Goal: Task Accomplishment & Management: Manage account settings

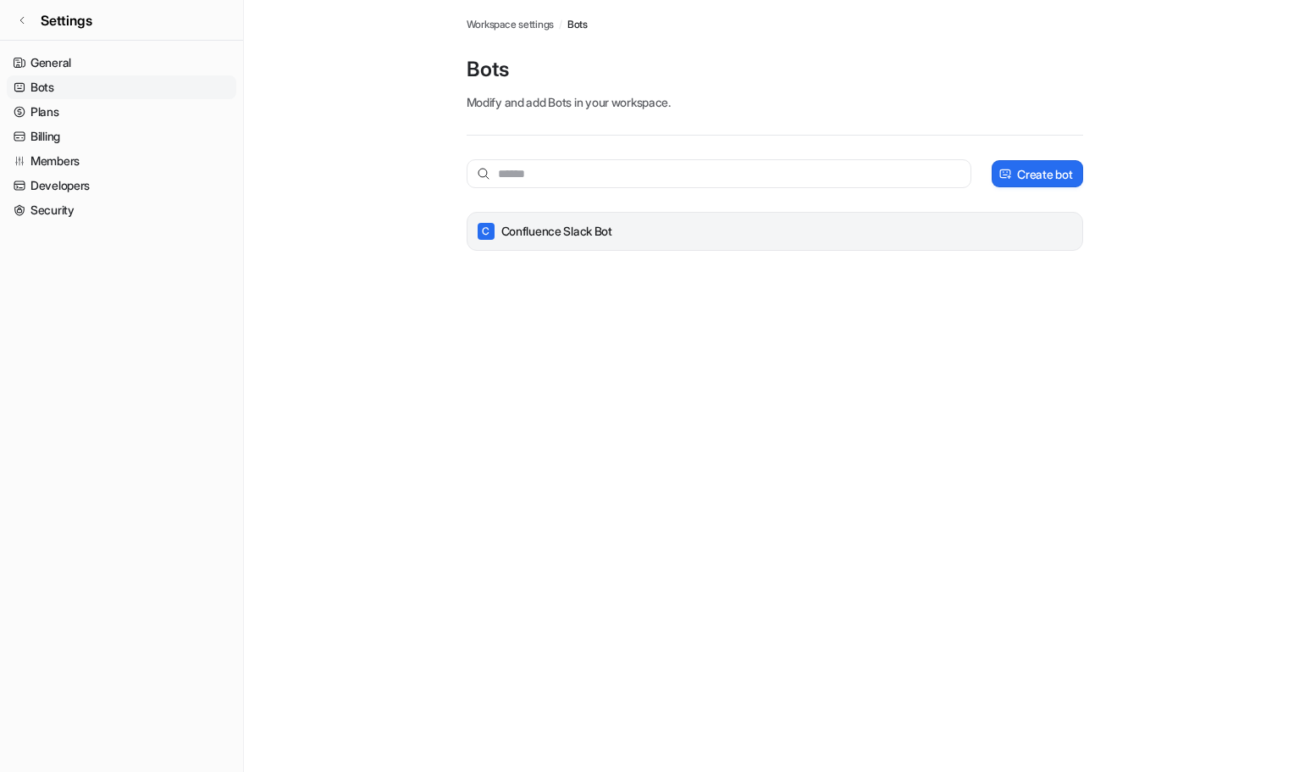
click at [608, 234] on p "Confluence Slack Bot" at bounding box center [556, 231] width 111 height 17
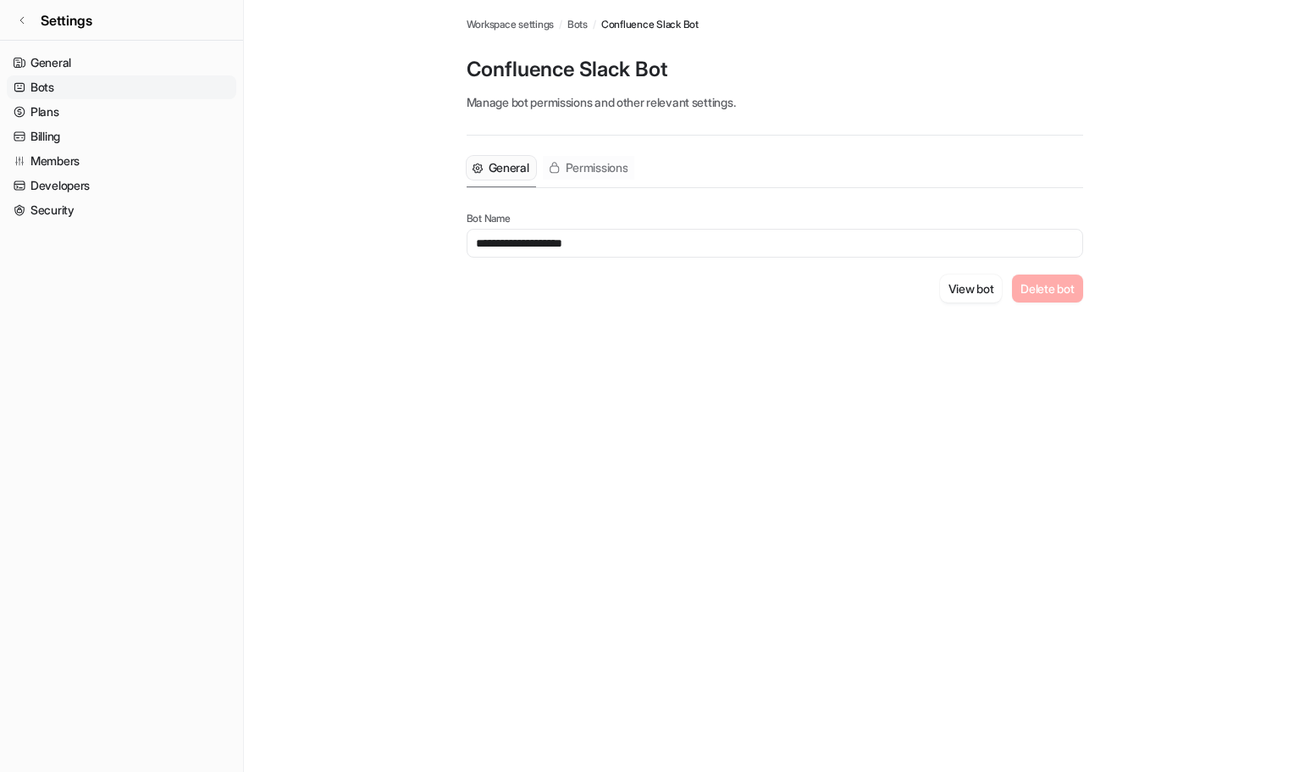
click at [609, 167] on span "Permissions" at bounding box center [597, 167] width 63 height 17
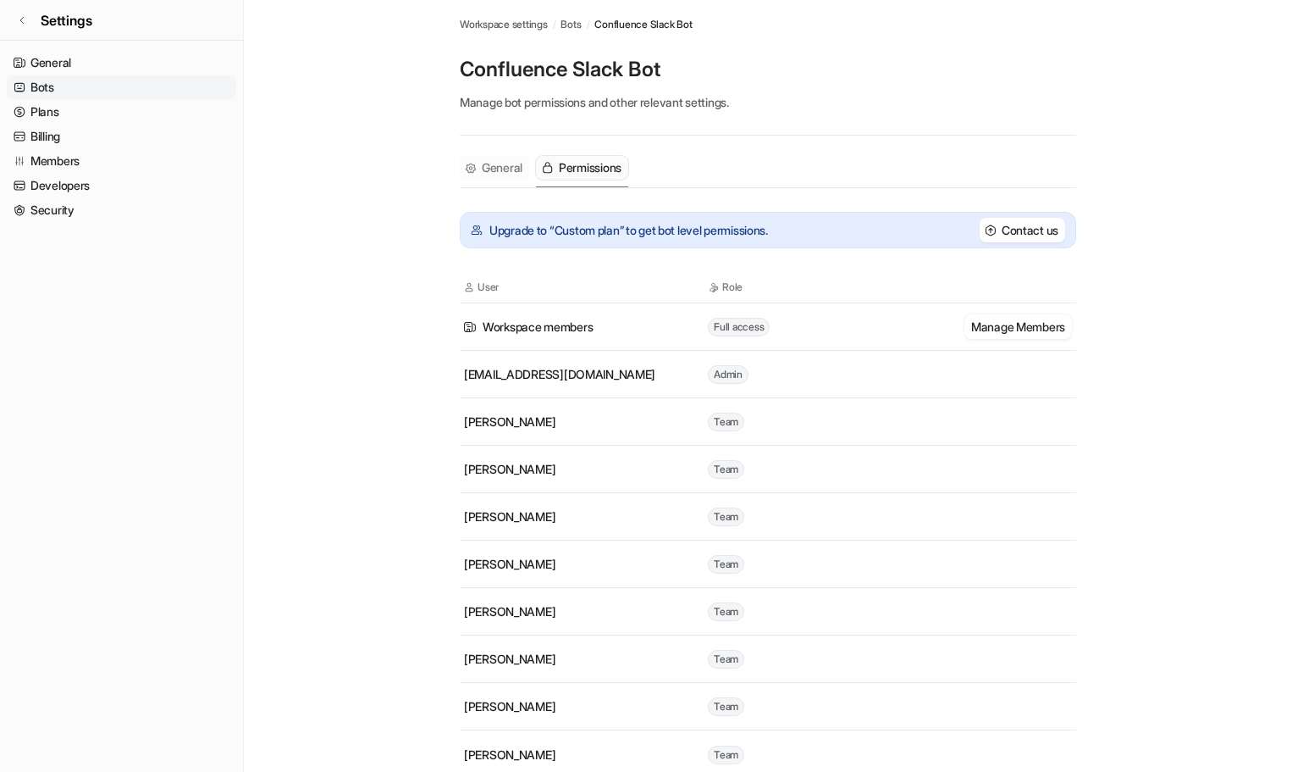
click at [501, 173] on span "General" at bounding box center [502, 167] width 41 height 17
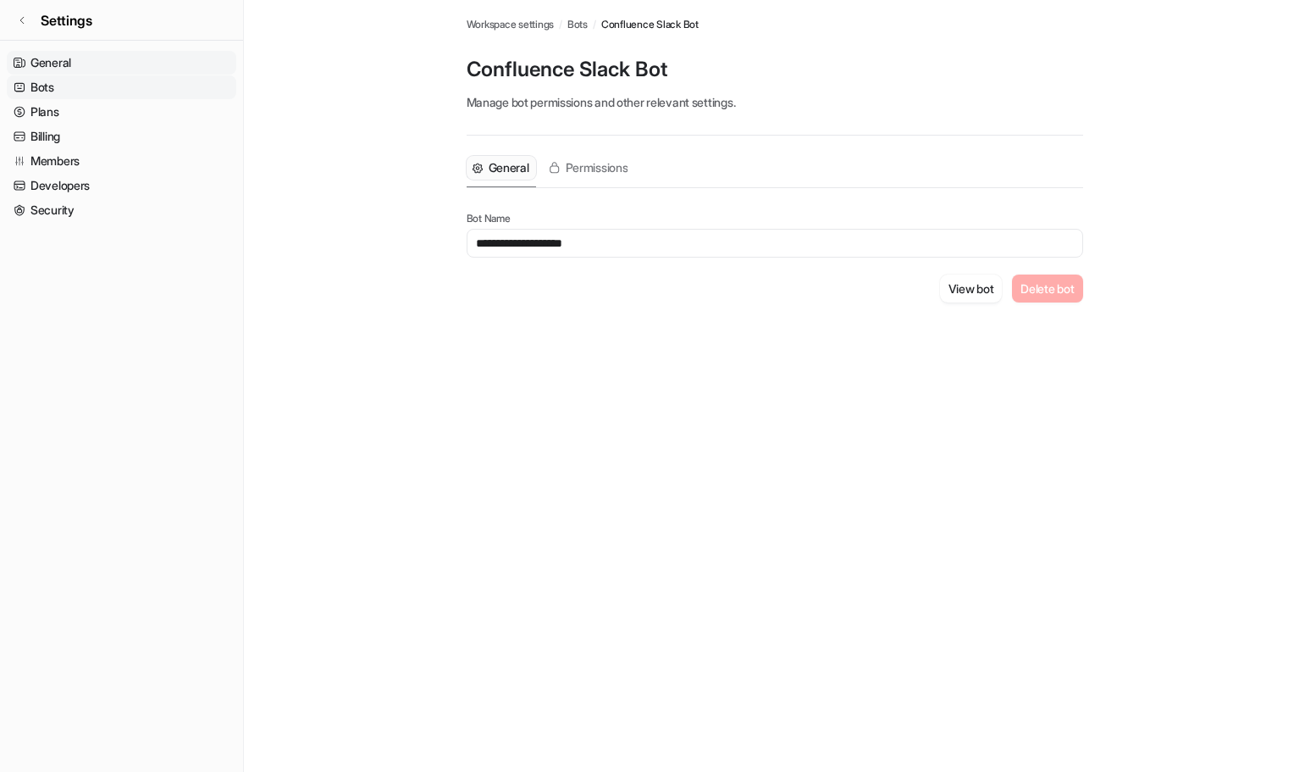
click at [61, 64] on link "General" at bounding box center [122, 63] width 230 height 24
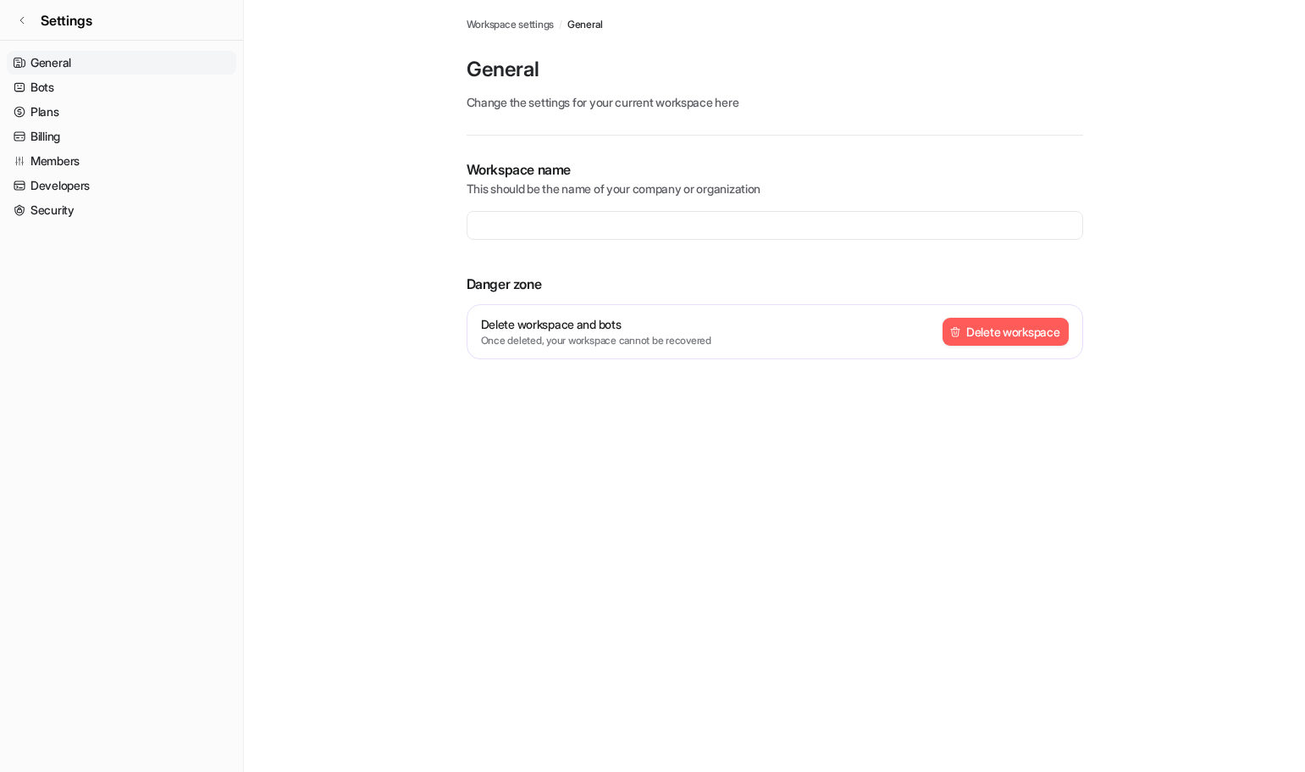
type input "**********"
click at [52, 72] on link "General" at bounding box center [122, 63] width 230 height 24
click at [55, 86] on link "Bots" at bounding box center [122, 87] width 230 height 24
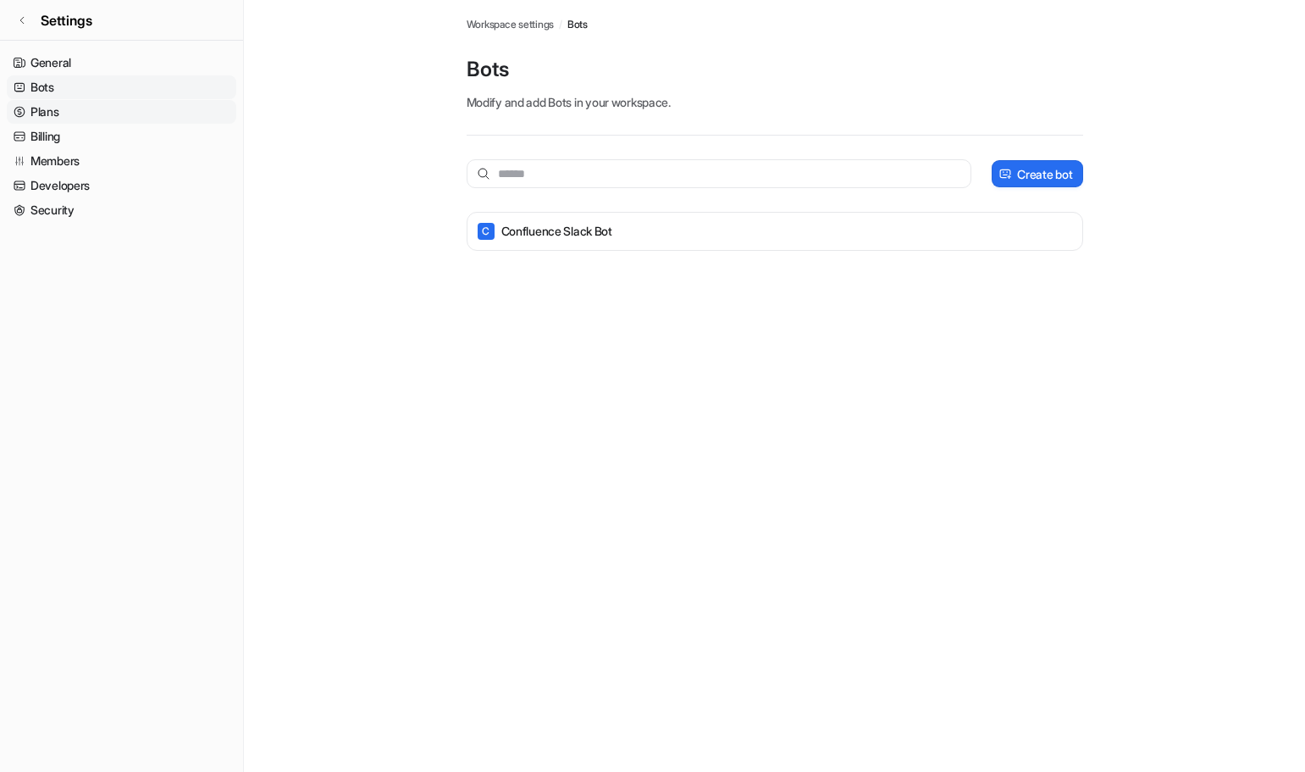
click at [58, 115] on link "Plans" at bounding box center [122, 112] width 230 height 24
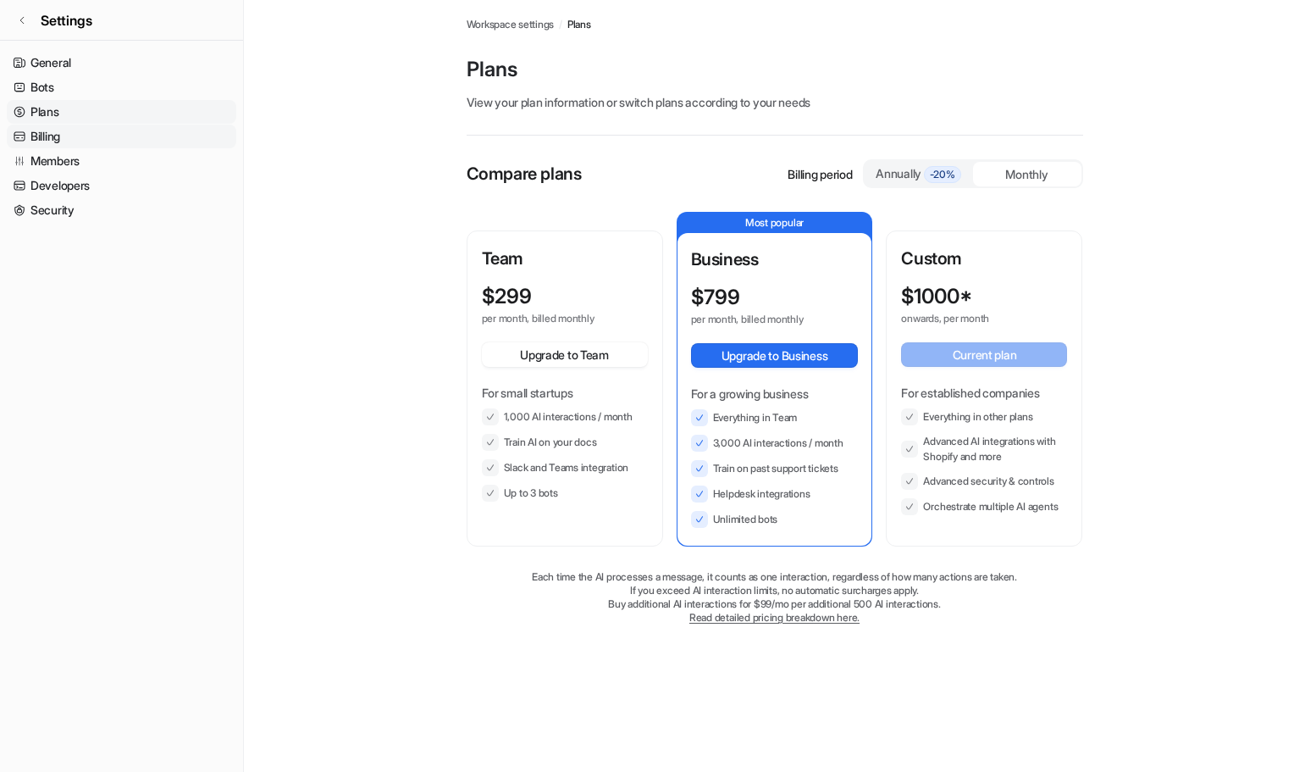
click at [69, 130] on link "Billing" at bounding box center [122, 136] width 230 height 24
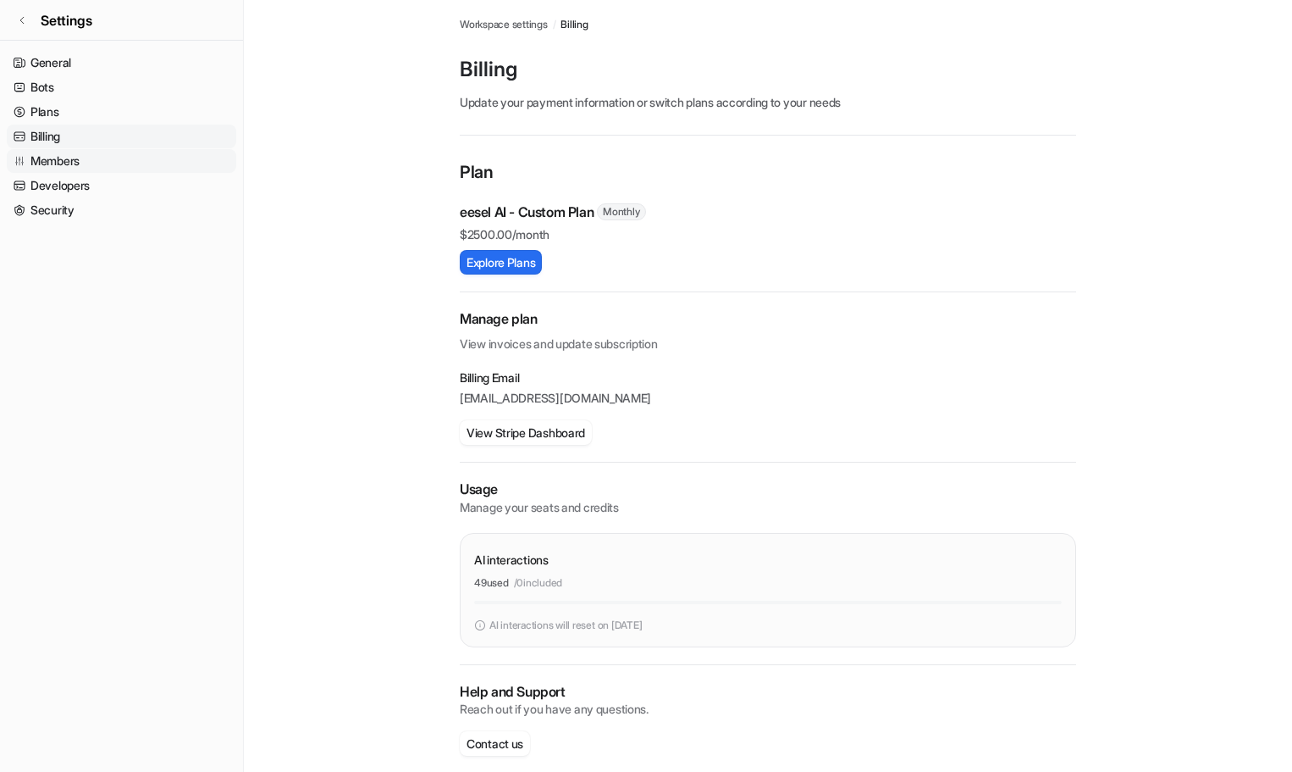
click at [75, 163] on link "Members" at bounding box center [122, 161] width 230 height 24
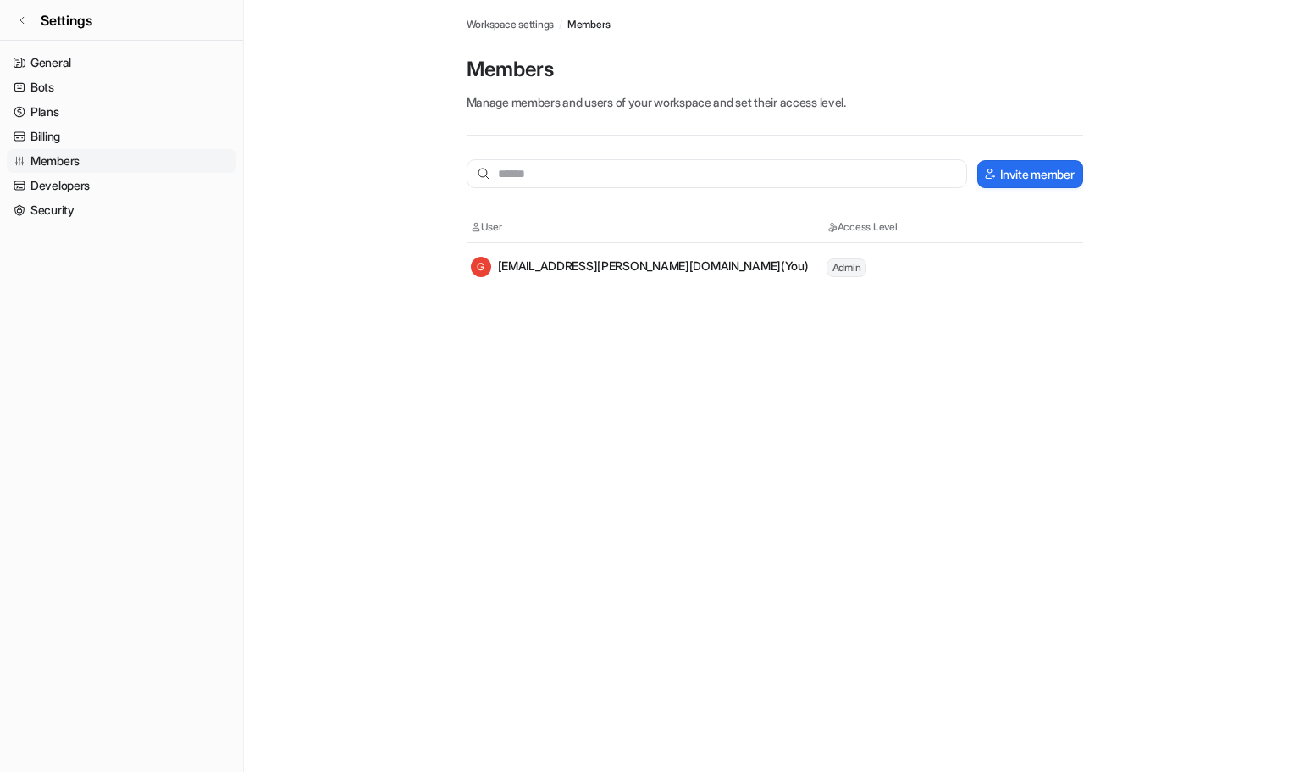
click at [552, 267] on div "G geert.geissler@smava.de (You)" at bounding box center [640, 267] width 338 height 20
click at [82, 176] on link "Developers" at bounding box center [122, 186] width 230 height 24
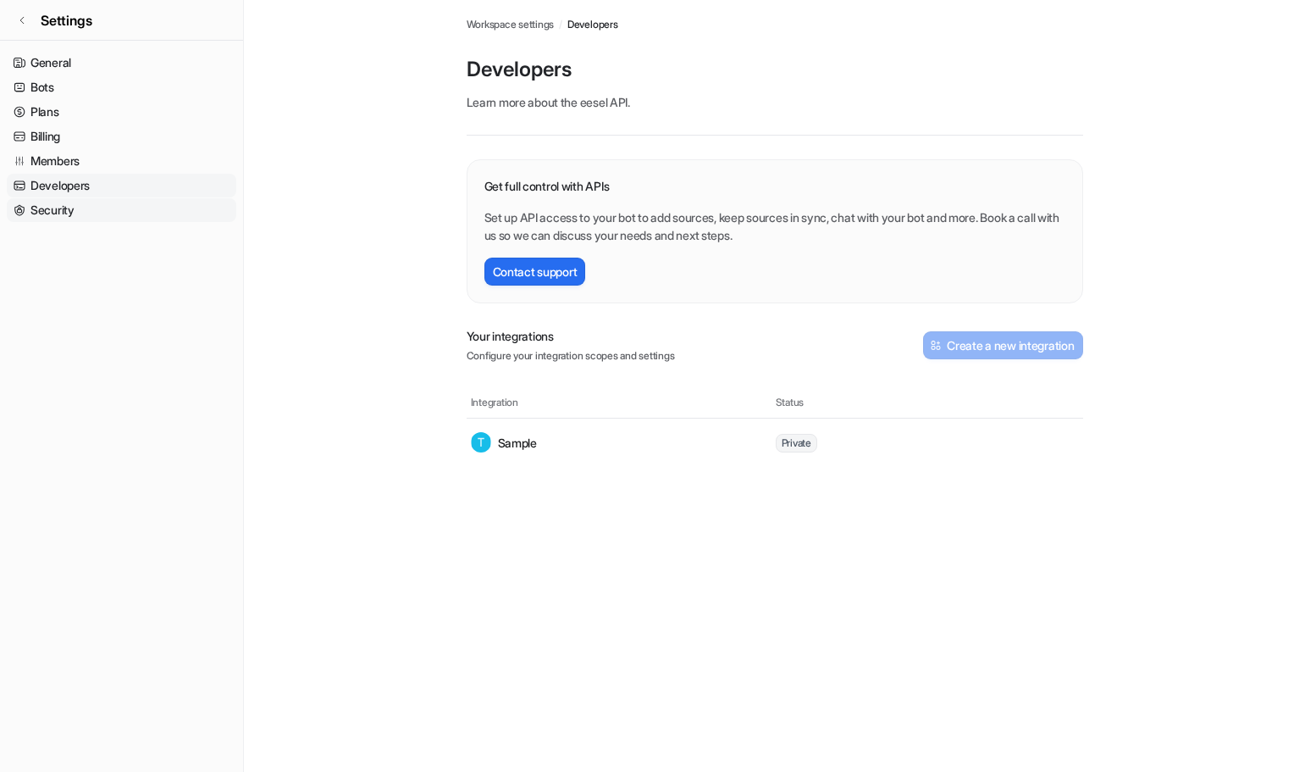
click at [65, 220] on link "Security" at bounding box center [122, 210] width 230 height 24
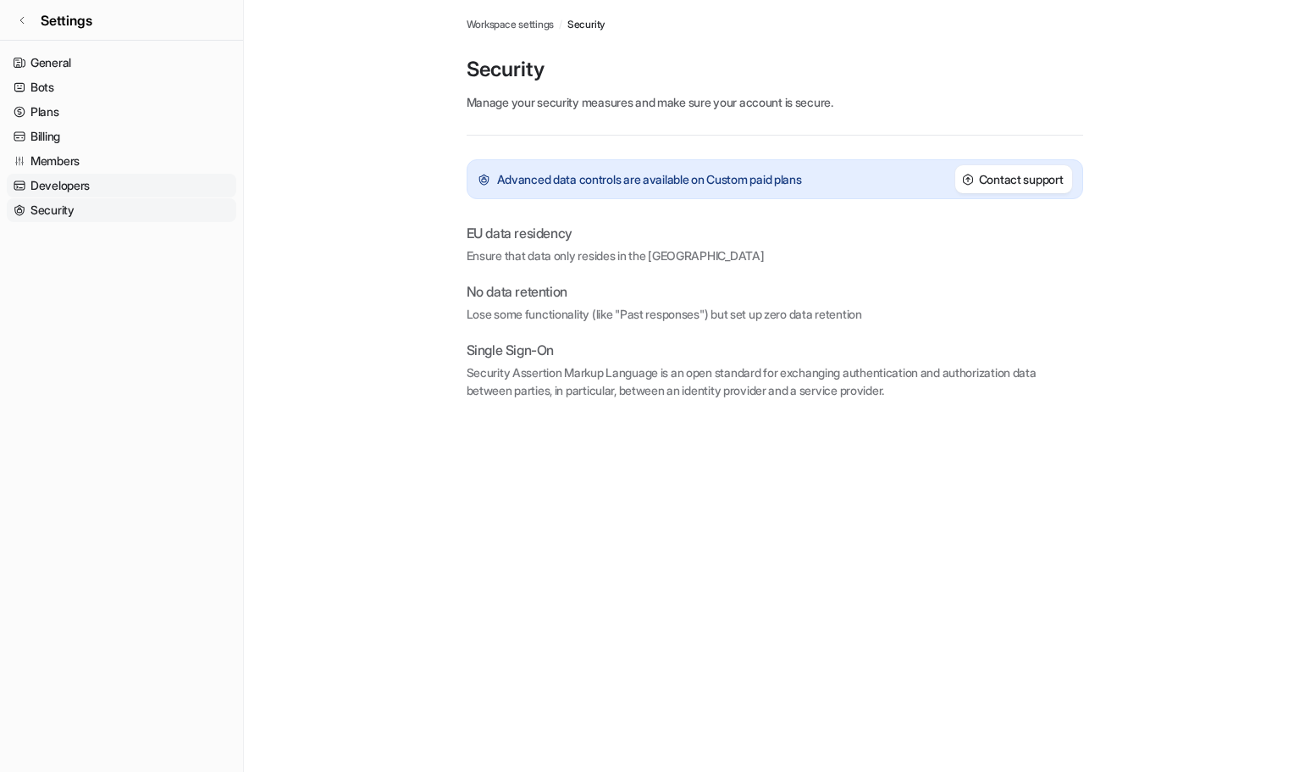
click at [63, 188] on link "Developers" at bounding box center [122, 186] width 230 height 24
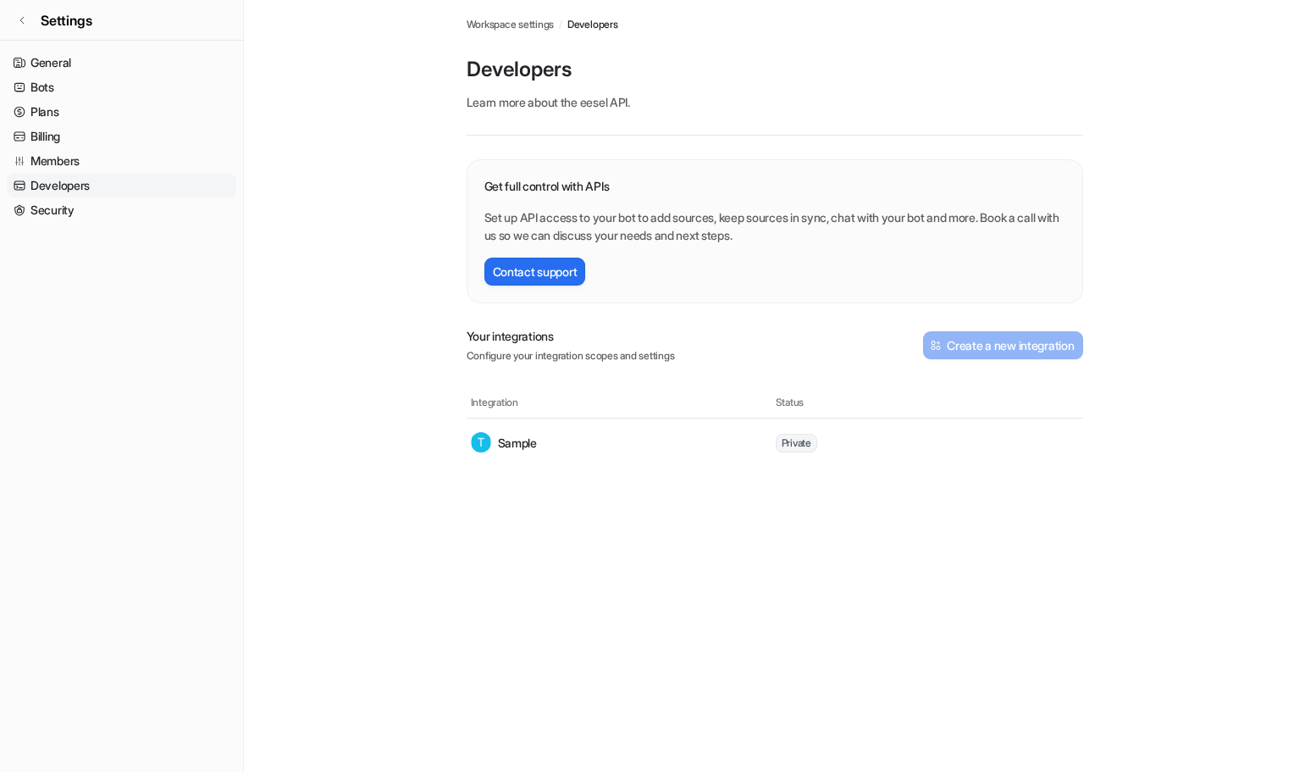
click at [75, 190] on link "Developers" at bounding box center [122, 186] width 230 height 24
click at [74, 206] on link "Security" at bounding box center [122, 210] width 230 height 24
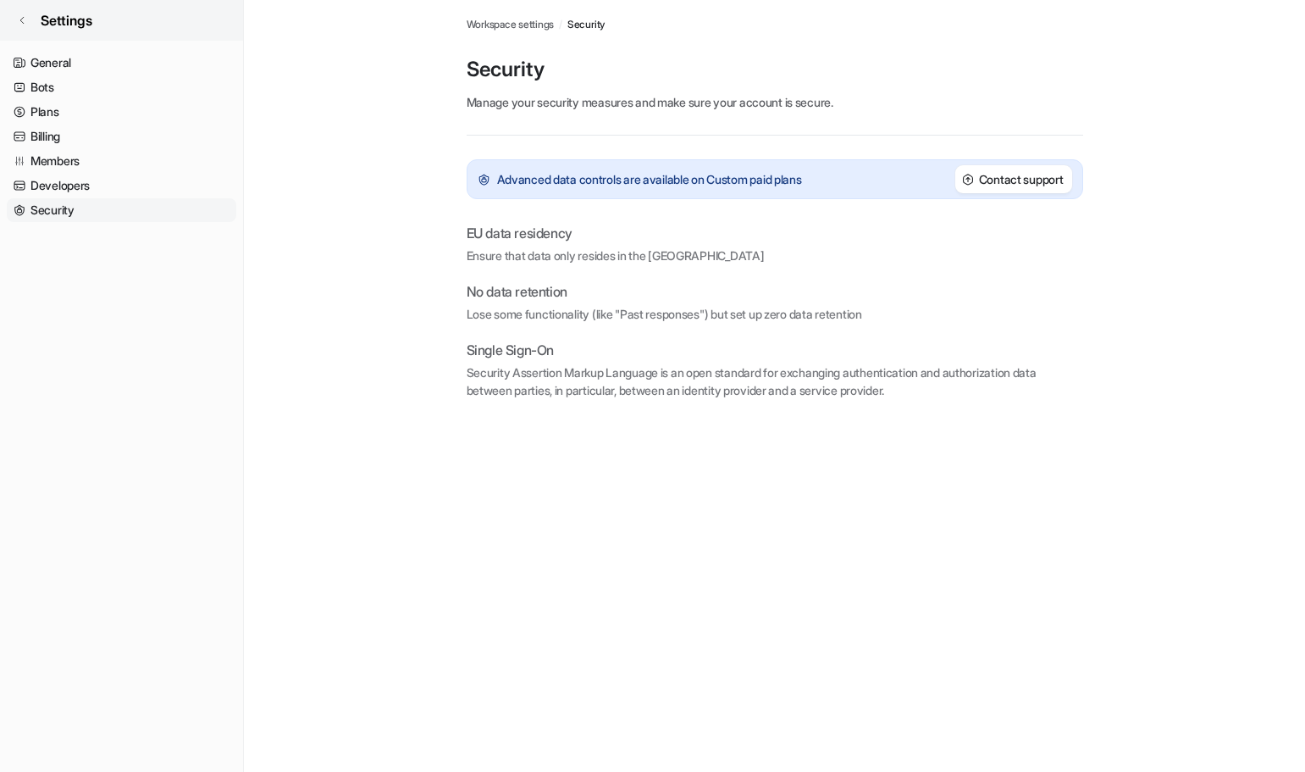
click at [25, 15] on icon at bounding box center [22, 20] width 10 height 10
click at [50, 19] on span "Settings" at bounding box center [67, 20] width 52 height 20
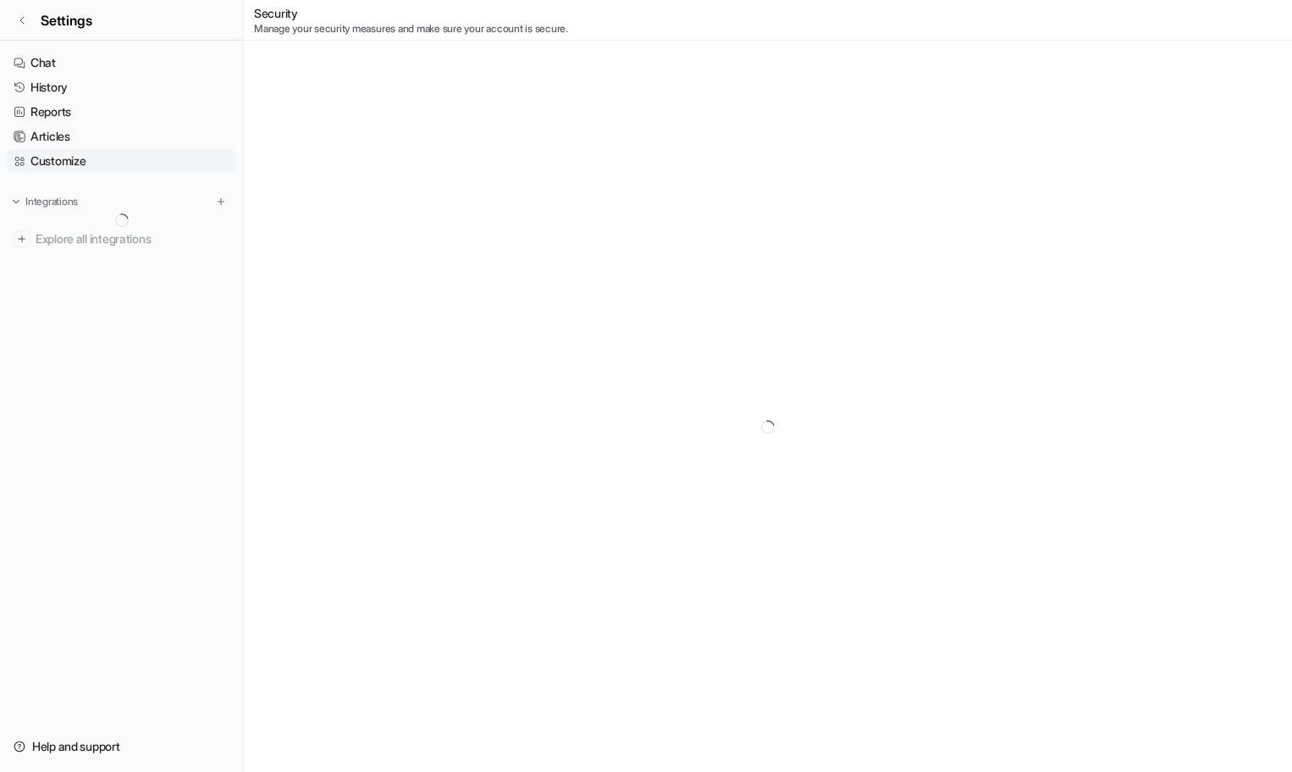
click at [88, 158] on link "Customize" at bounding box center [122, 161] width 230 height 24
click at [48, 159] on link "Customize" at bounding box center [122, 161] width 230 height 24
click at [65, 63] on link "Chat" at bounding box center [122, 63] width 230 height 24
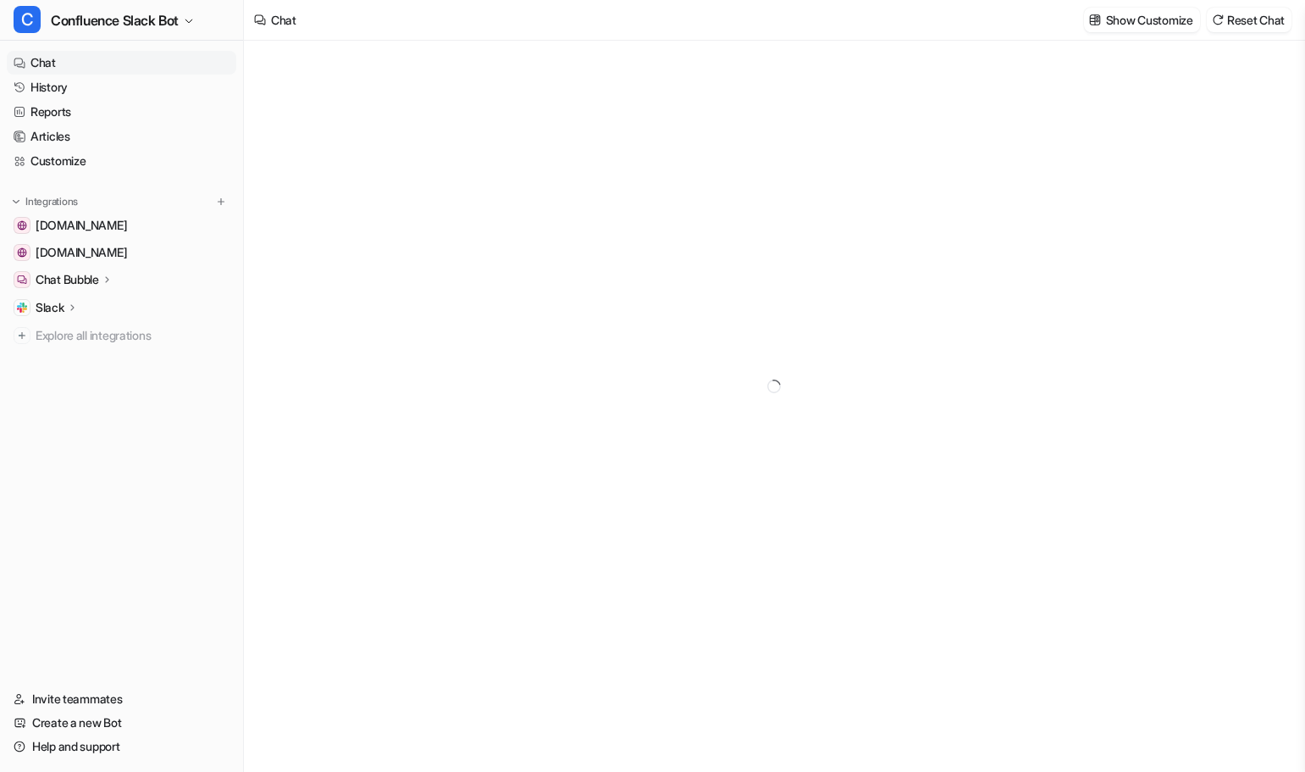
type textarea "**********"
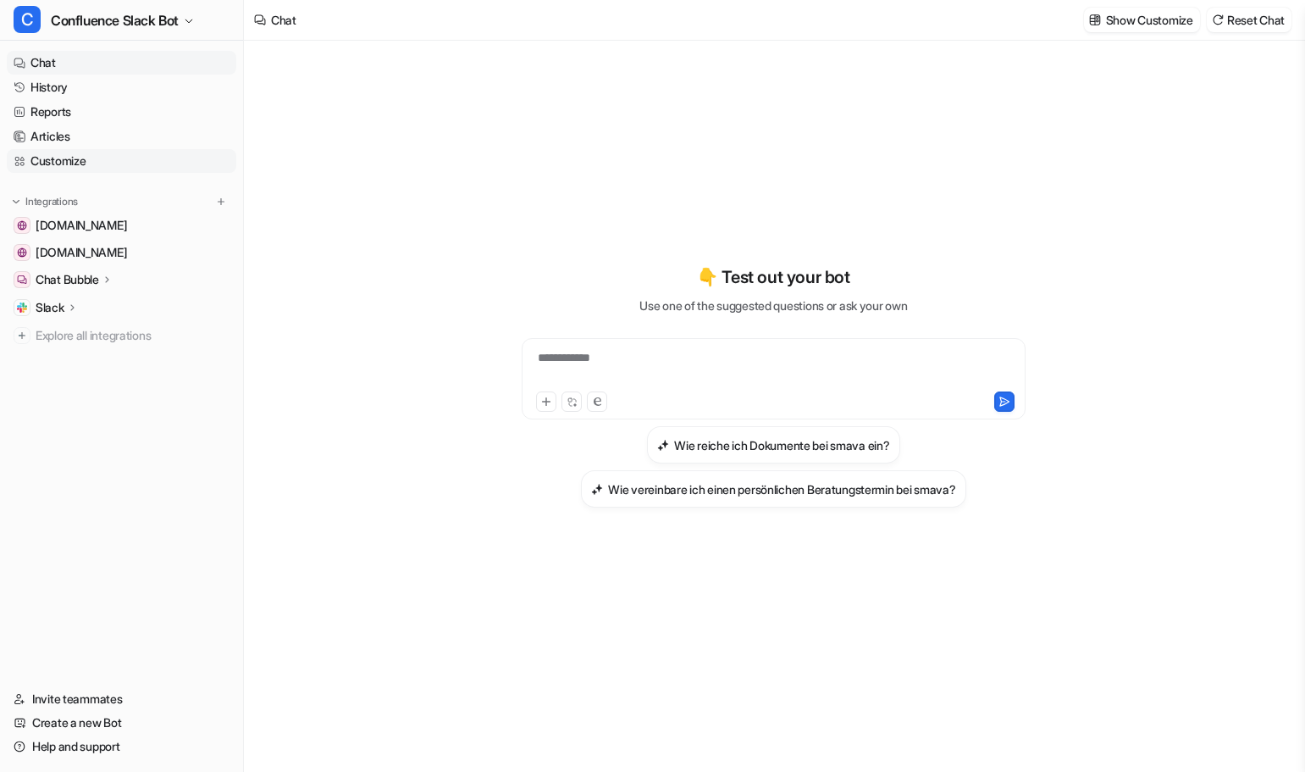
click at [84, 158] on link "Customize" at bounding box center [122, 161] width 230 height 24
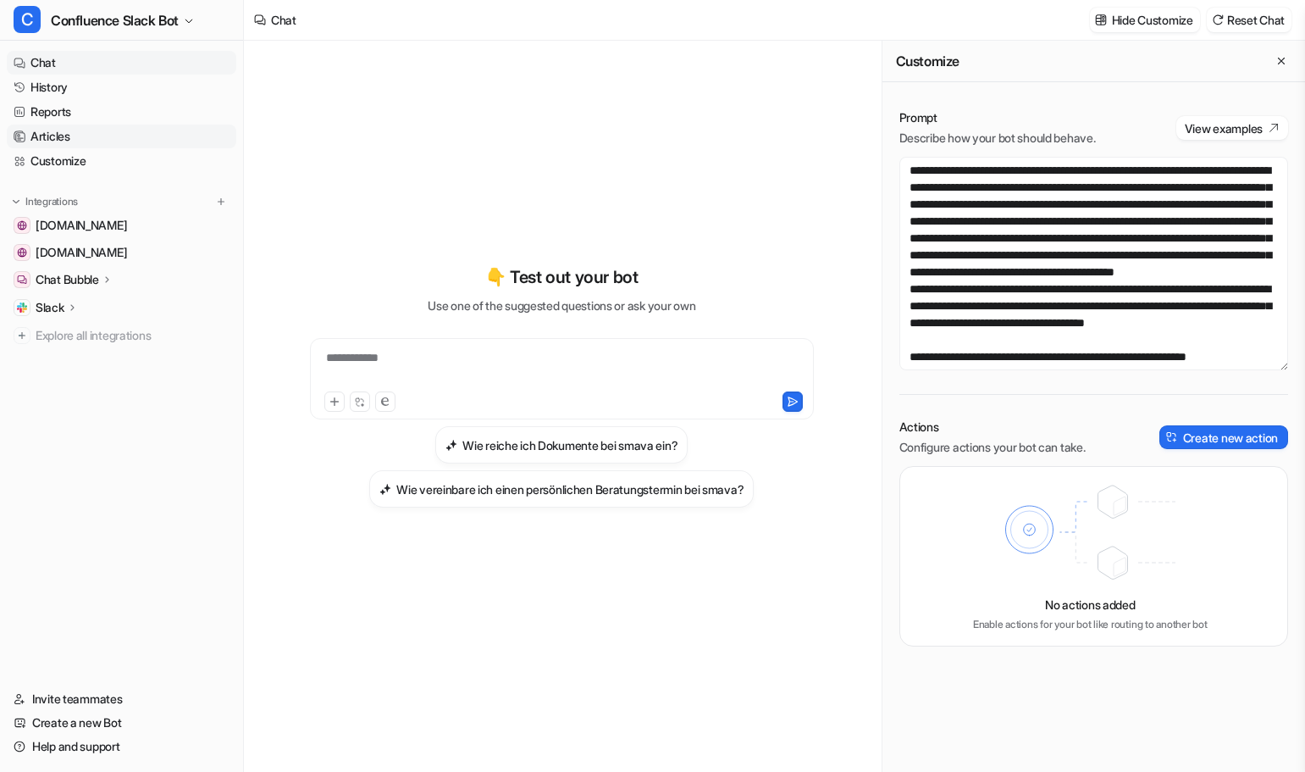
click at [68, 138] on link "Articles" at bounding box center [122, 136] width 230 height 24
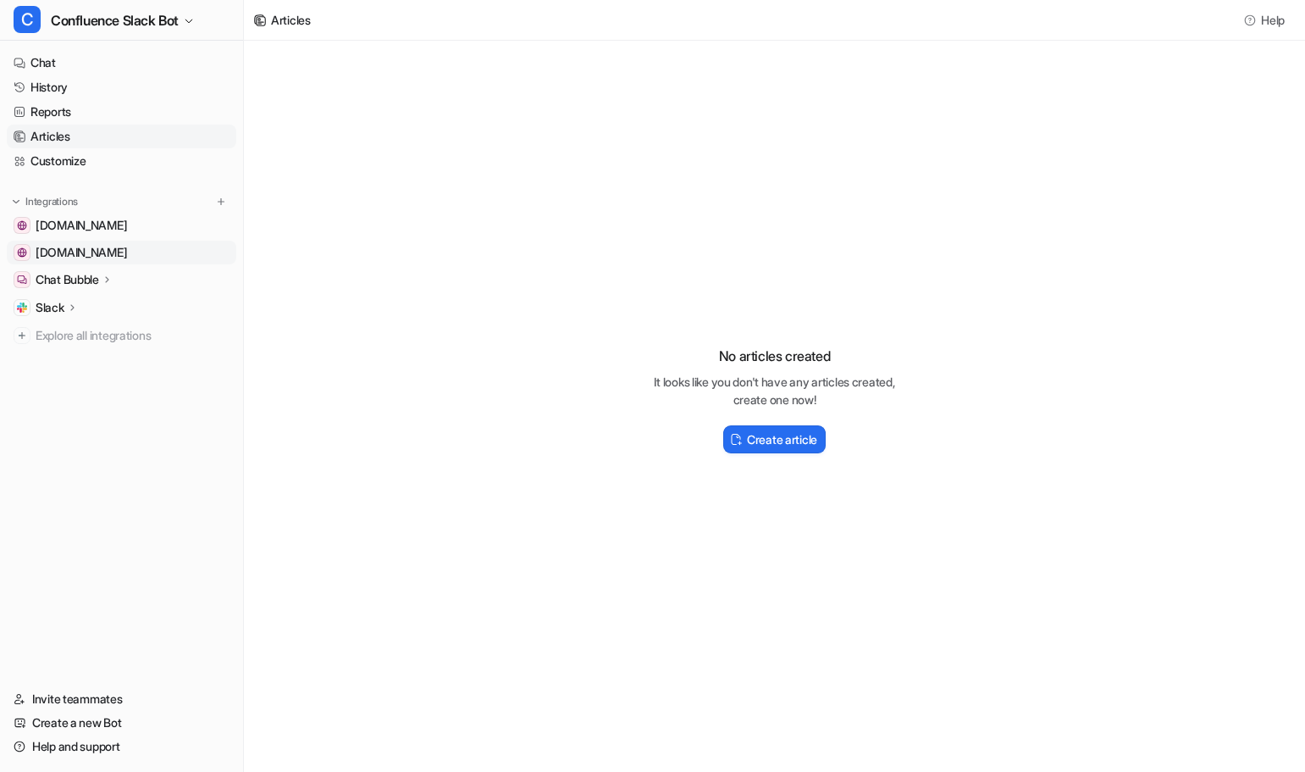
click at [96, 248] on span "[DOMAIN_NAME]" at bounding box center [81, 252] width 91 height 17
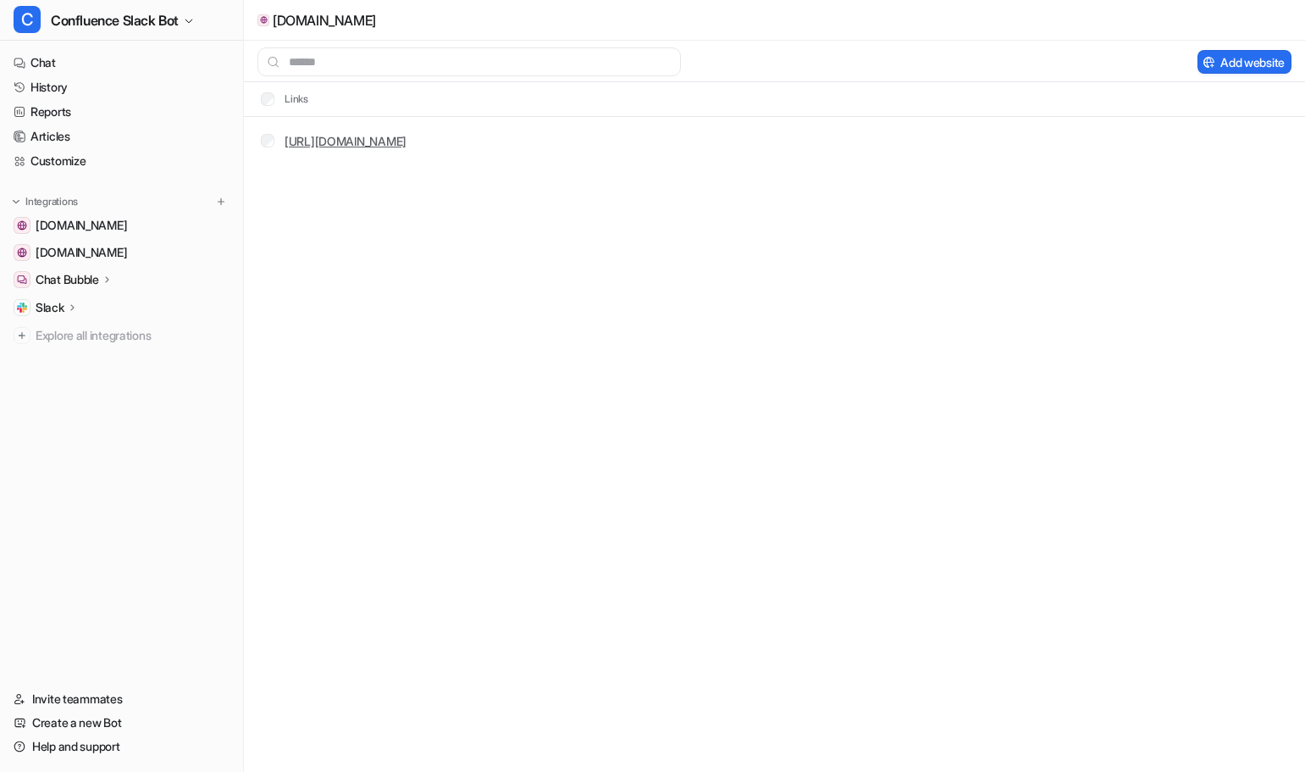
click at [407, 137] on link "[URL][DOMAIN_NAME]" at bounding box center [346, 141] width 122 height 14
click at [110, 724] on link "Create a new Bot" at bounding box center [122, 723] width 230 height 24
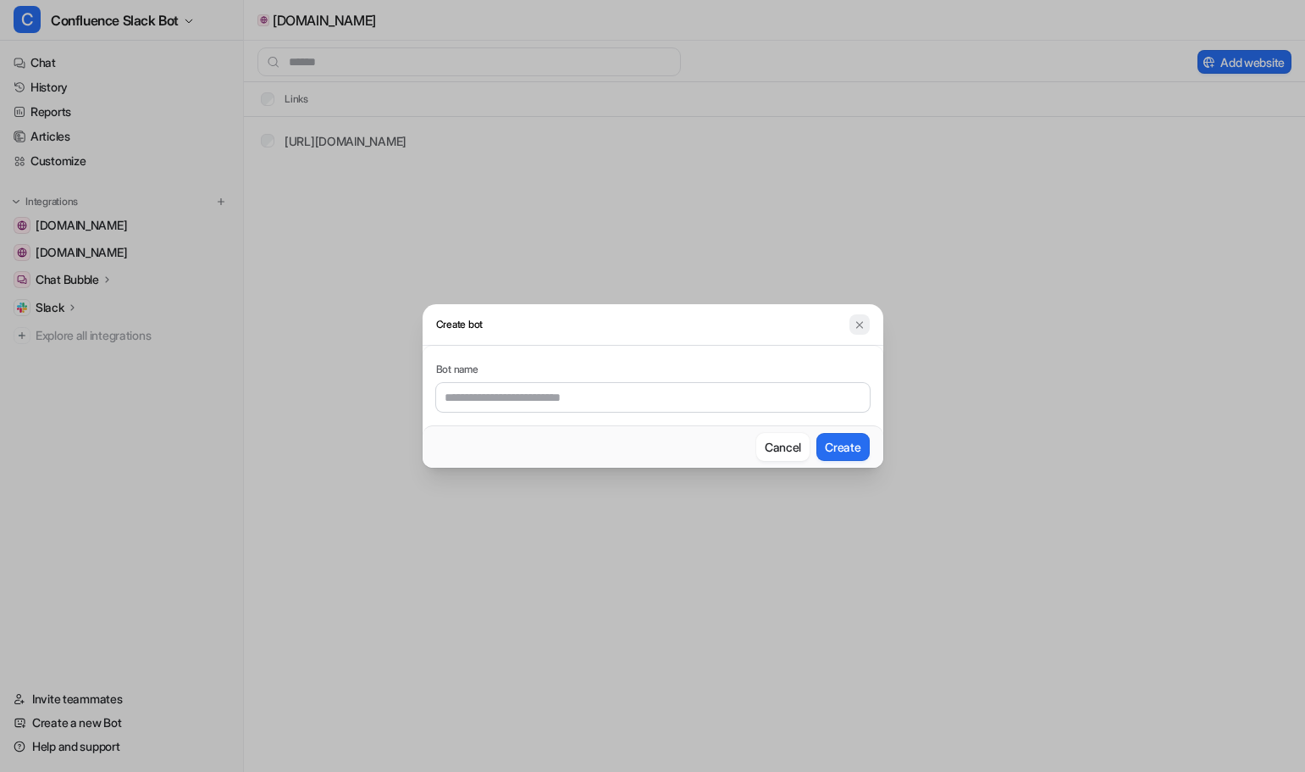
click at [860, 328] on img at bounding box center [860, 324] width 12 height 13
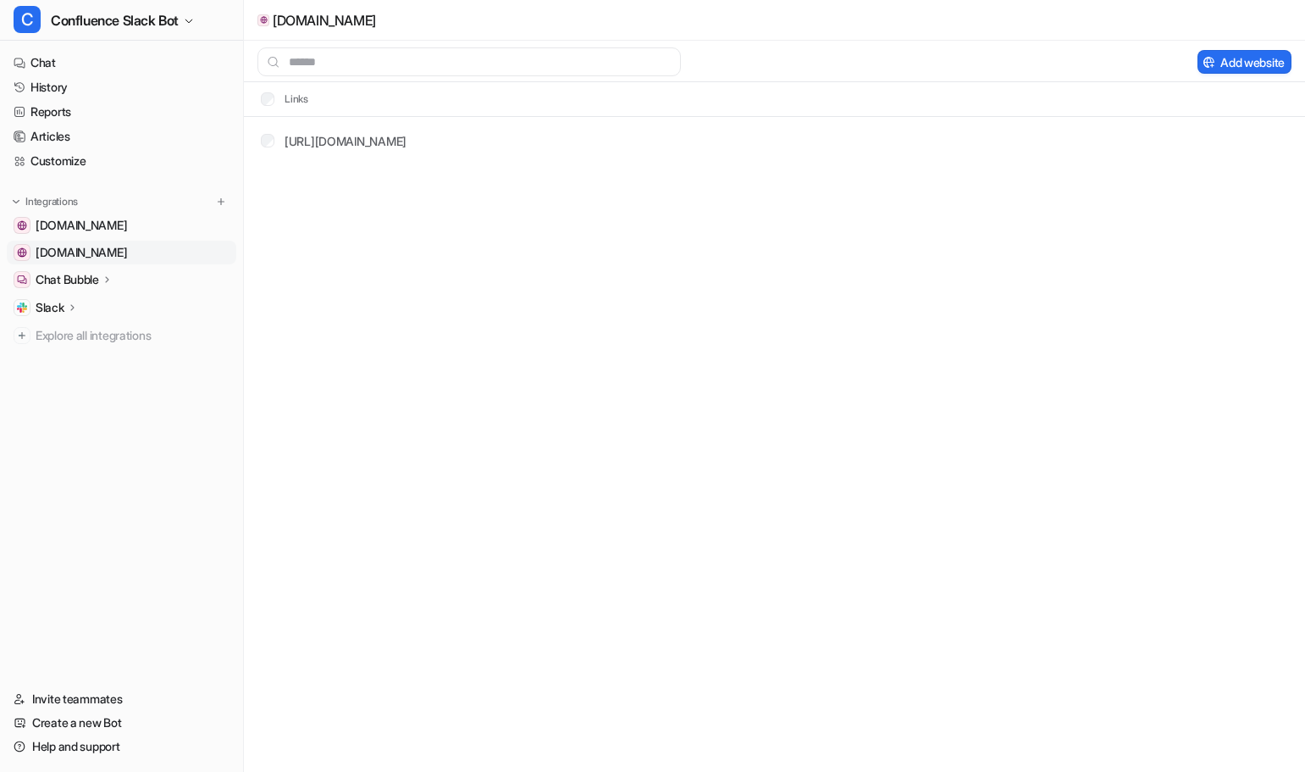
click at [125, 244] on span "[DOMAIN_NAME]" at bounding box center [81, 252] width 91 height 17
click at [58, 163] on link "Customize" at bounding box center [122, 161] width 230 height 24
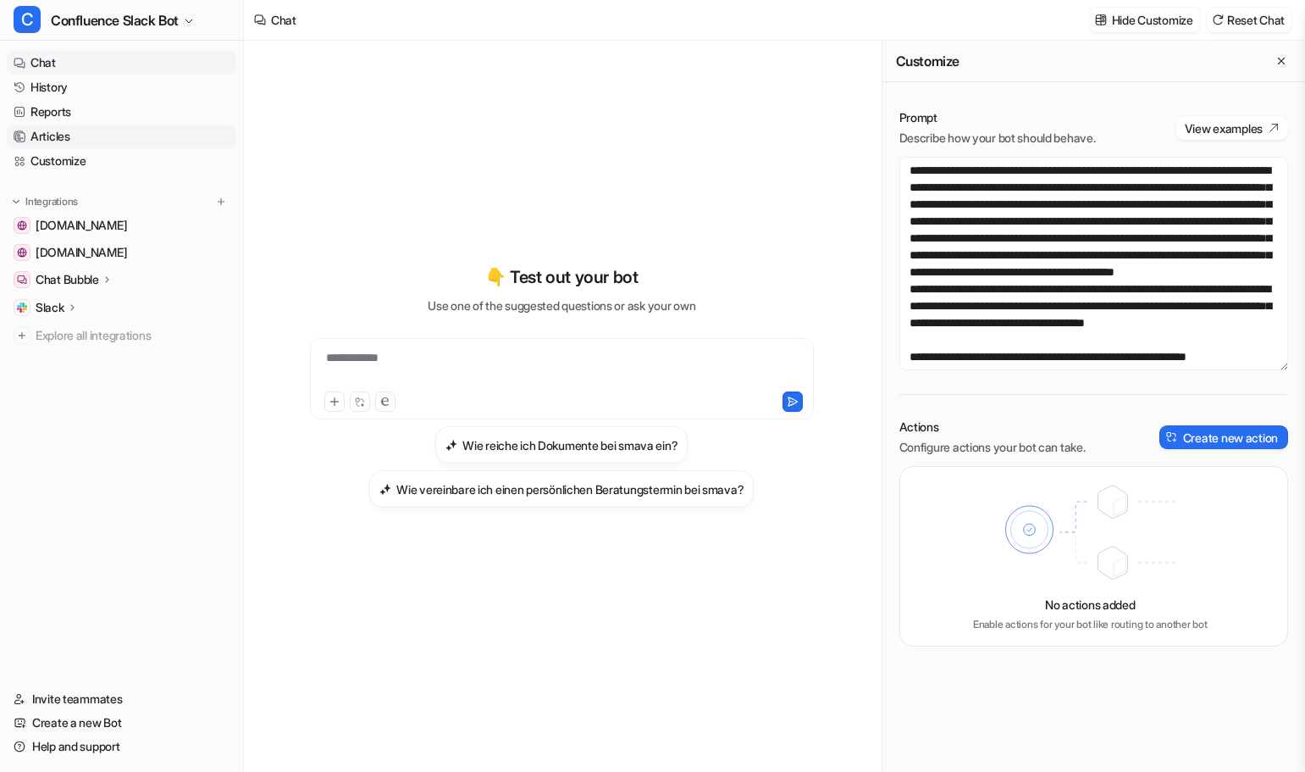
click at [54, 136] on link "Articles" at bounding box center [122, 136] width 230 height 24
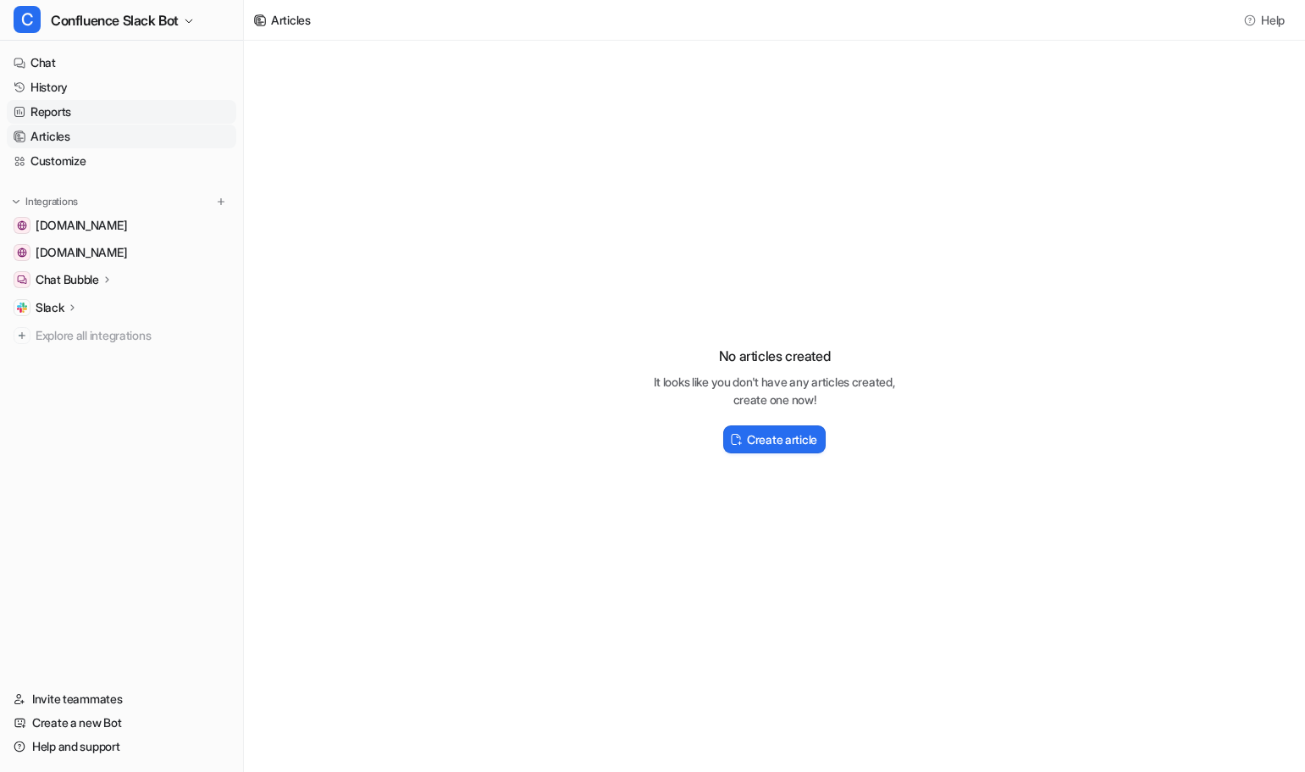
click at [58, 113] on link "Reports" at bounding box center [122, 112] width 230 height 24
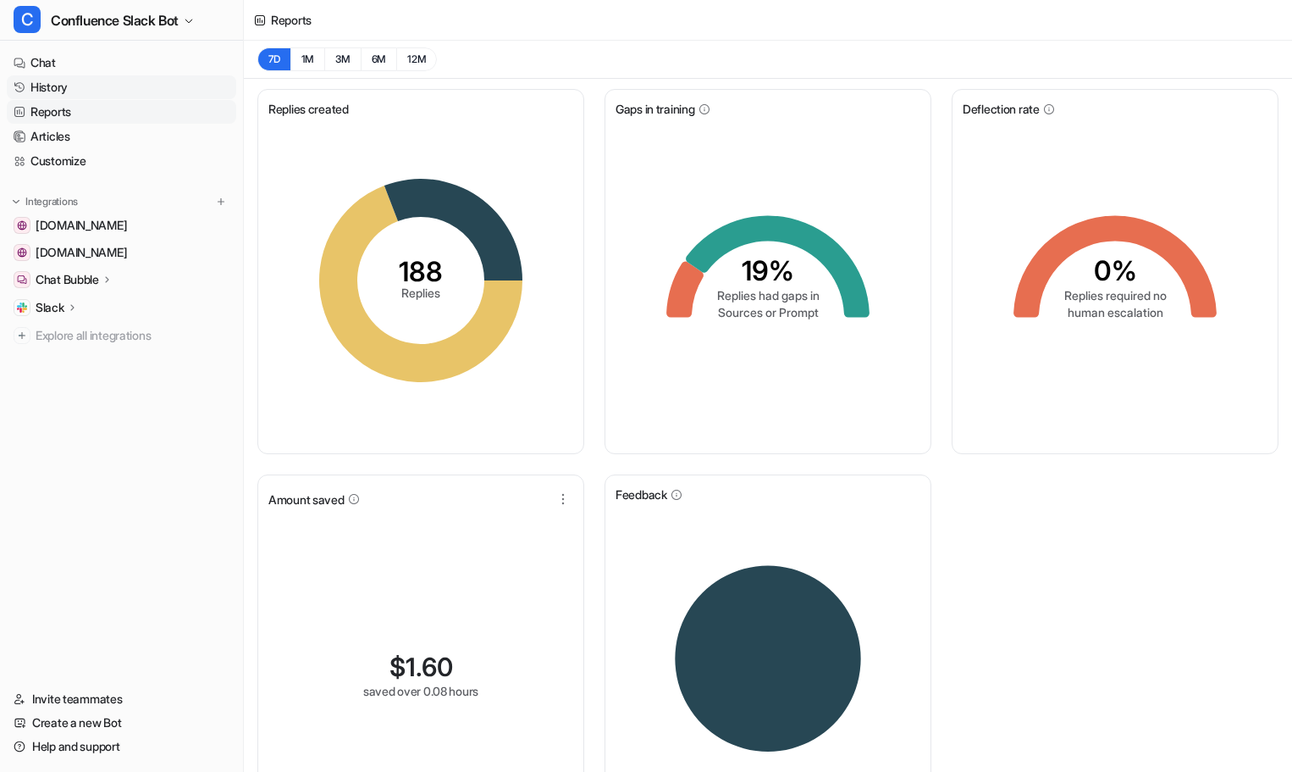
click at [58, 90] on link "History" at bounding box center [122, 87] width 230 height 24
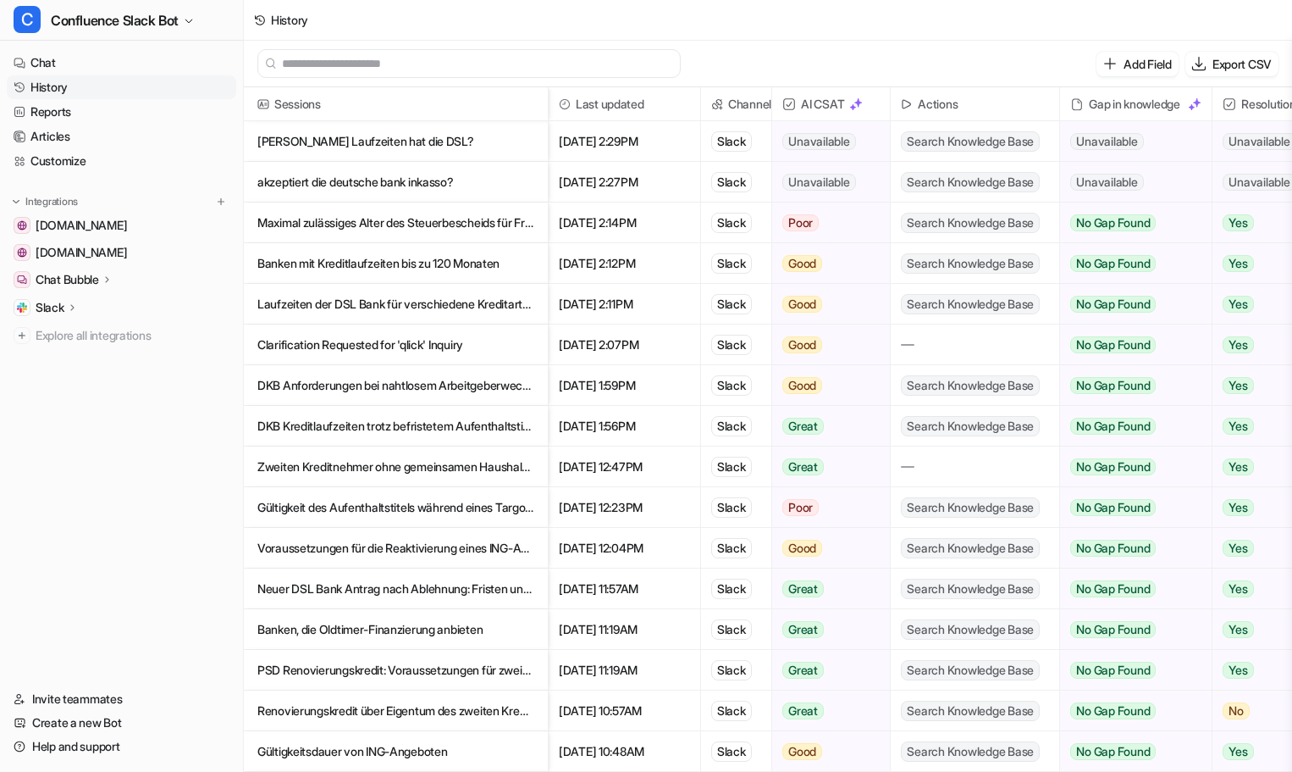
click at [794, 99] on img at bounding box center [790, 104] width 14 height 14
click at [792, 103] on img at bounding box center [790, 104] width 14 height 14
click at [835, 103] on span "AI CSAT" at bounding box center [831, 104] width 104 height 34
click at [820, 97] on span "AI CSAT" at bounding box center [831, 104] width 104 height 34
click at [928, 136] on span "Search Knowledge Base" at bounding box center [970, 141] width 139 height 20
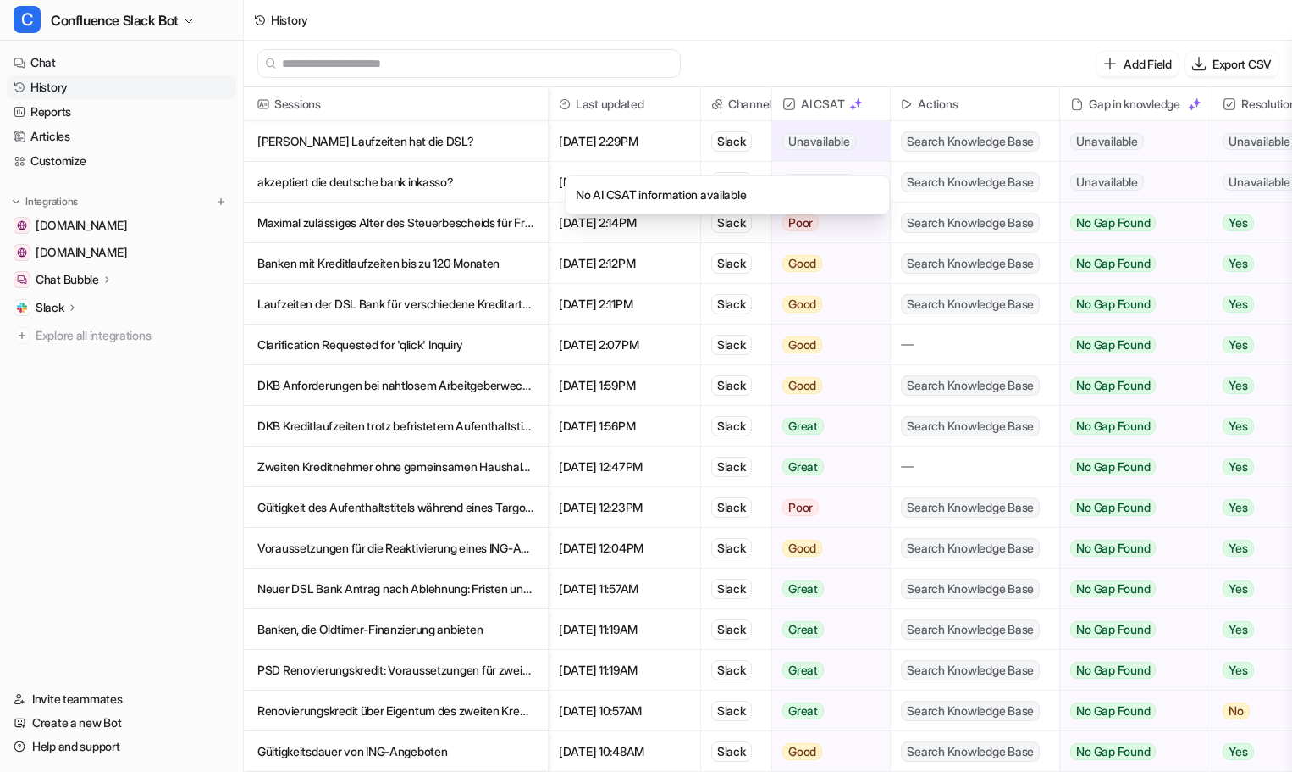
click at [813, 144] on span "Unavailable" at bounding box center [819, 141] width 73 height 17
click at [378, 229] on p "Maximal zulässiges Alter des Steuerbescheids für Freiberufler bei ING Diba" at bounding box center [395, 222] width 277 height 41
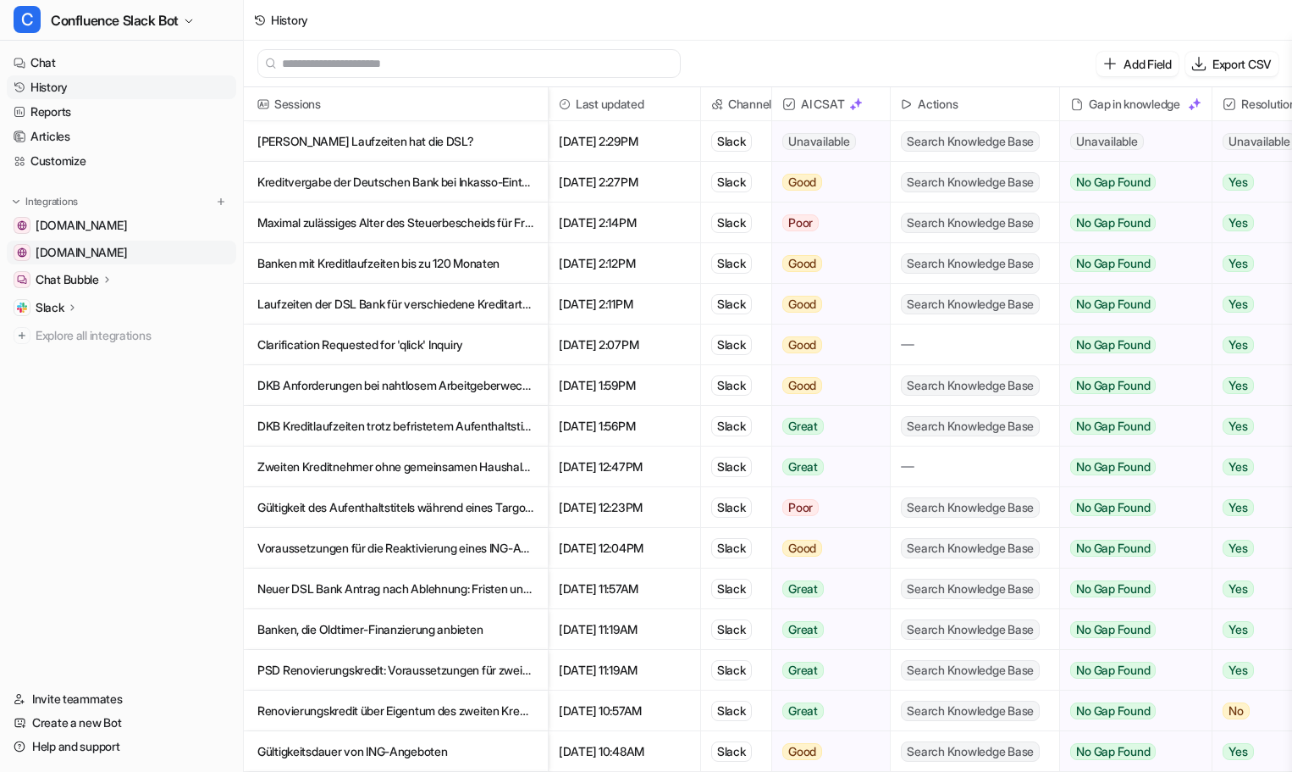
click at [127, 257] on span "[DOMAIN_NAME]" at bounding box center [81, 252] width 91 height 17
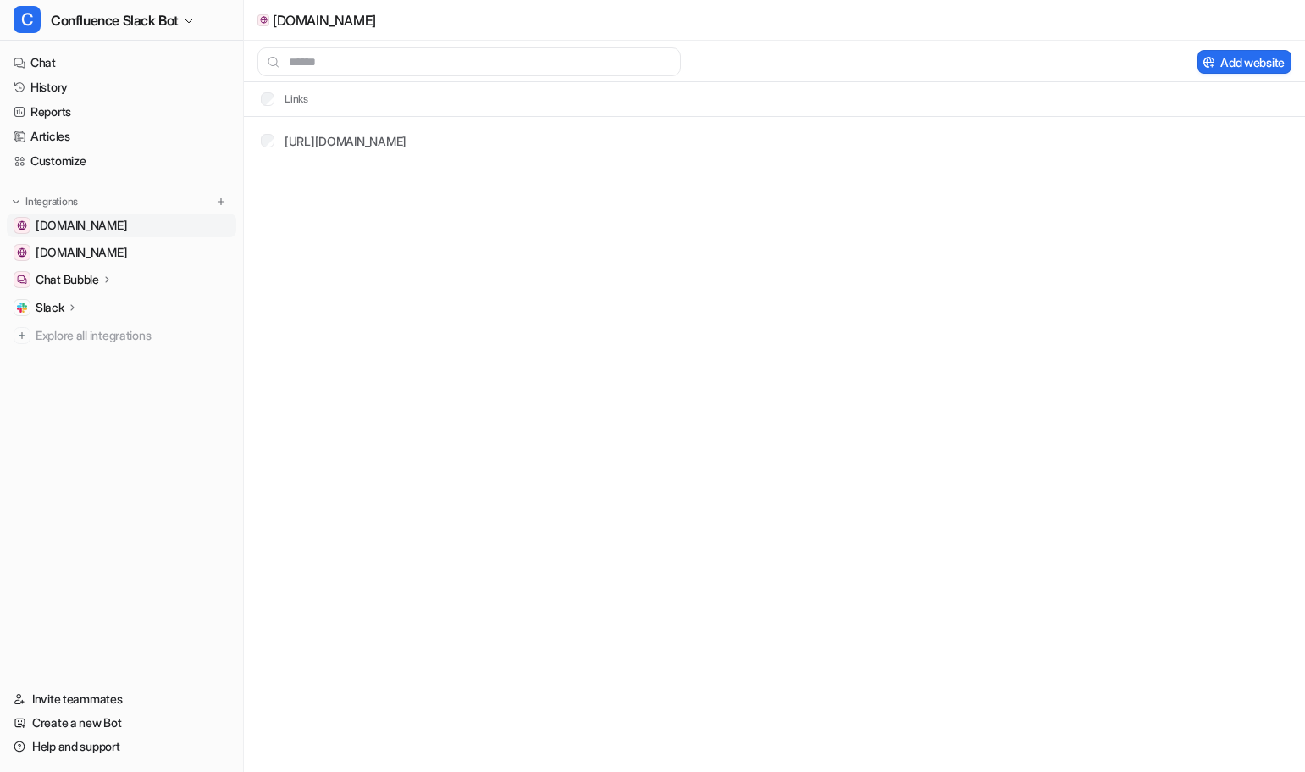
click at [127, 229] on span "[DOMAIN_NAME]" at bounding box center [81, 225] width 91 height 17
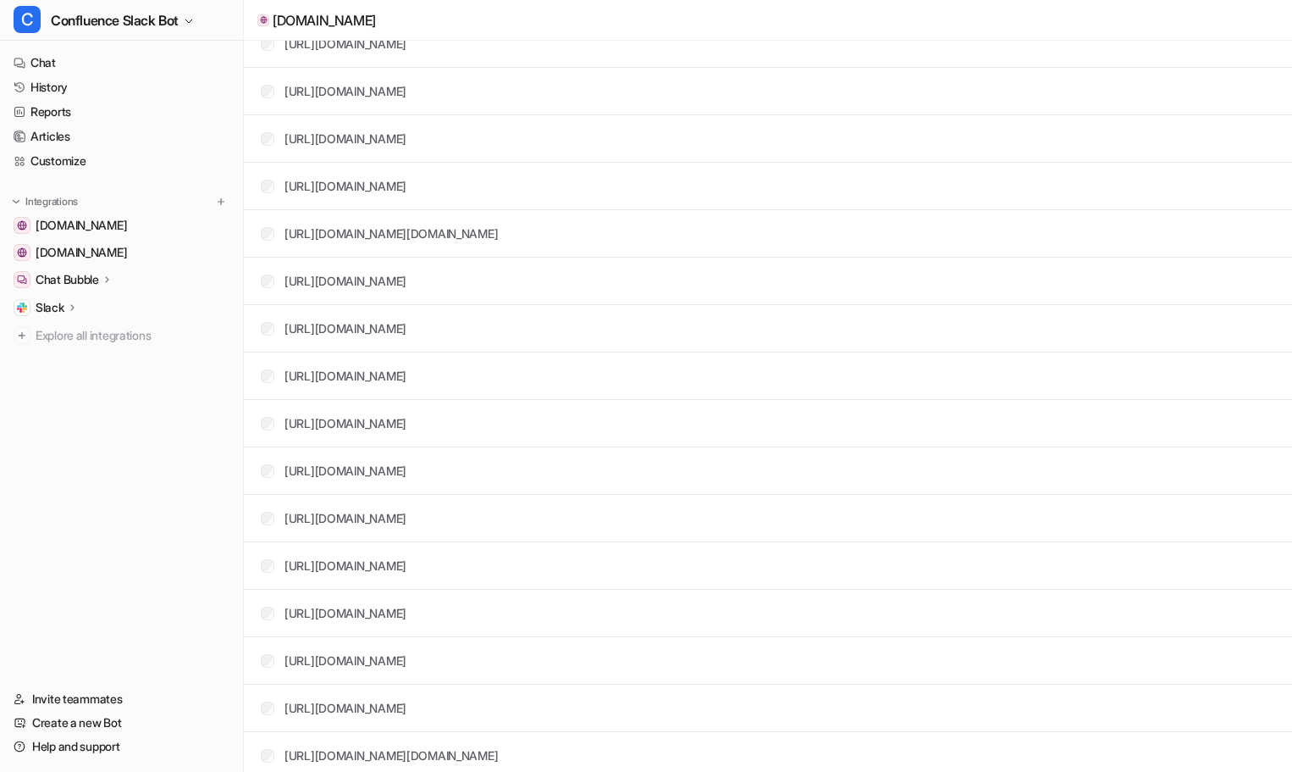
scroll to position [169, 0]
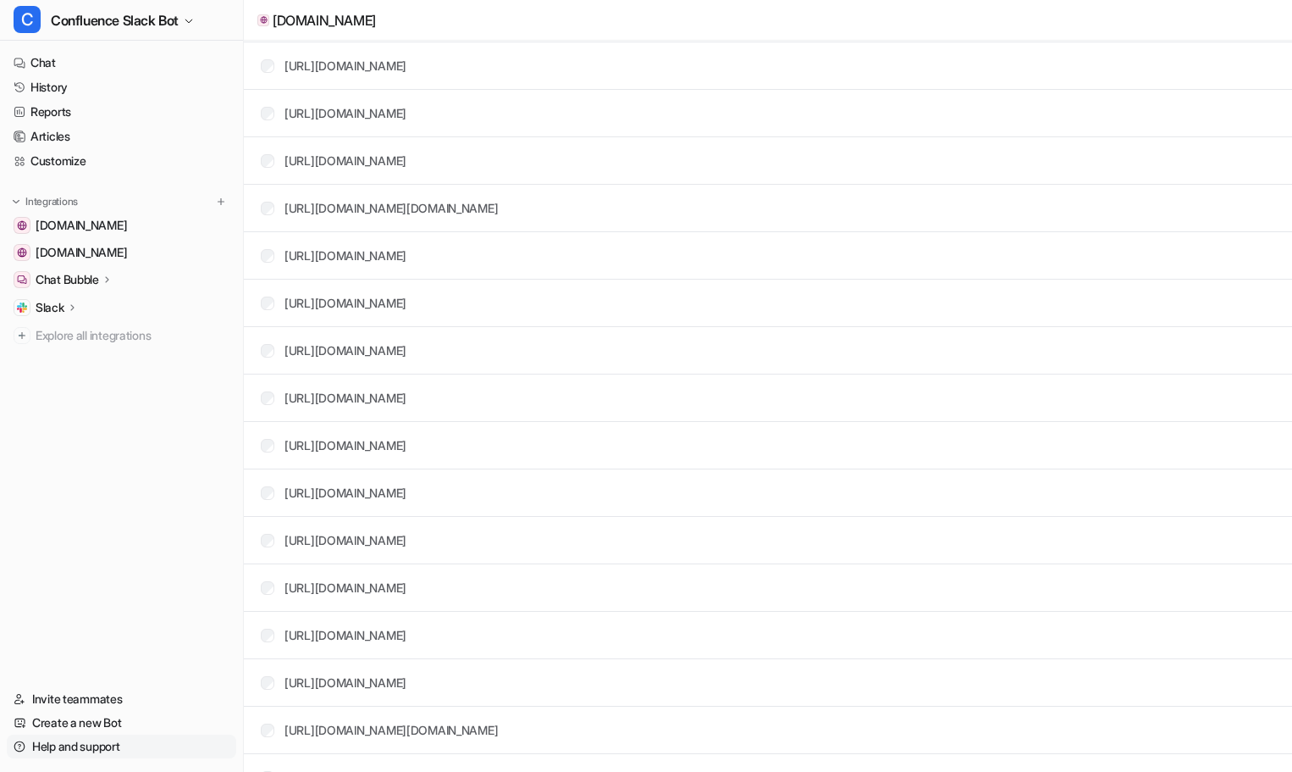
click at [88, 749] on link "Help and support" at bounding box center [122, 746] width 230 height 24
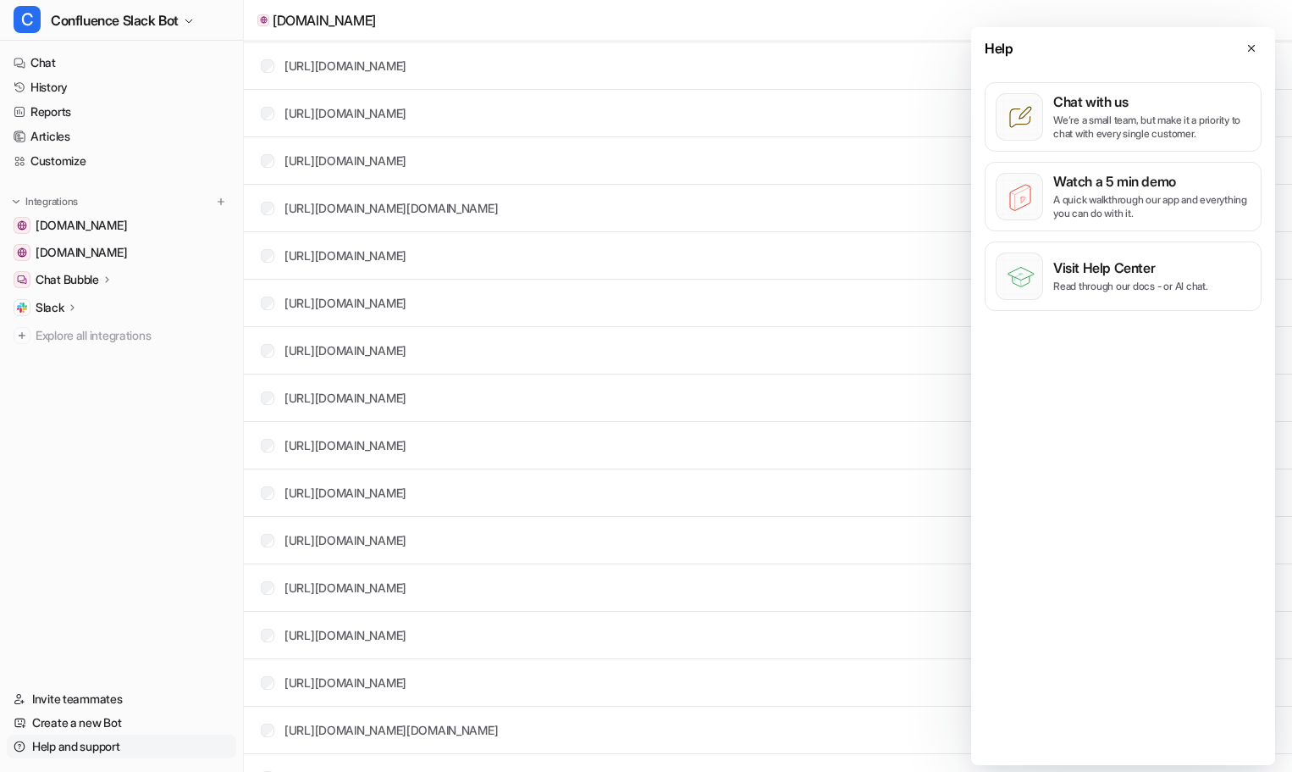
scroll to position [0, 0]
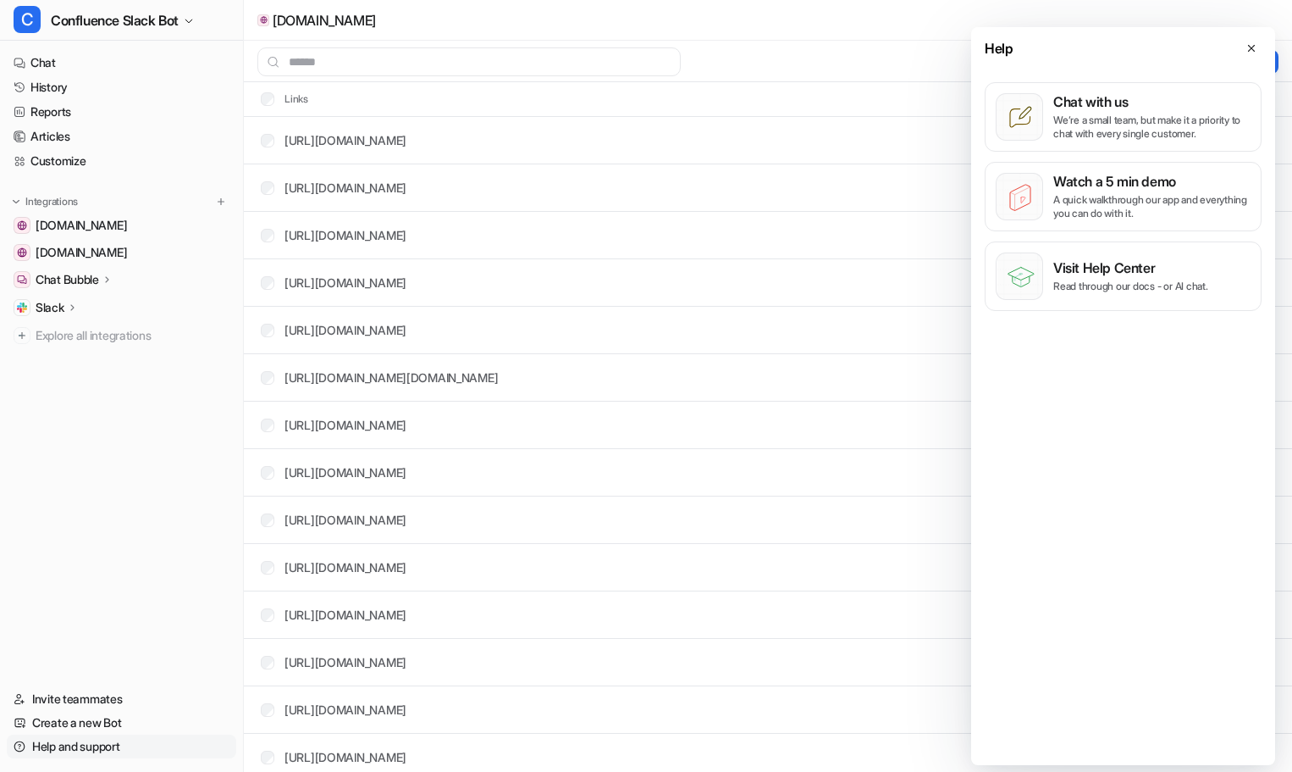
click at [91, 750] on link "Help and support" at bounding box center [122, 746] width 230 height 24
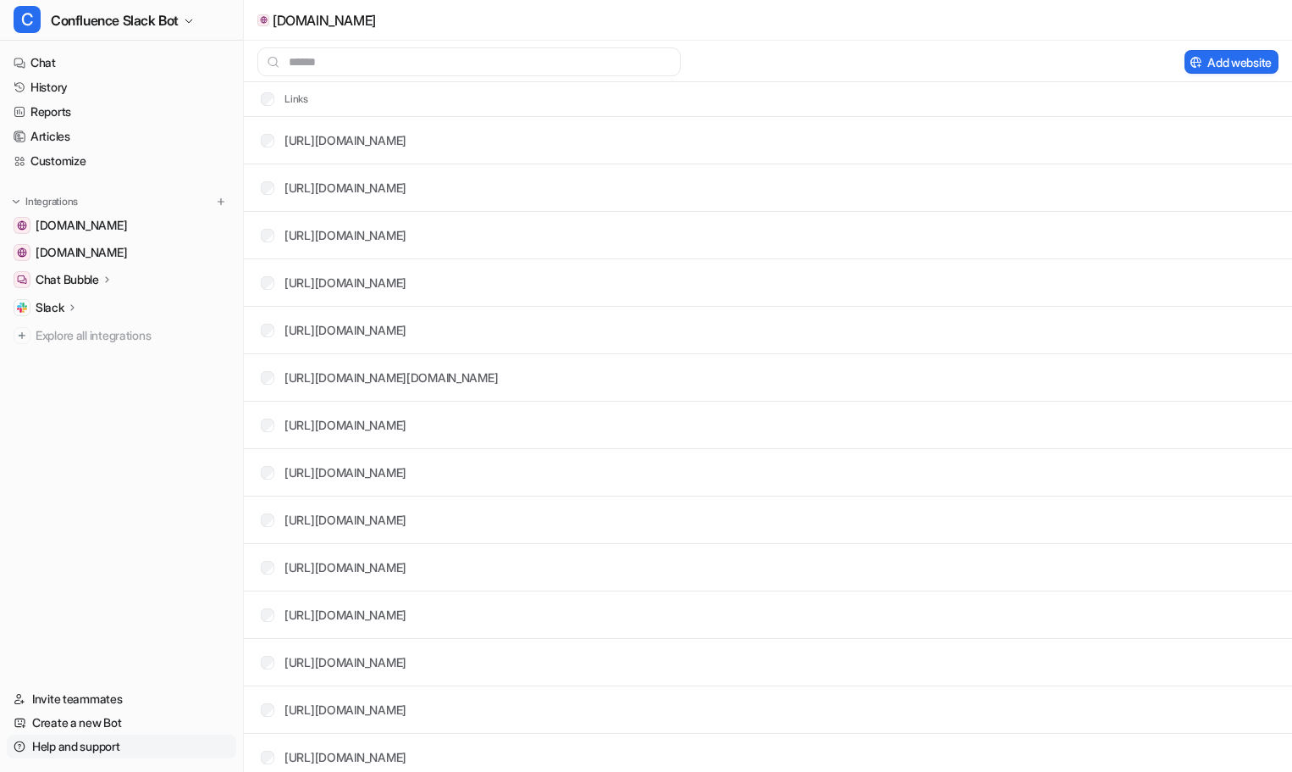
click at [91, 751] on link "Help and support" at bounding box center [122, 746] width 230 height 24
click at [86, 520] on nav "Chat History Reports Articles Customize Integrations confluence.atl.finanzcheck…" at bounding box center [121, 358] width 243 height 629
click at [81, 335] on span "Explore all integrations" at bounding box center [133, 335] width 194 height 27
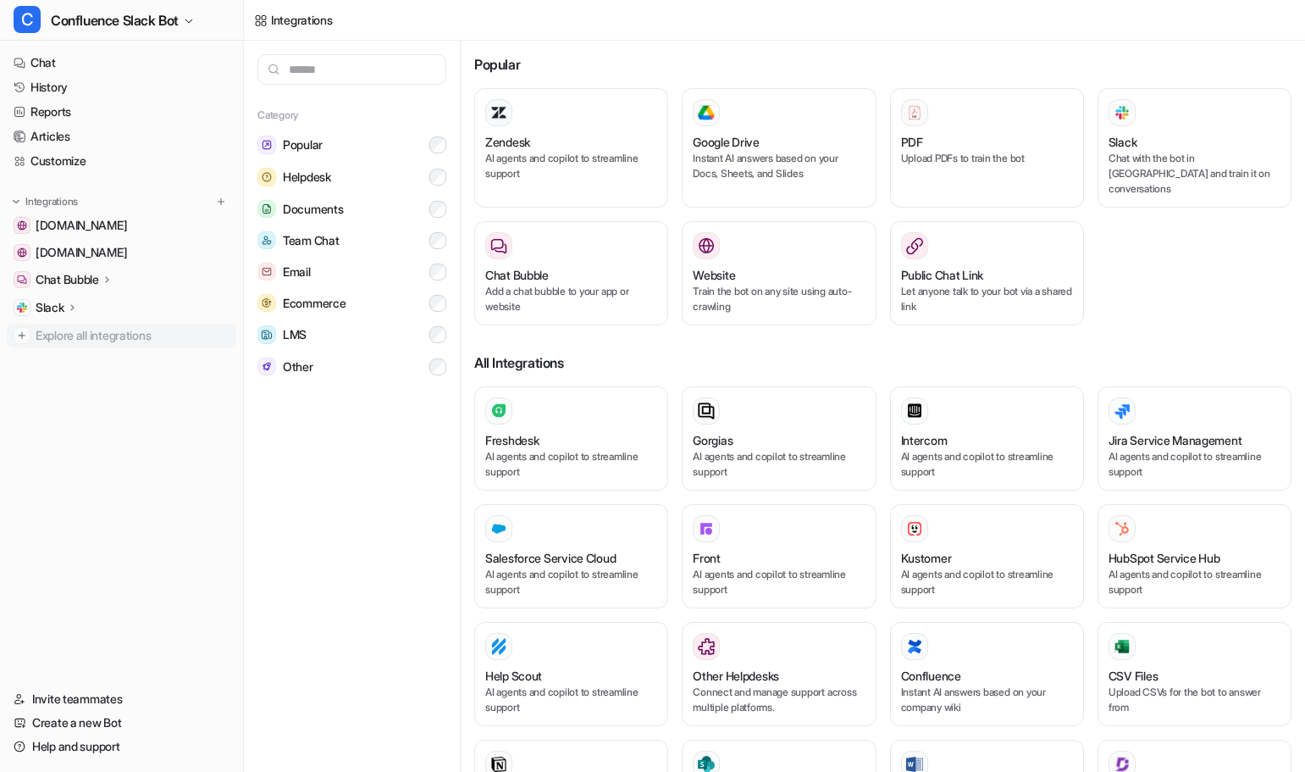
click at [69, 335] on span "Explore all integrations" at bounding box center [133, 335] width 194 height 27
click at [19, 200] on img at bounding box center [16, 202] width 12 height 12
click at [127, 255] on span "[DOMAIN_NAME]" at bounding box center [81, 252] width 91 height 17
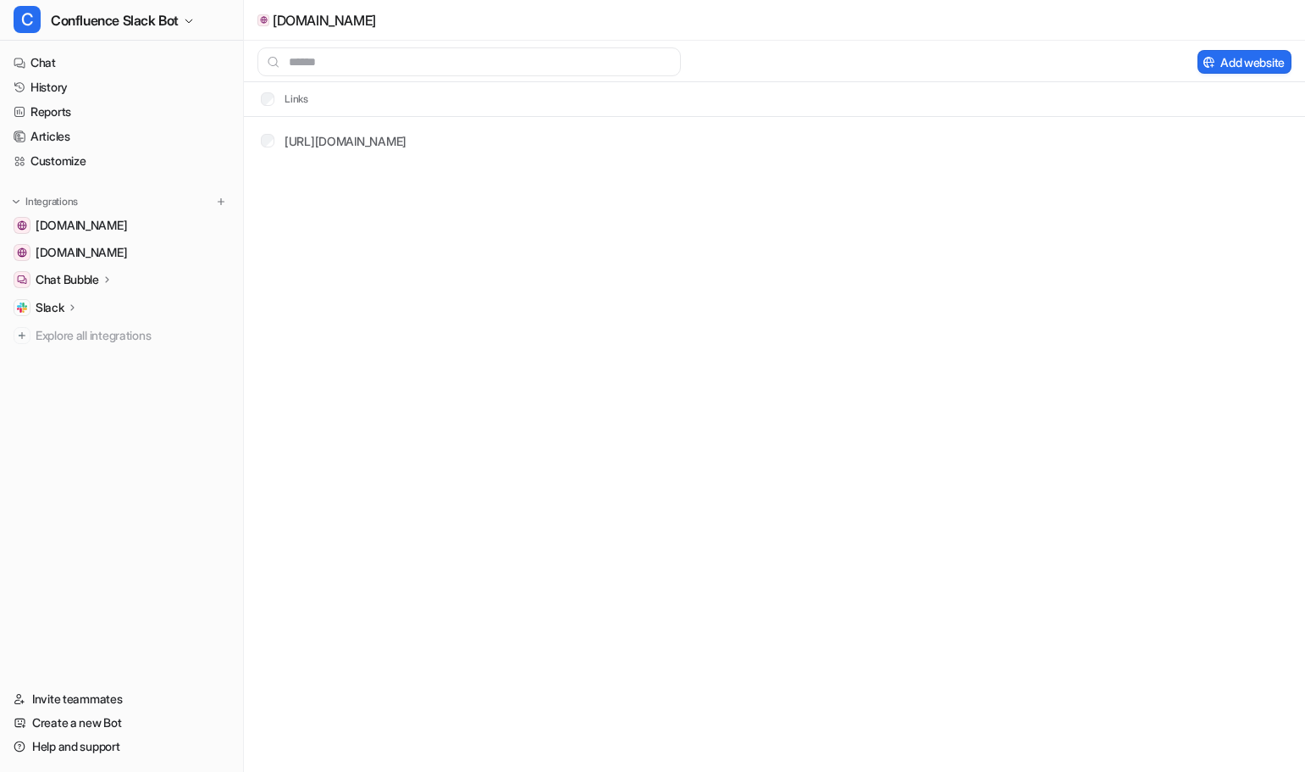
click at [258, 24] on div at bounding box center [263, 20] width 12 height 12
click at [268, 22] on div at bounding box center [263, 20] width 12 height 12
click at [196, 33] on button "C Confluence Slack Bot" at bounding box center [121, 20] width 243 height 41
click at [86, 130] on link "Settings" at bounding box center [136, 128] width 234 height 28
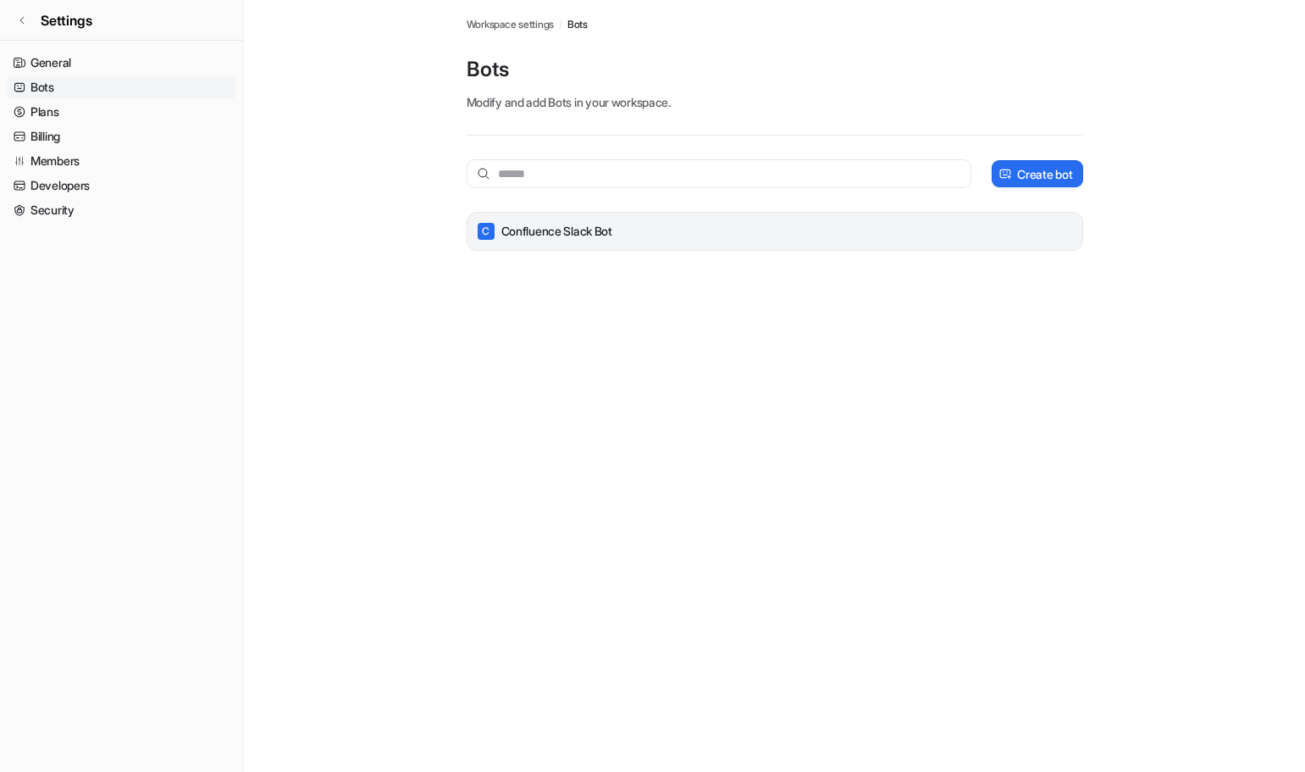
click at [567, 235] on p "Confluence Slack Bot" at bounding box center [556, 231] width 111 height 17
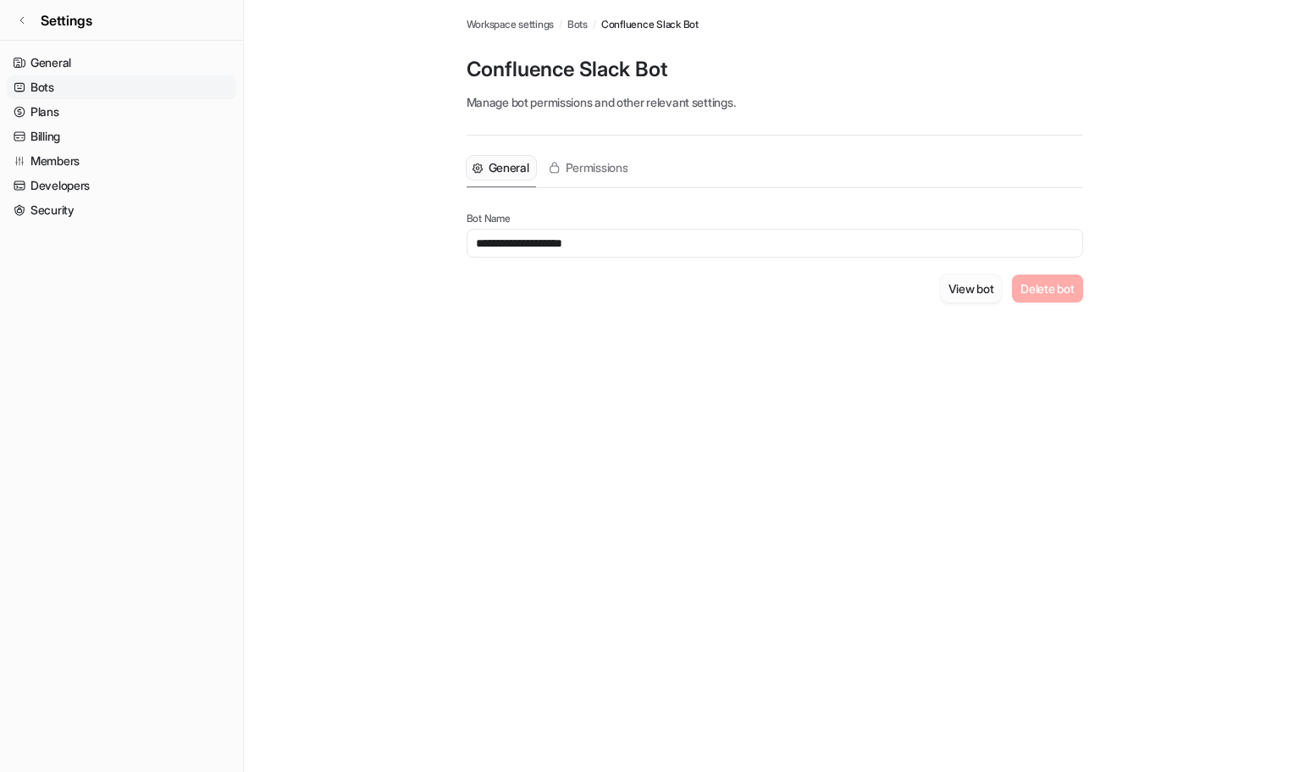
click at [954, 287] on button "View bot" at bounding box center [971, 288] width 63 height 28
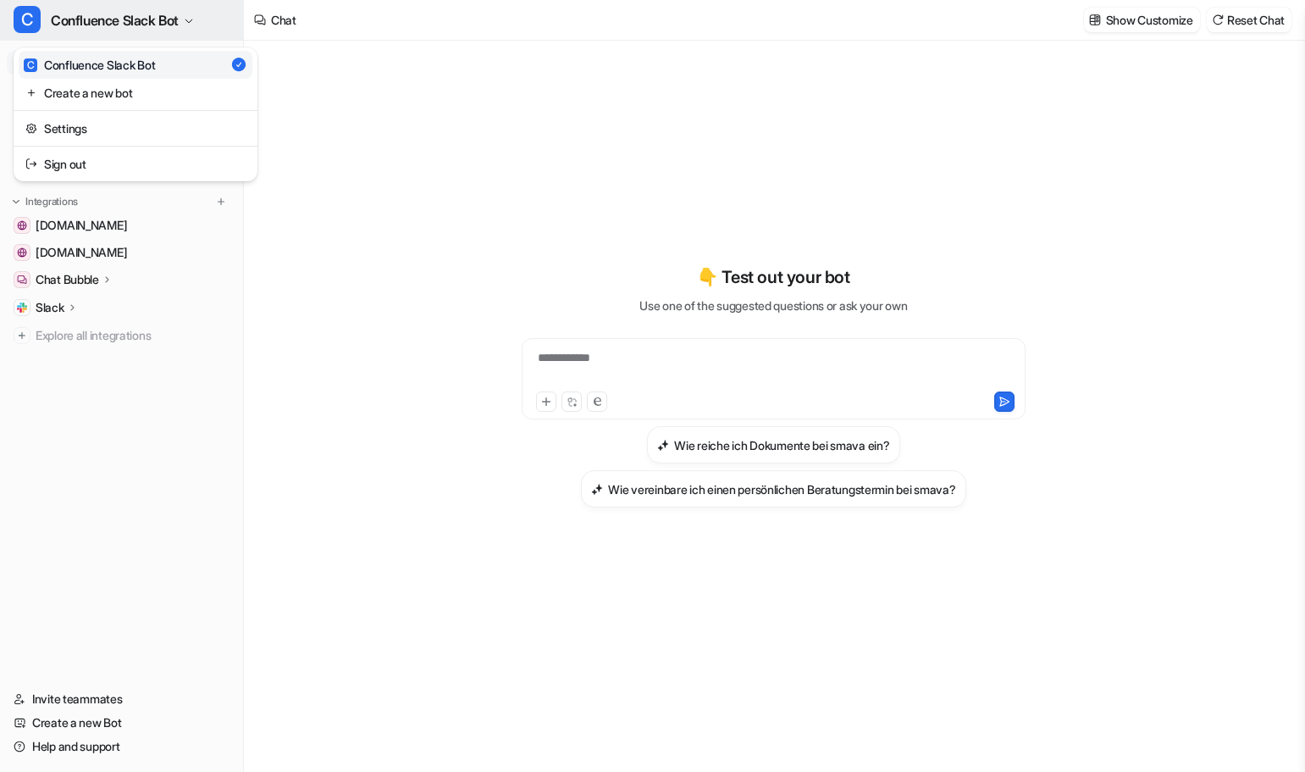
click at [202, 25] on button "C Confluence Slack Bot" at bounding box center [121, 20] width 243 height 41
click at [80, 120] on link "Settings" at bounding box center [136, 128] width 234 height 28
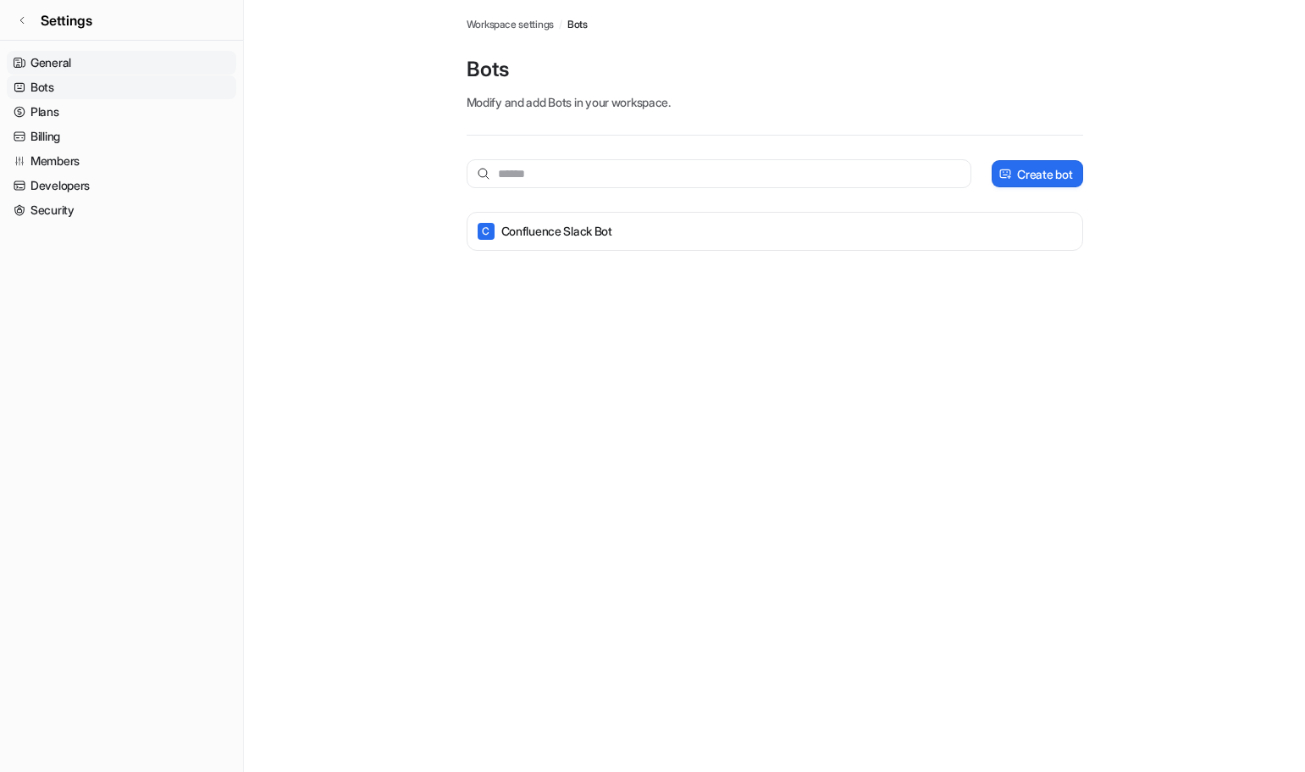
click at [68, 64] on link "General" at bounding box center [122, 63] width 230 height 24
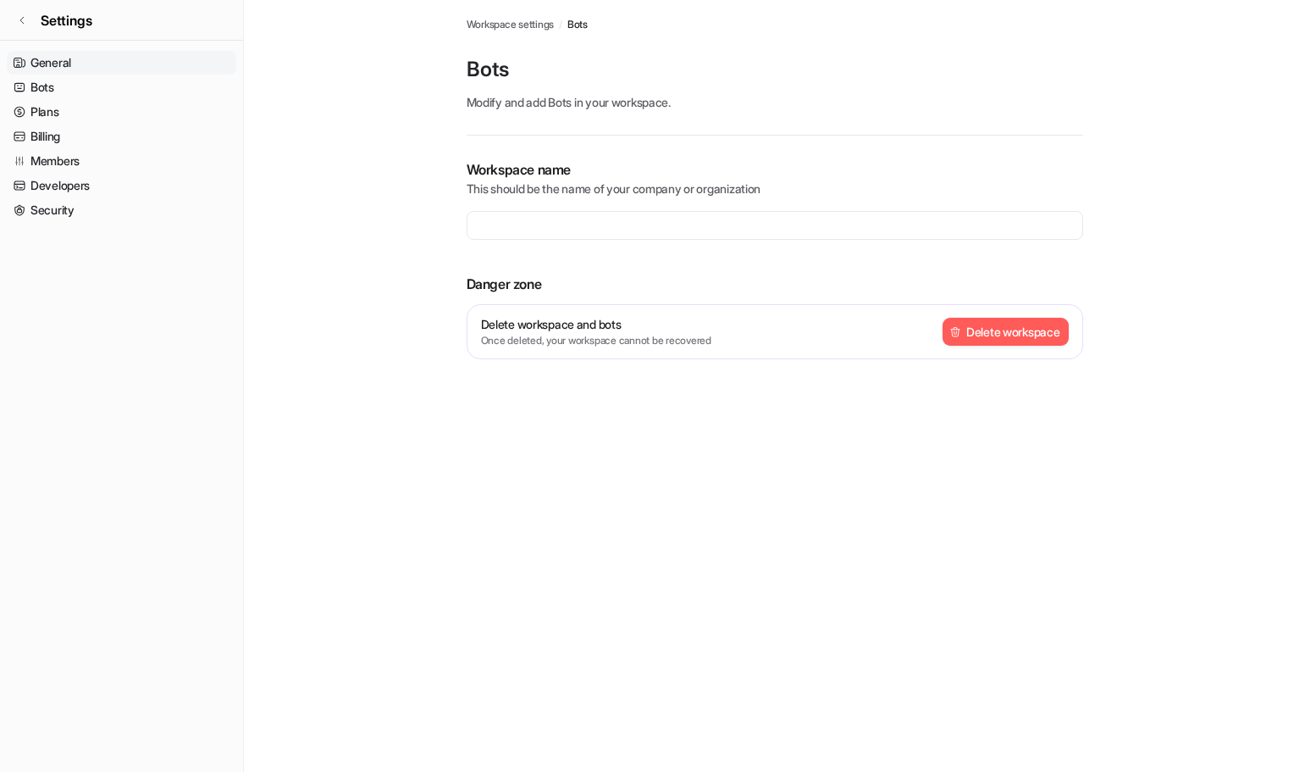
type input "**********"
click at [49, 87] on link "Bots" at bounding box center [122, 87] width 230 height 24
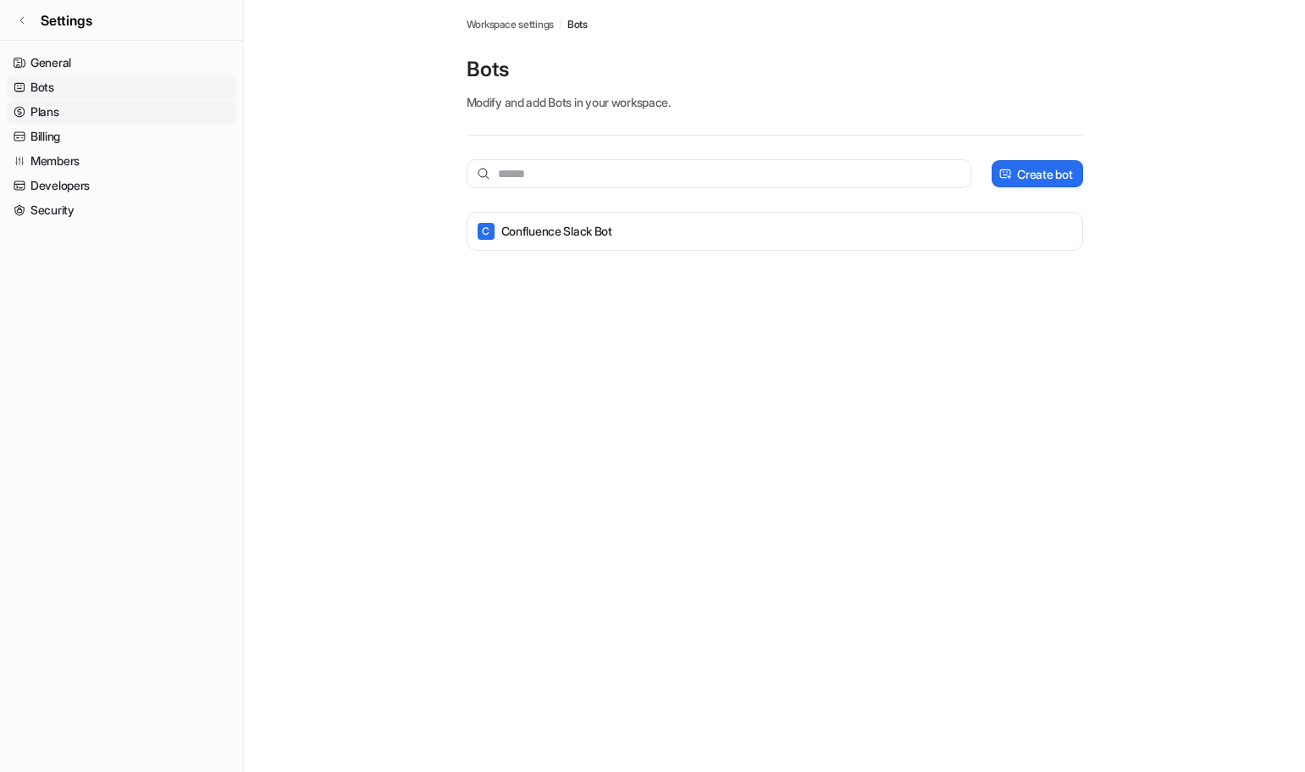
click at [75, 115] on link "Plans" at bounding box center [122, 112] width 230 height 24
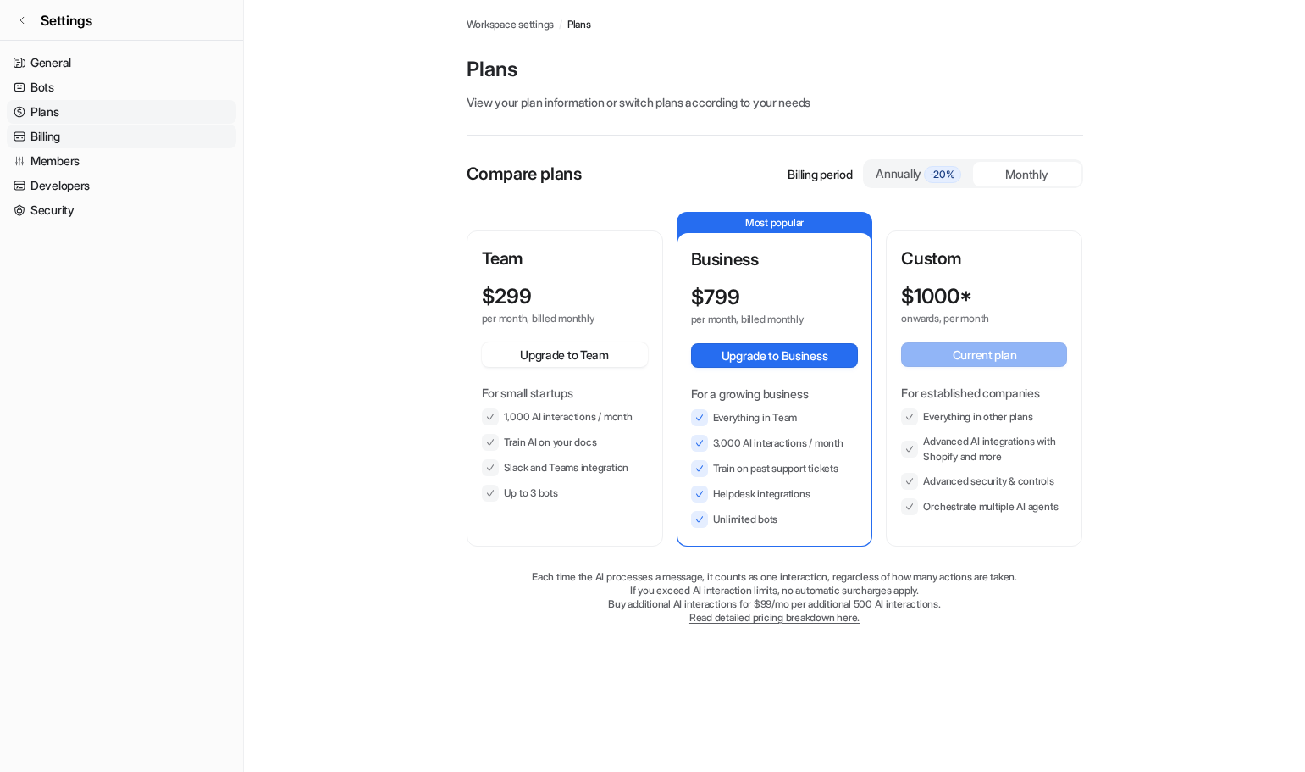
click at [39, 140] on link "Billing" at bounding box center [122, 136] width 230 height 24
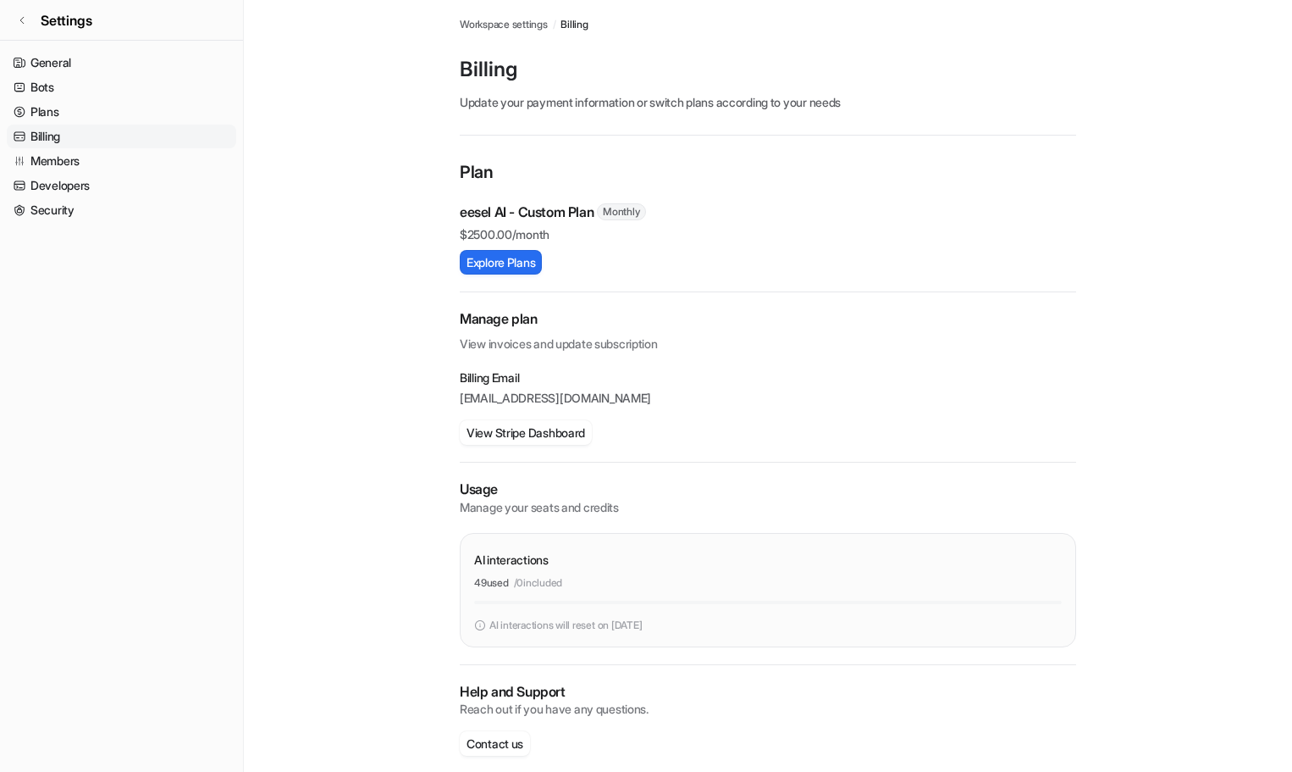
scroll to position [18, 0]
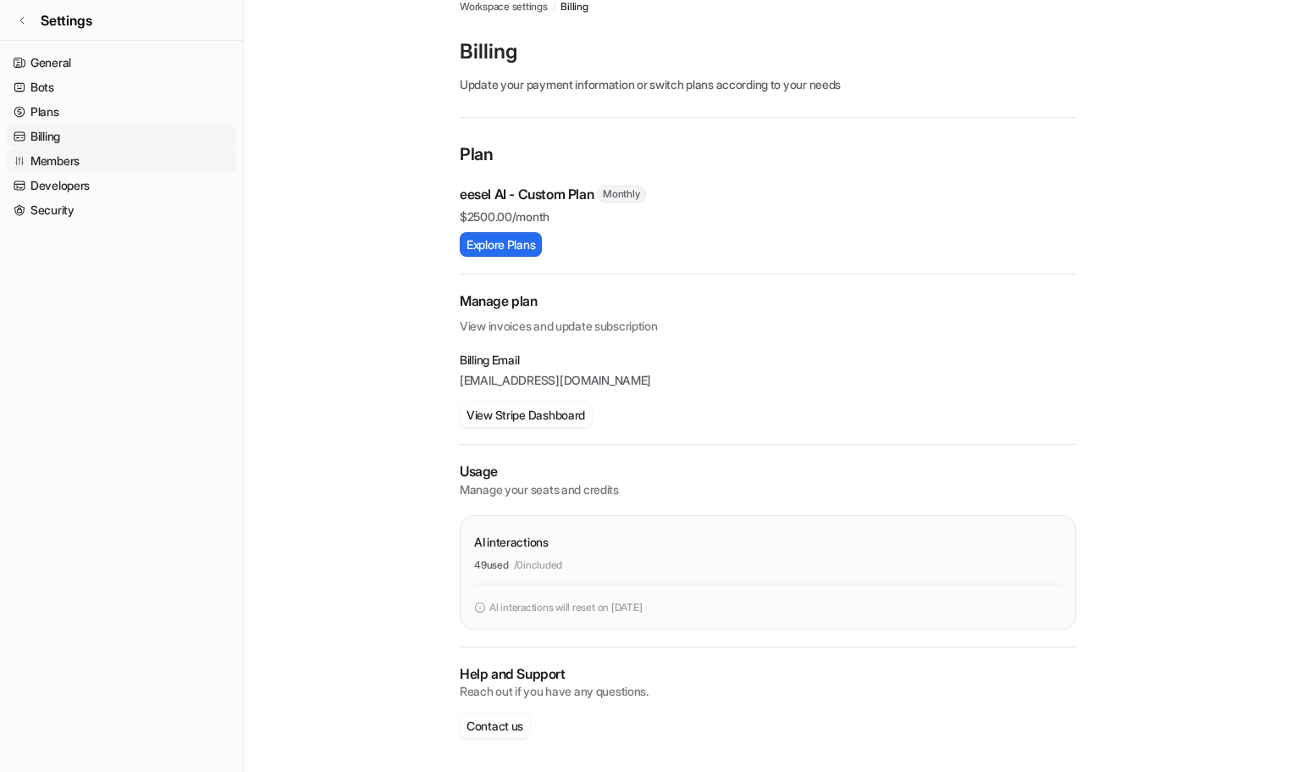
click at [75, 164] on link "Members" at bounding box center [122, 161] width 230 height 24
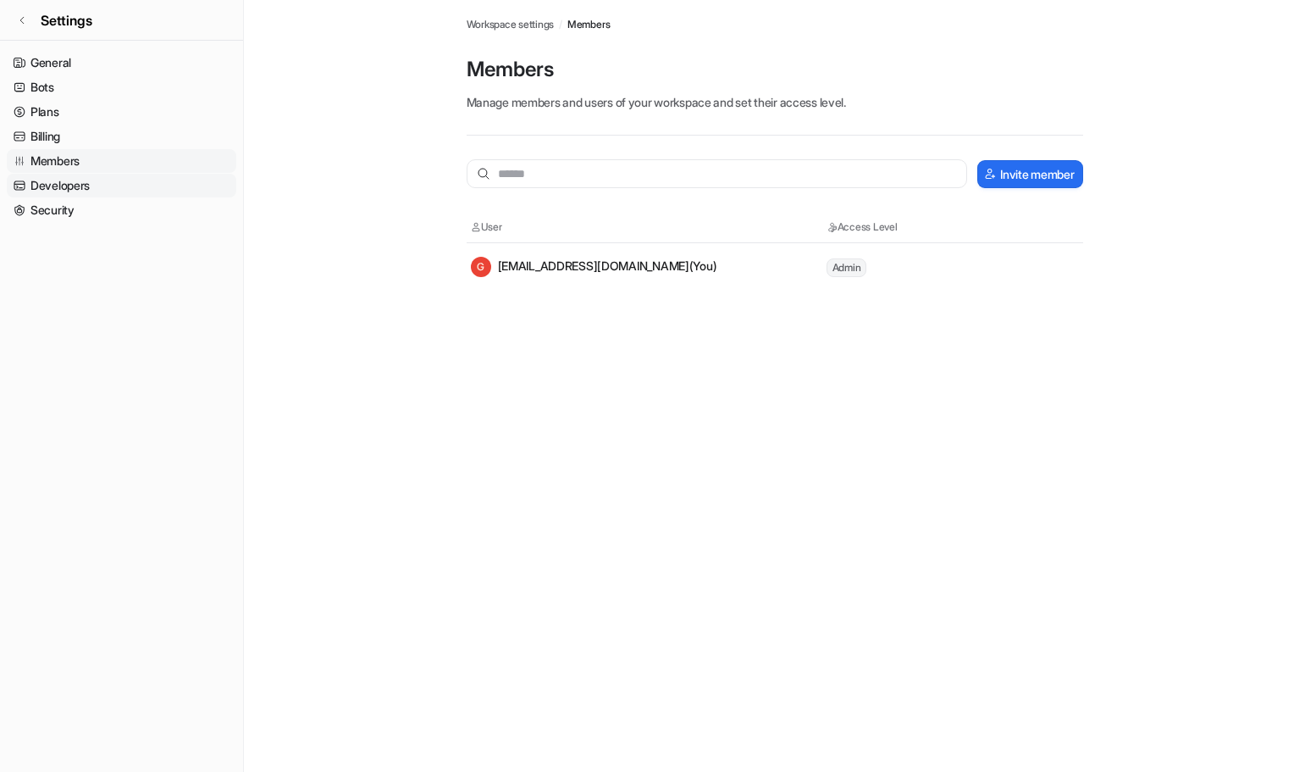
click at [80, 191] on link "Developers" at bounding box center [122, 186] width 230 height 24
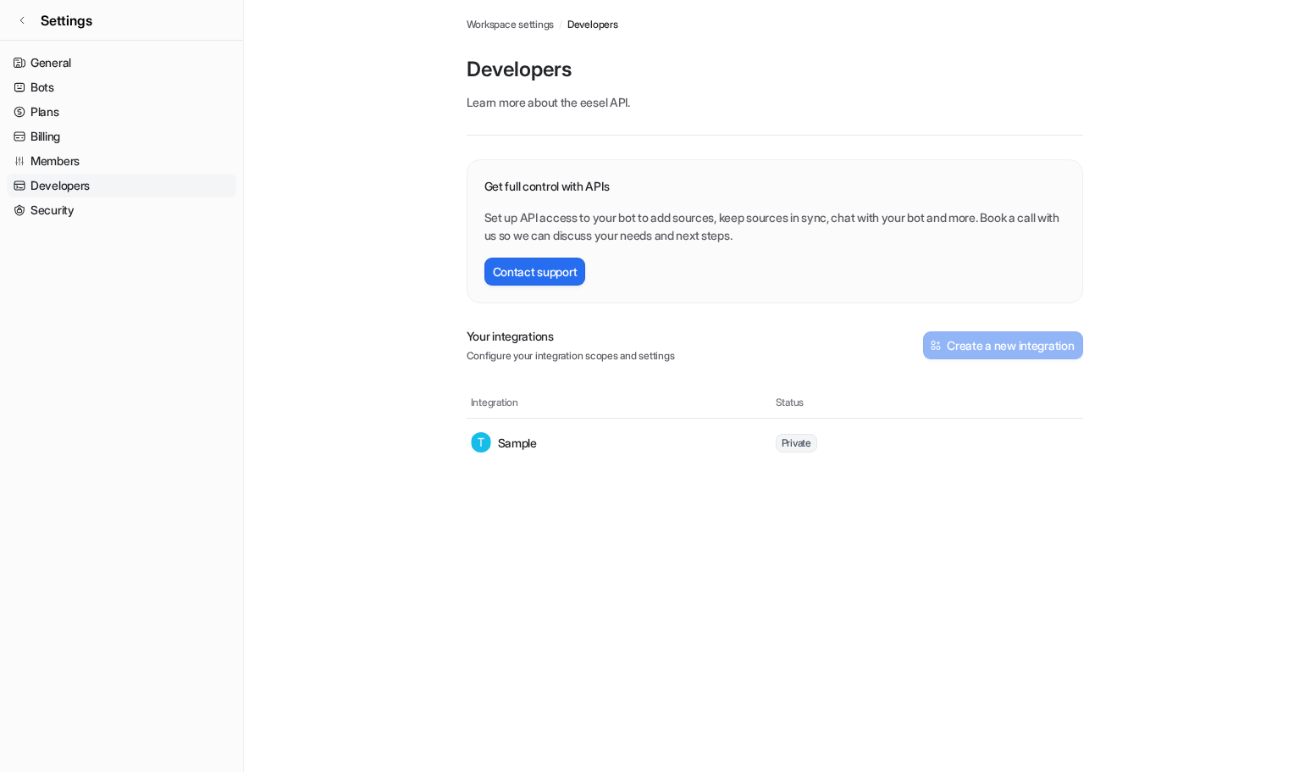
click at [534, 106] on span "Learn more about the eesel API ." at bounding box center [548, 102] width 163 height 14
click at [599, 102] on link "eesel API" at bounding box center [603, 102] width 47 height 14
click at [601, 104] on link "eesel API" at bounding box center [603, 102] width 47 height 14
click at [56, 211] on link "Security" at bounding box center [122, 210] width 230 height 24
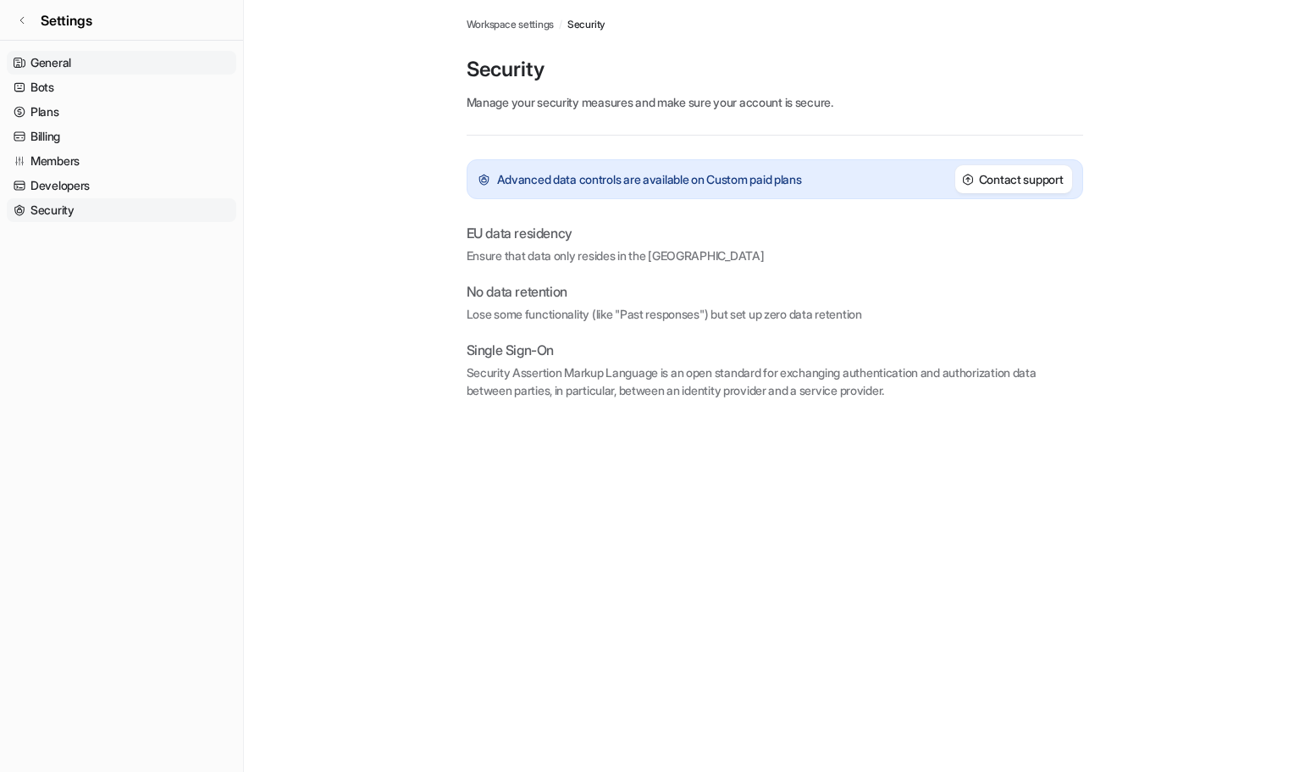
click at [84, 56] on link "General" at bounding box center [122, 63] width 230 height 24
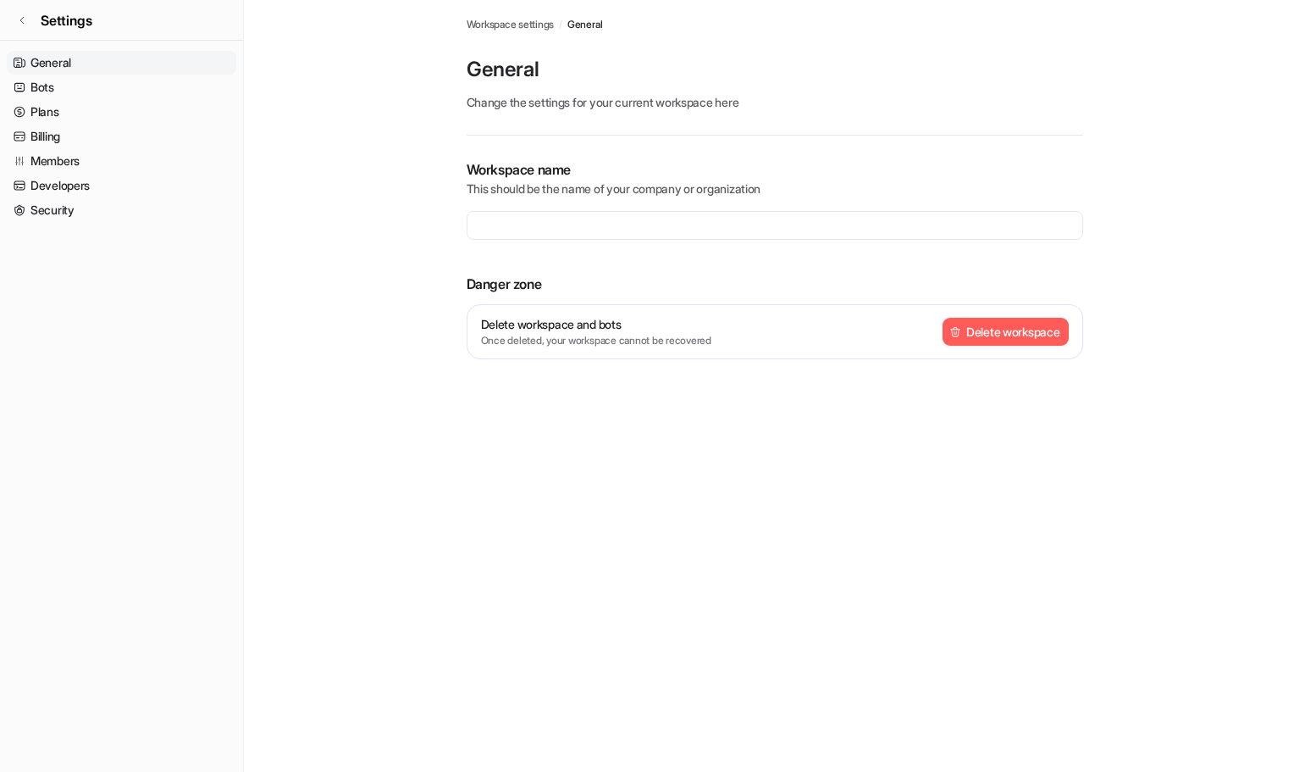
type input "**********"
click at [71, 186] on link "Developers" at bounding box center [122, 186] width 230 height 24
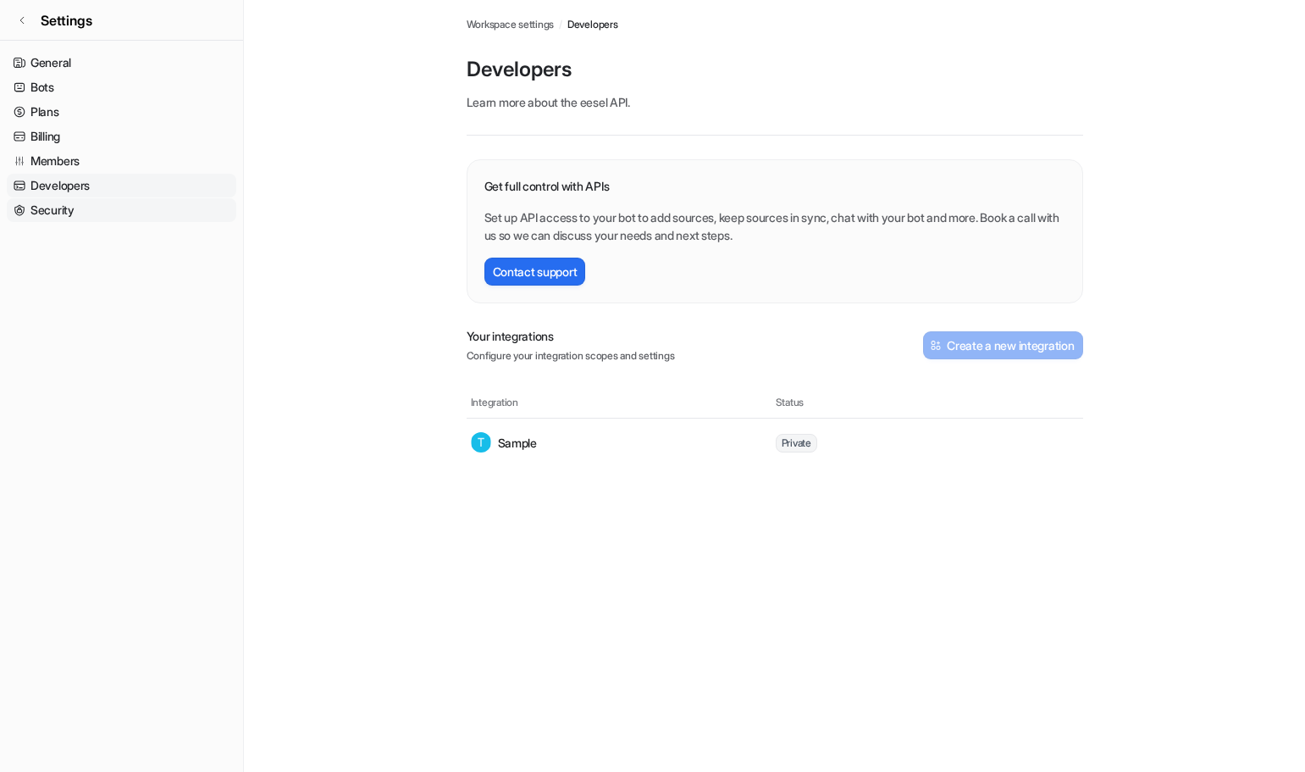
click at [76, 214] on link "Security" at bounding box center [122, 210] width 230 height 24
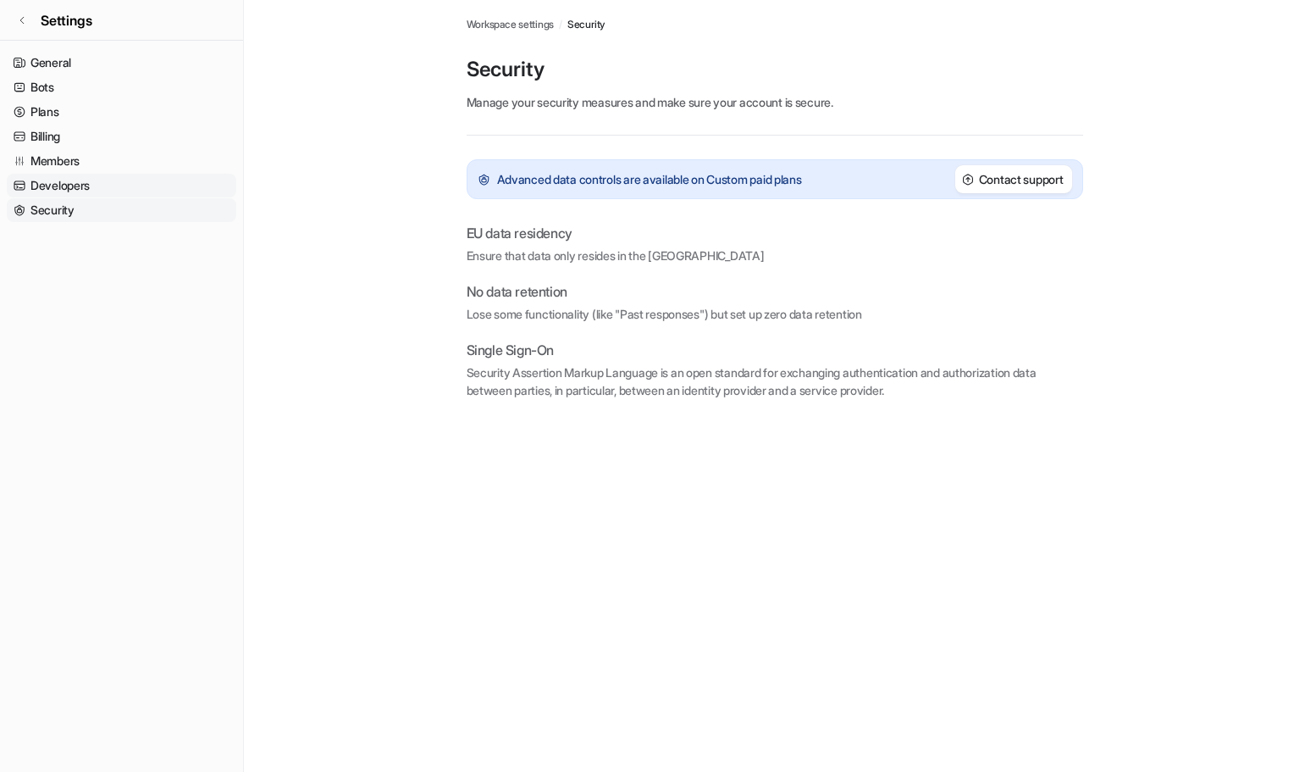
click at [75, 189] on link "Developers" at bounding box center [122, 186] width 230 height 24
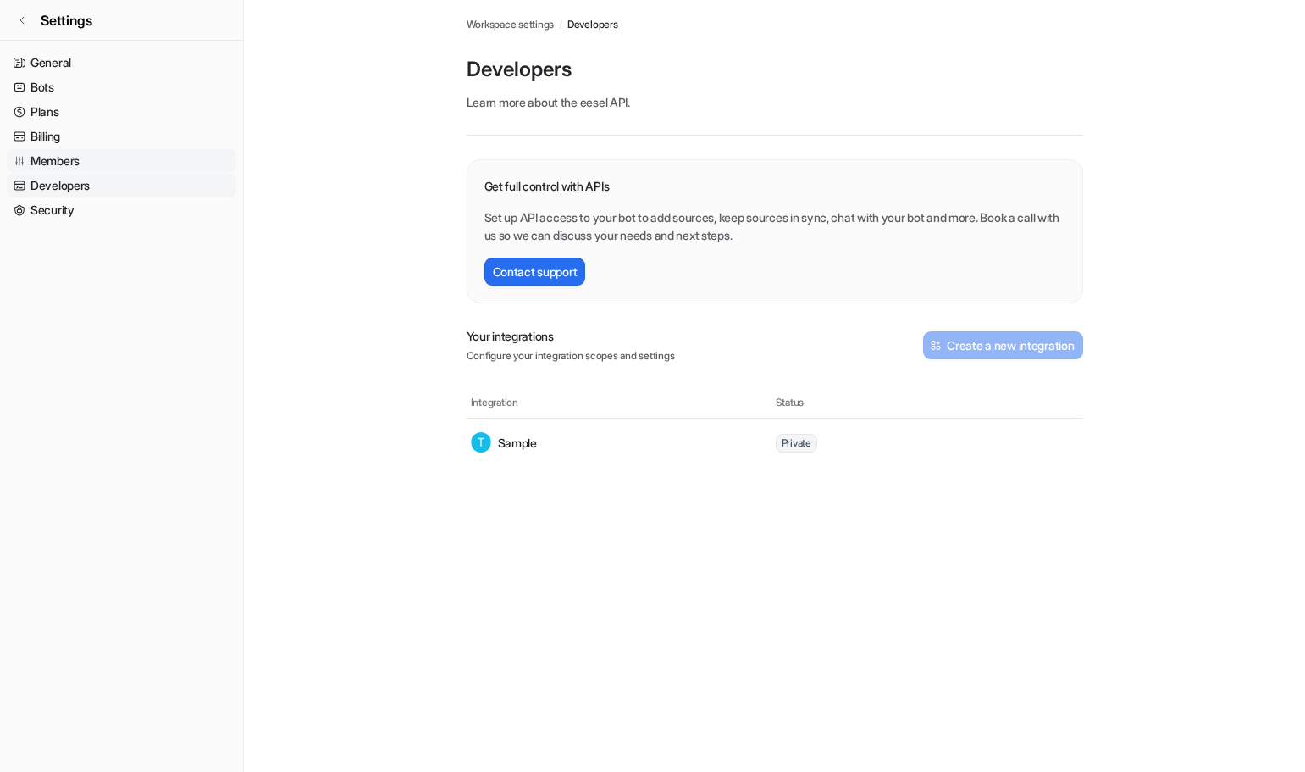
click at [64, 161] on link "Members" at bounding box center [122, 161] width 230 height 24
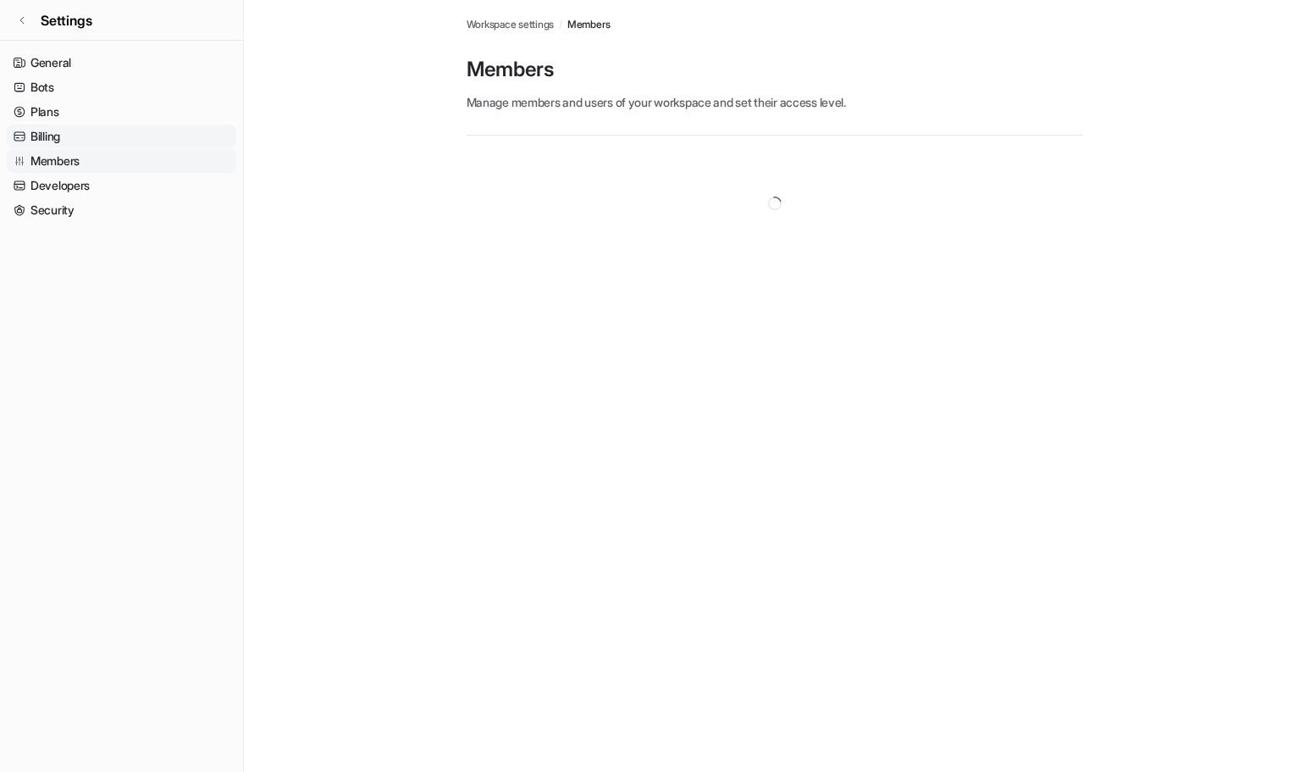
click at [55, 136] on link "Billing" at bounding box center [122, 136] width 230 height 24
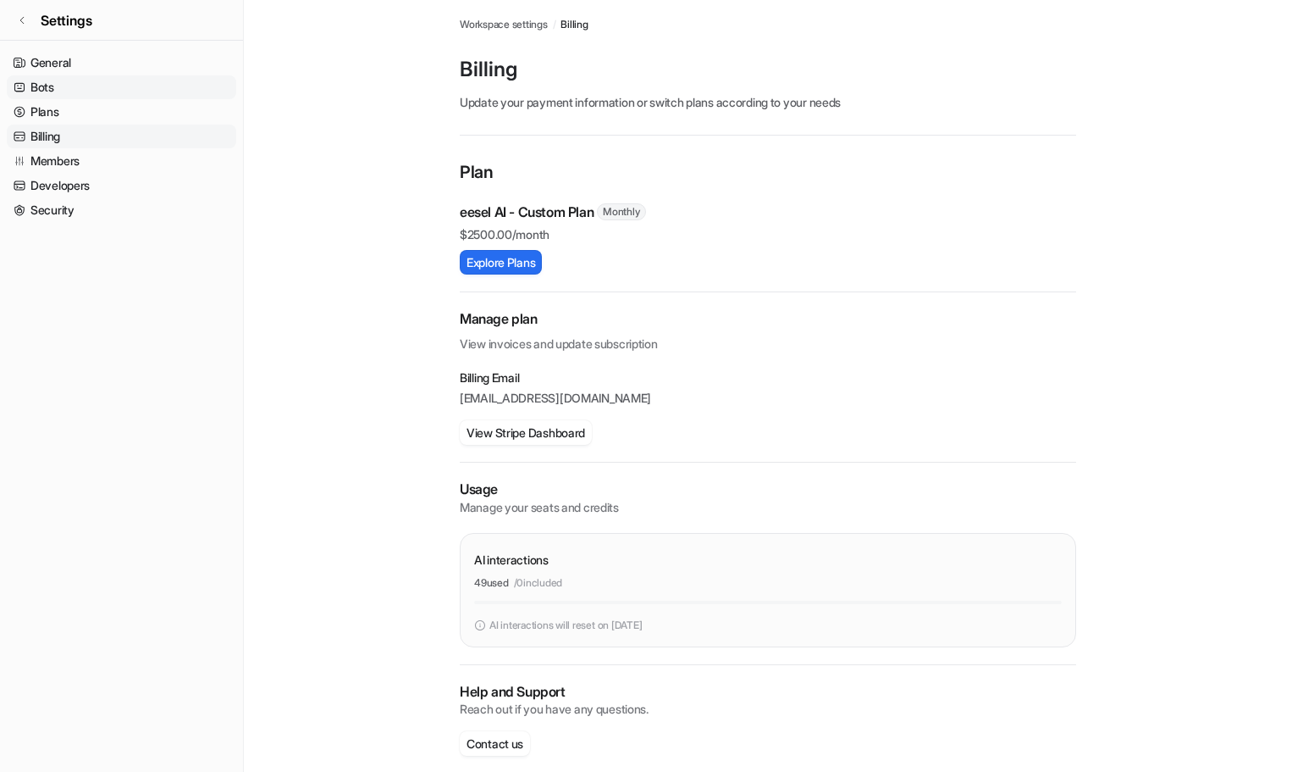
click at [53, 84] on link "Bots" at bounding box center [122, 87] width 230 height 24
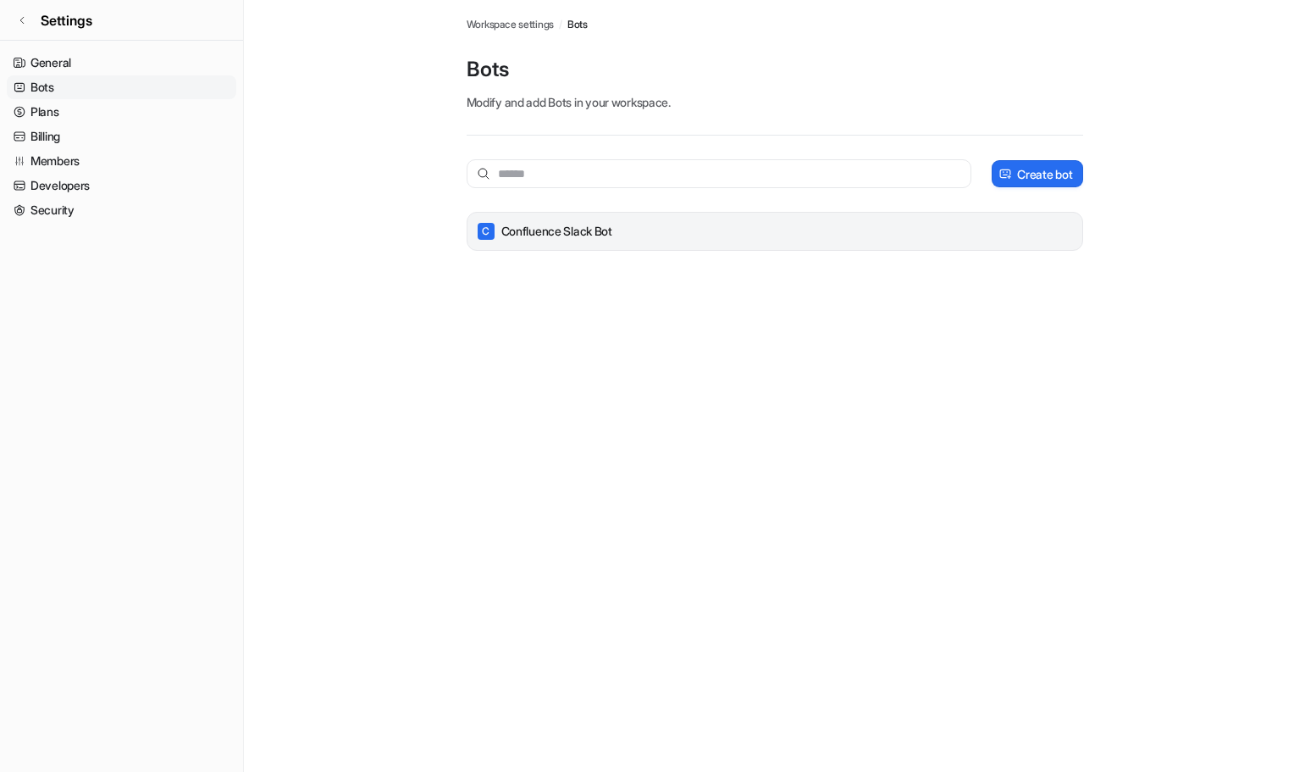
click at [551, 238] on p "Confluence Slack Bot" at bounding box center [556, 231] width 111 height 17
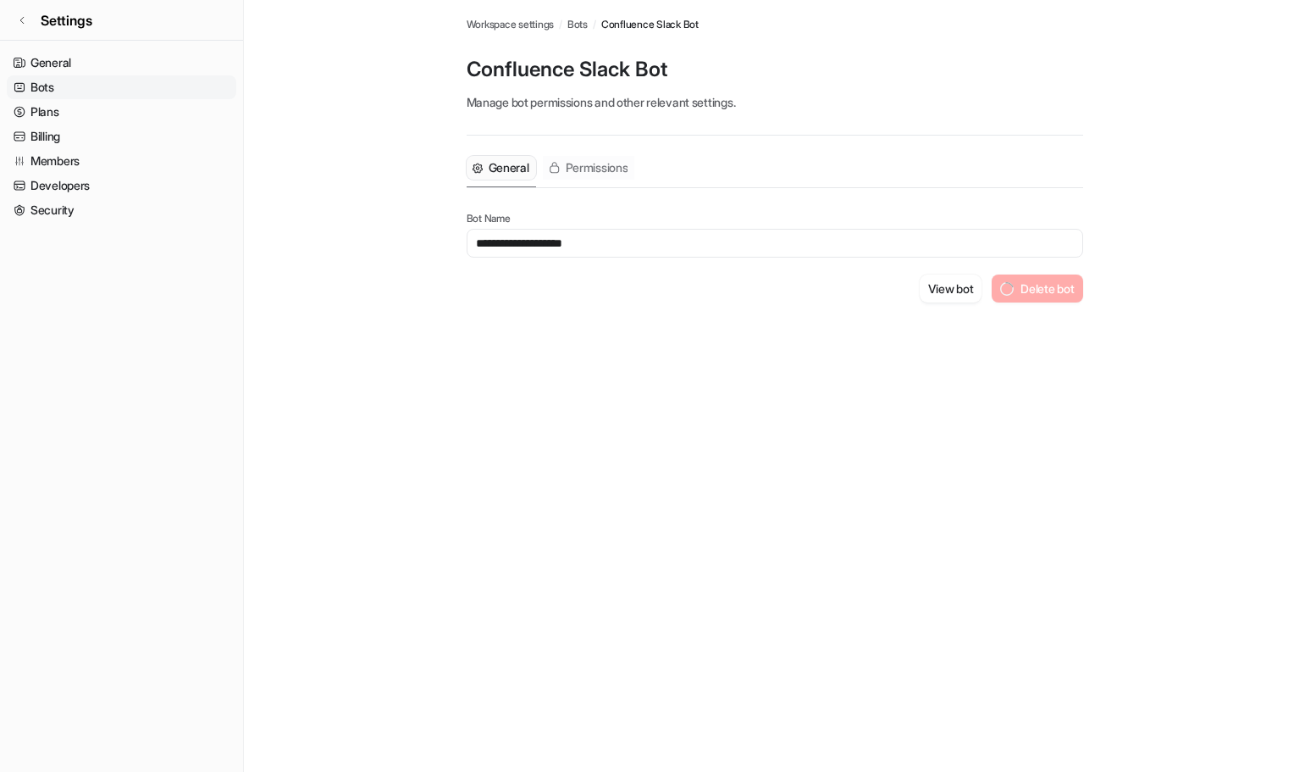
click at [584, 169] on span "Permissions" at bounding box center [597, 167] width 63 height 17
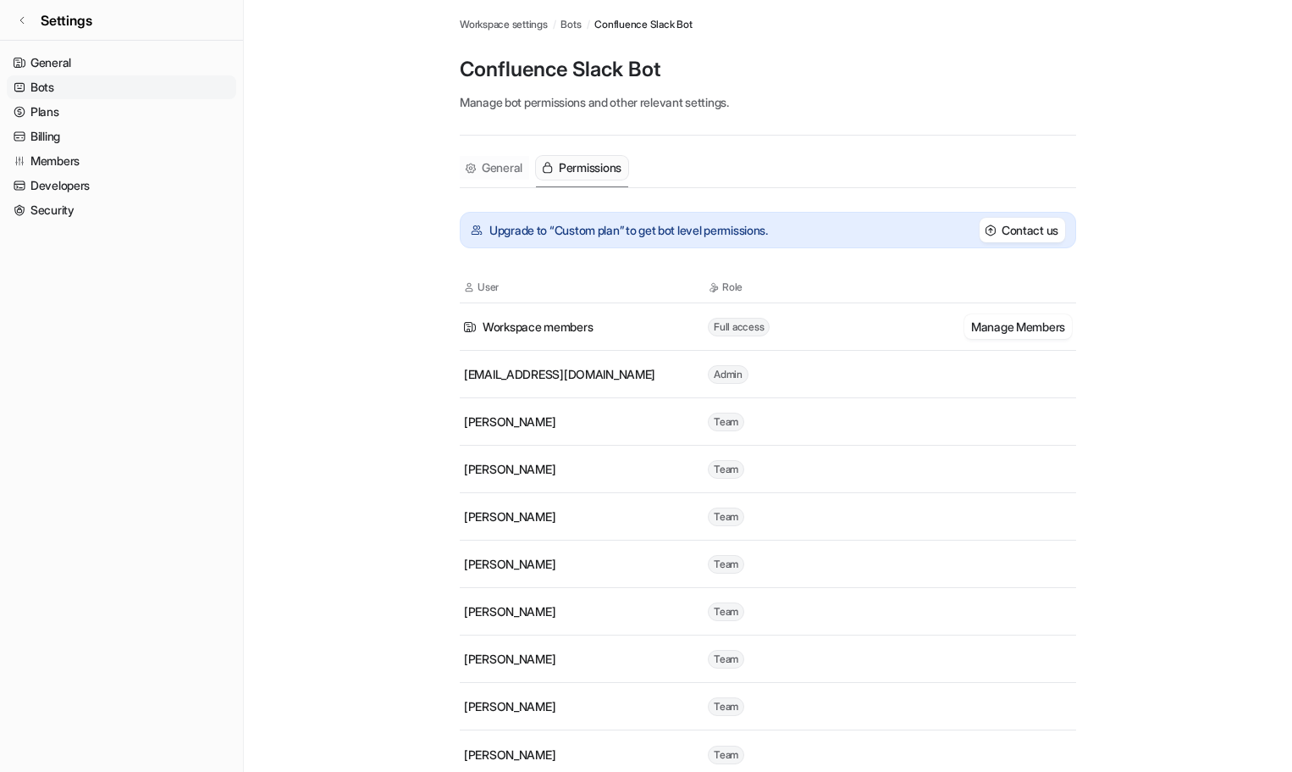
click at [511, 173] on span "General" at bounding box center [502, 167] width 41 height 17
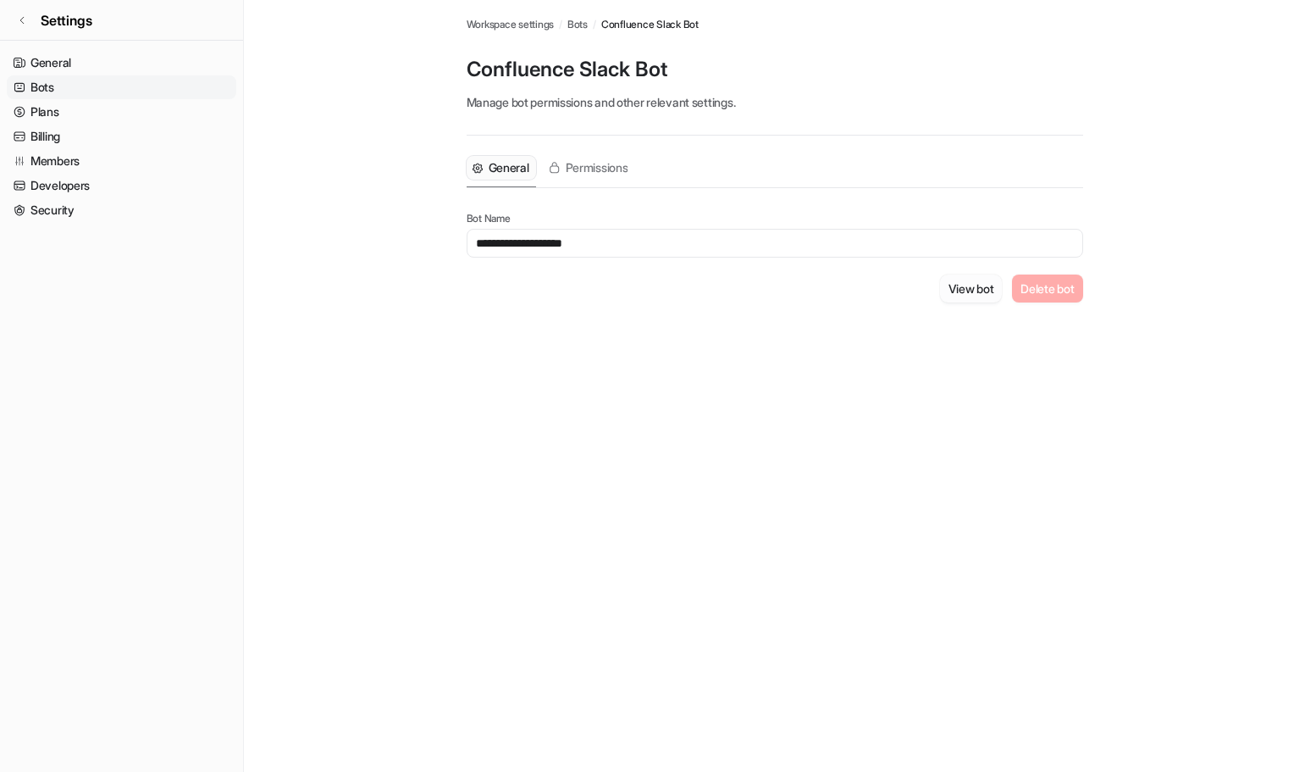
click at [946, 294] on button "View bot" at bounding box center [971, 288] width 63 height 28
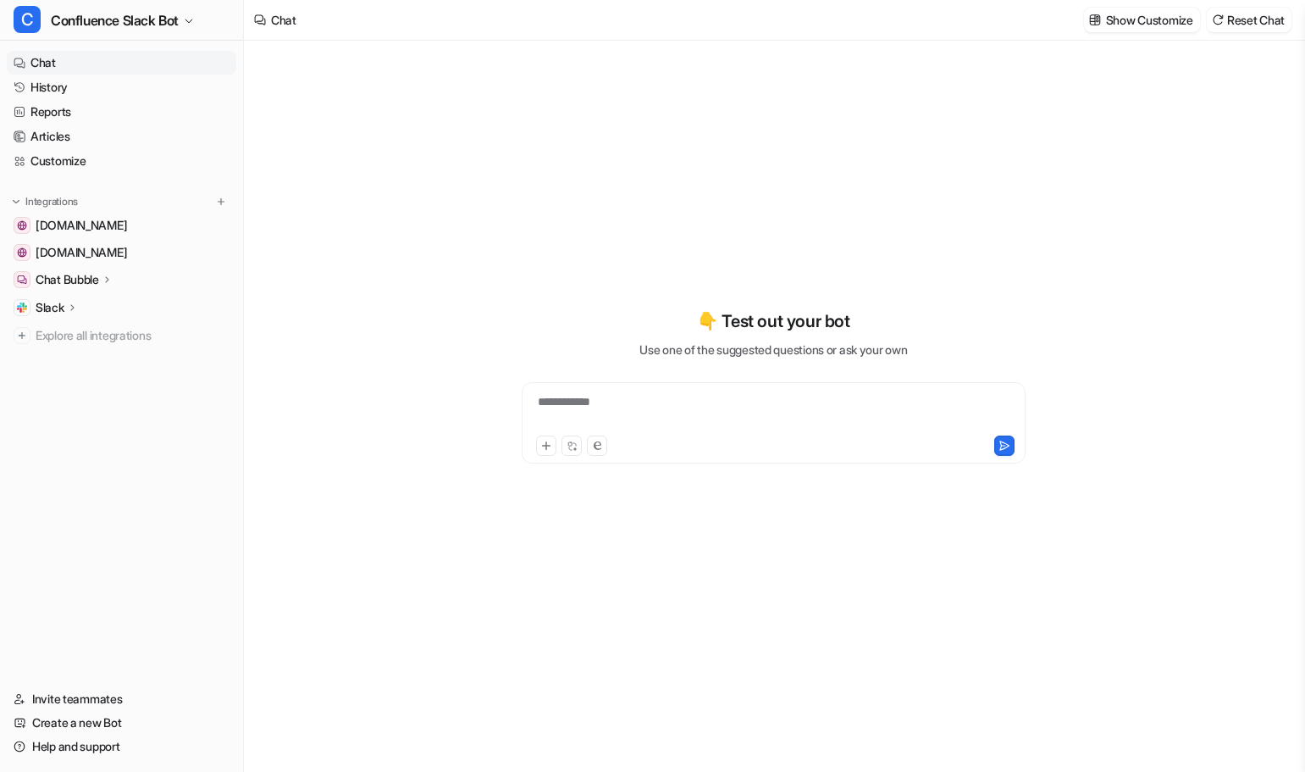
type textarea "**********"
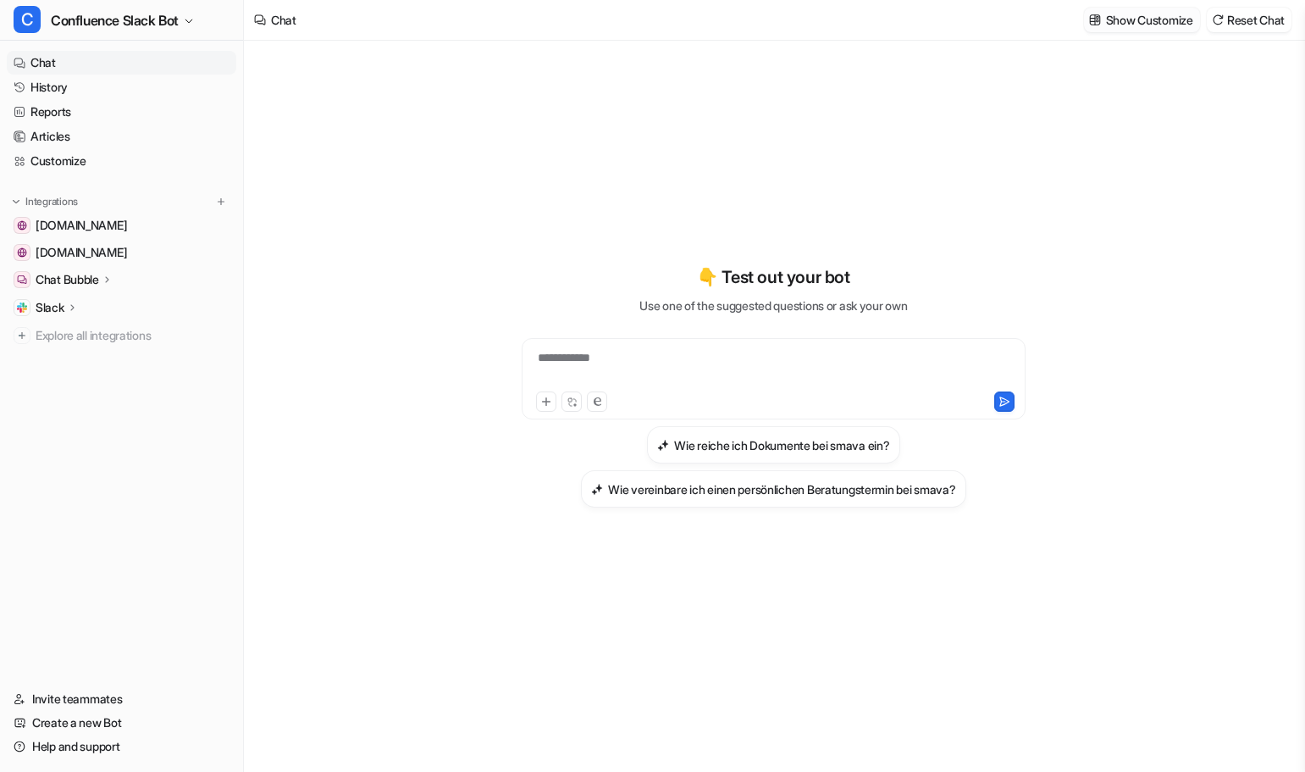
click at [1133, 26] on p "Show Customize" at bounding box center [1149, 20] width 87 height 18
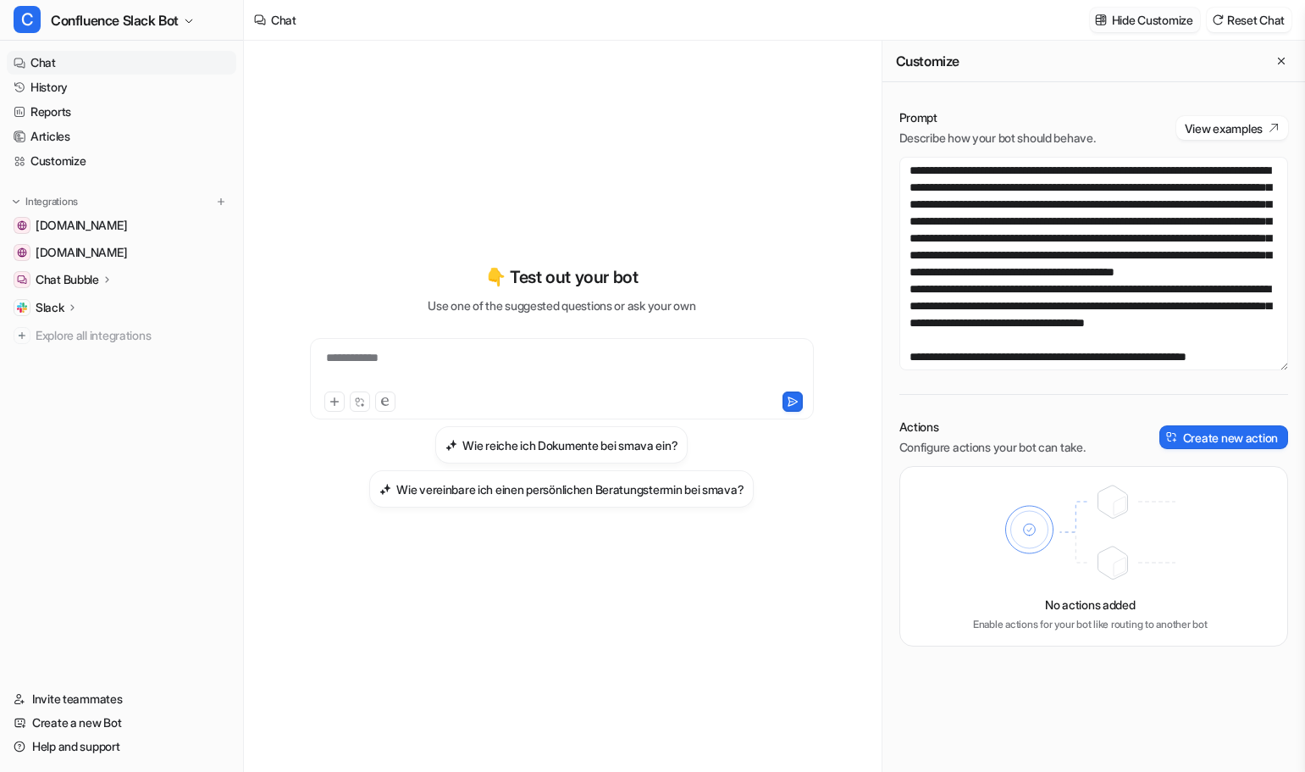
click at [1133, 26] on p "Hide Customize" at bounding box center [1152, 20] width 81 height 18
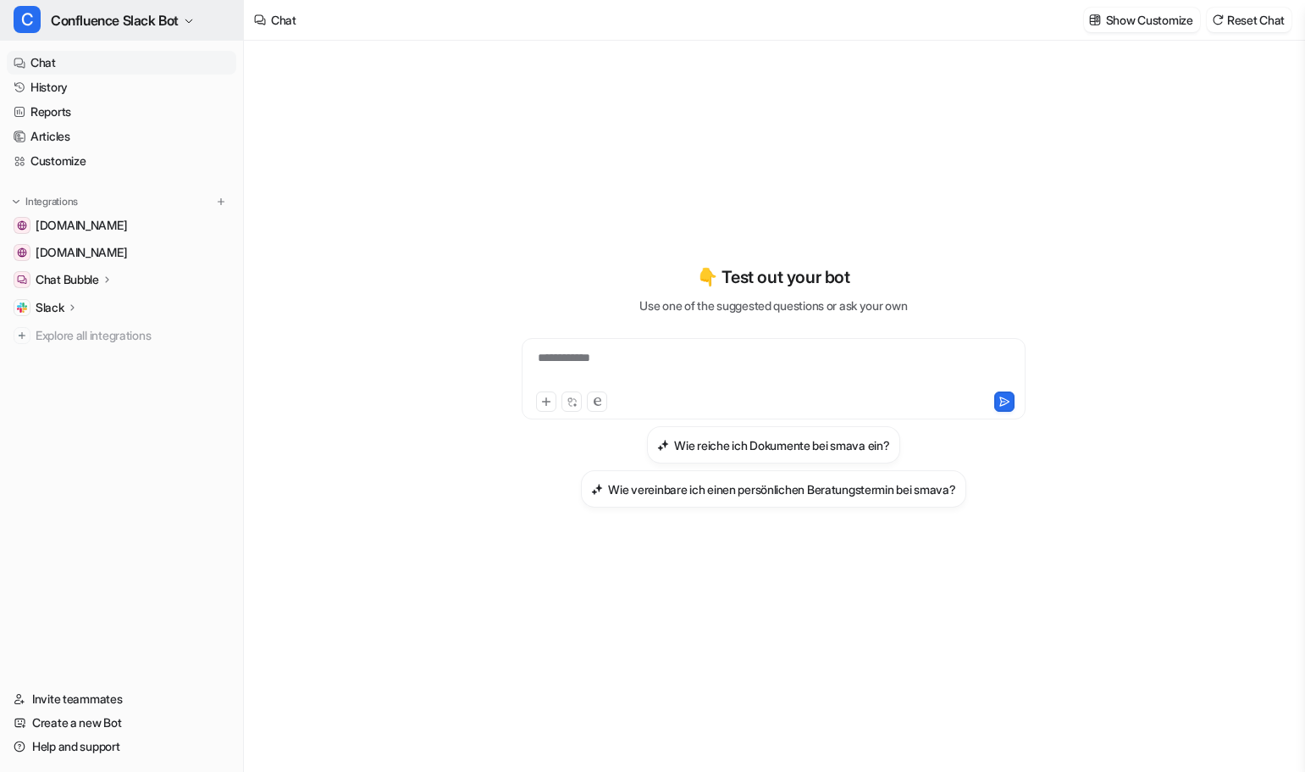
click at [165, 18] on span "Confluence Slack Bot" at bounding box center [115, 20] width 128 height 24
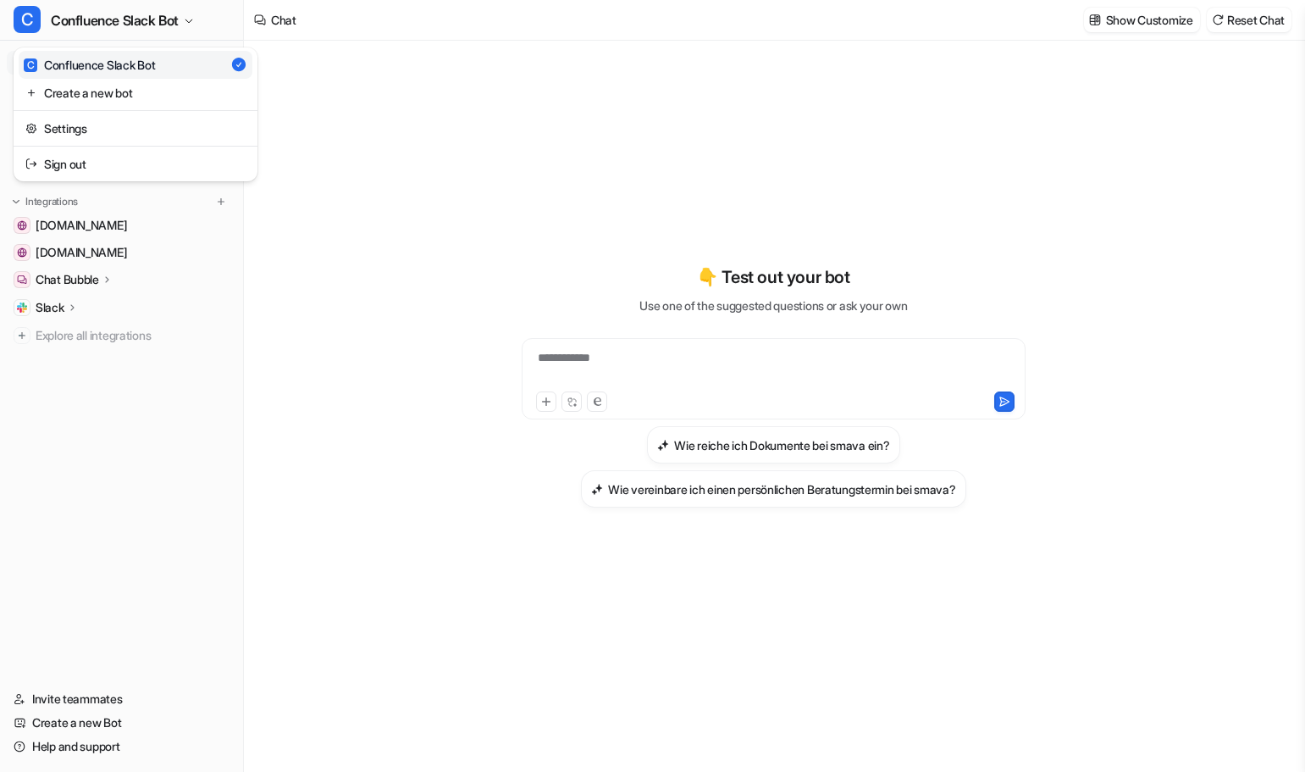
drag, startPoint x: 108, startPoint y: 69, endPoint x: 98, endPoint y: 64, distance: 11.0
click at [98, 64] on div "C Confluence Slack Bot" at bounding box center [89, 65] width 131 height 18
click at [194, 22] on icon "button" at bounding box center [189, 21] width 10 height 10
click at [401, 281] on div "**********" at bounding box center [652, 386] width 1305 height 772
click at [68, 60] on link "Chat" at bounding box center [122, 63] width 230 height 24
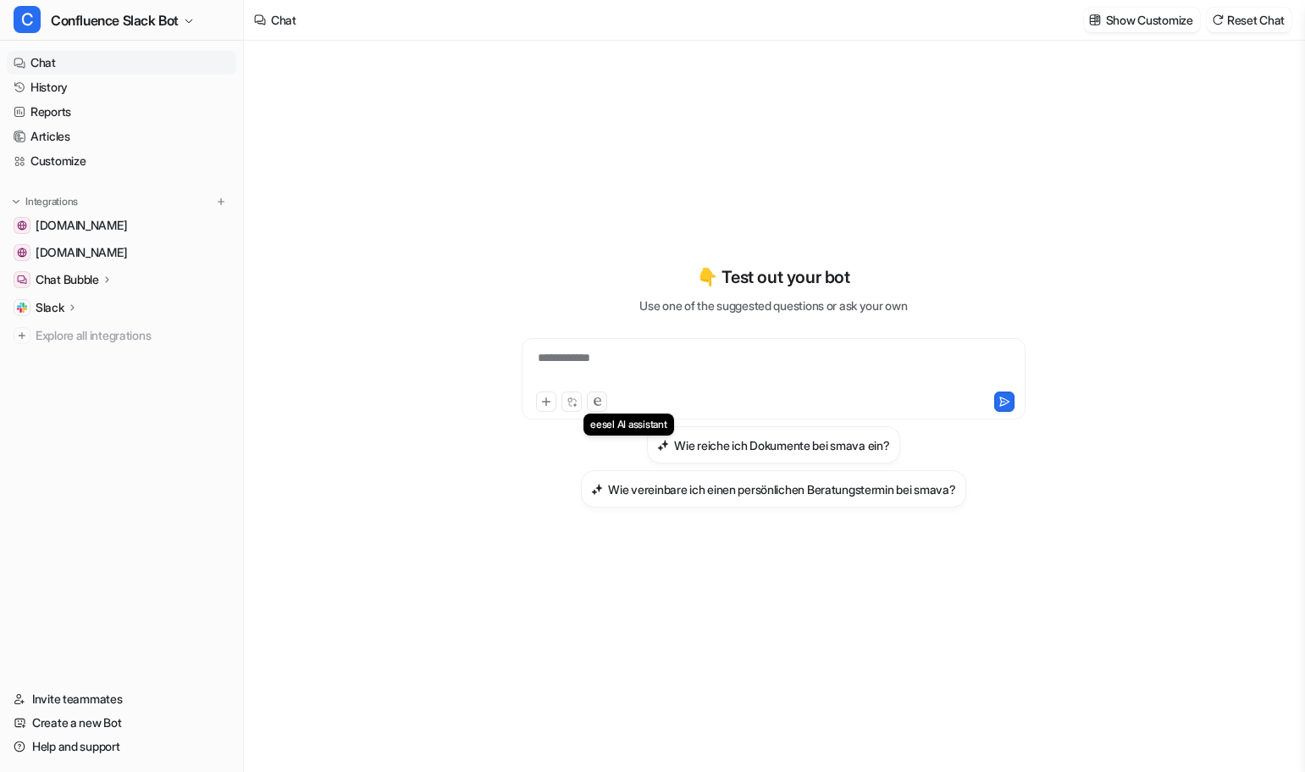
click at [596, 398] on icon at bounding box center [597, 401] width 8 height 8
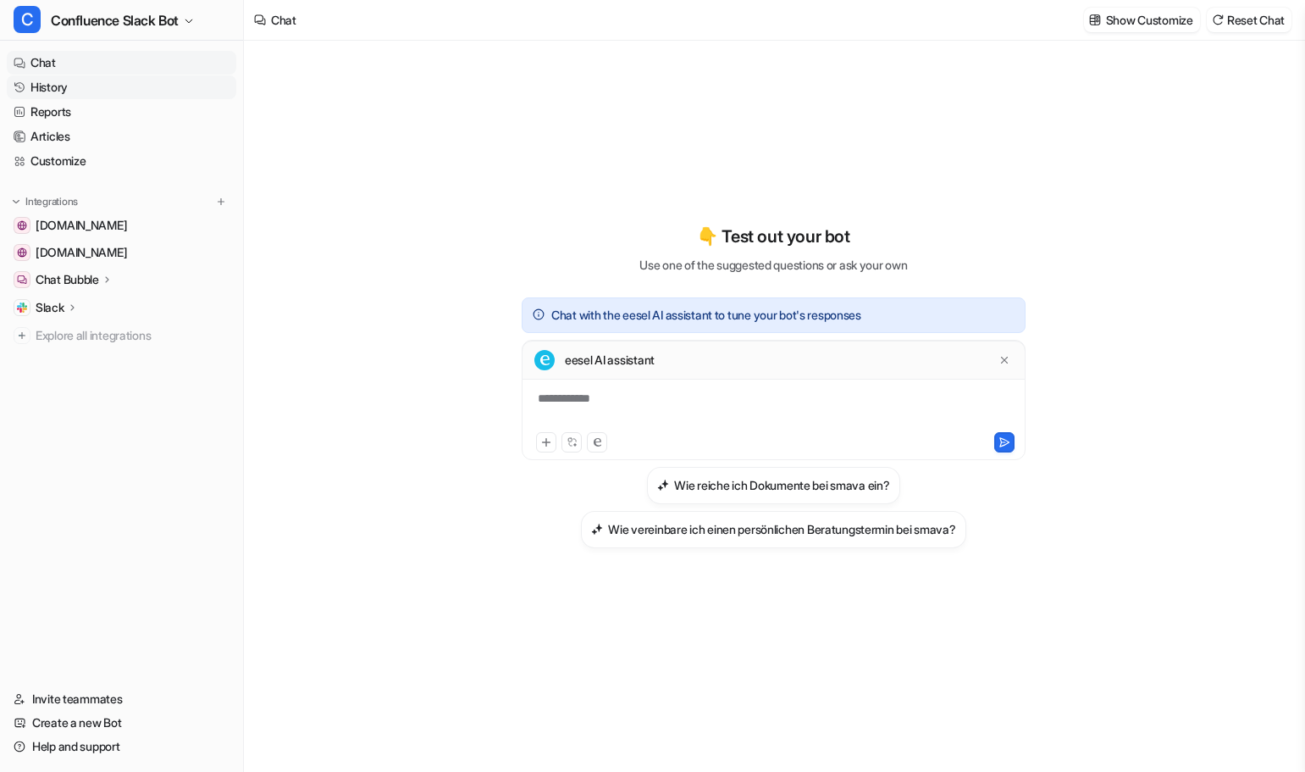
click at [85, 82] on link "History" at bounding box center [122, 87] width 230 height 24
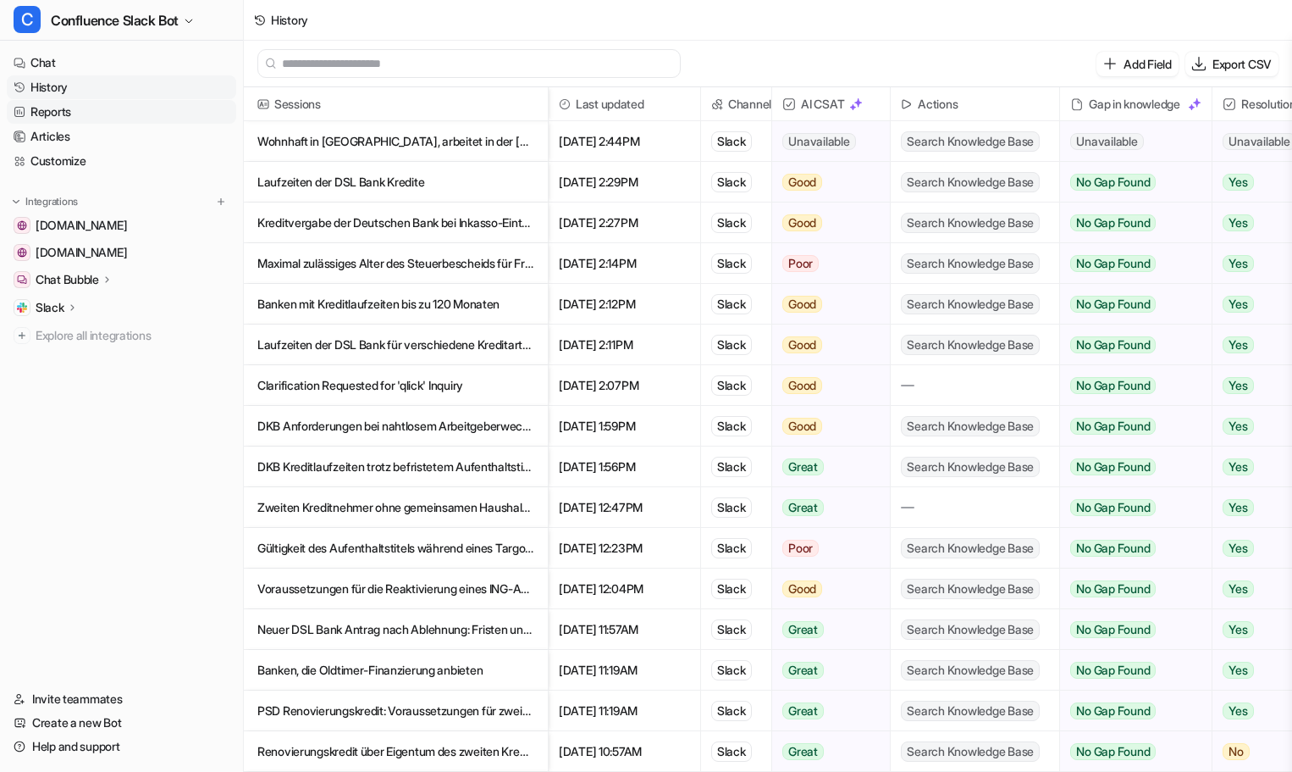
click at [64, 113] on link "Reports" at bounding box center [122, 112] width 230 height 24
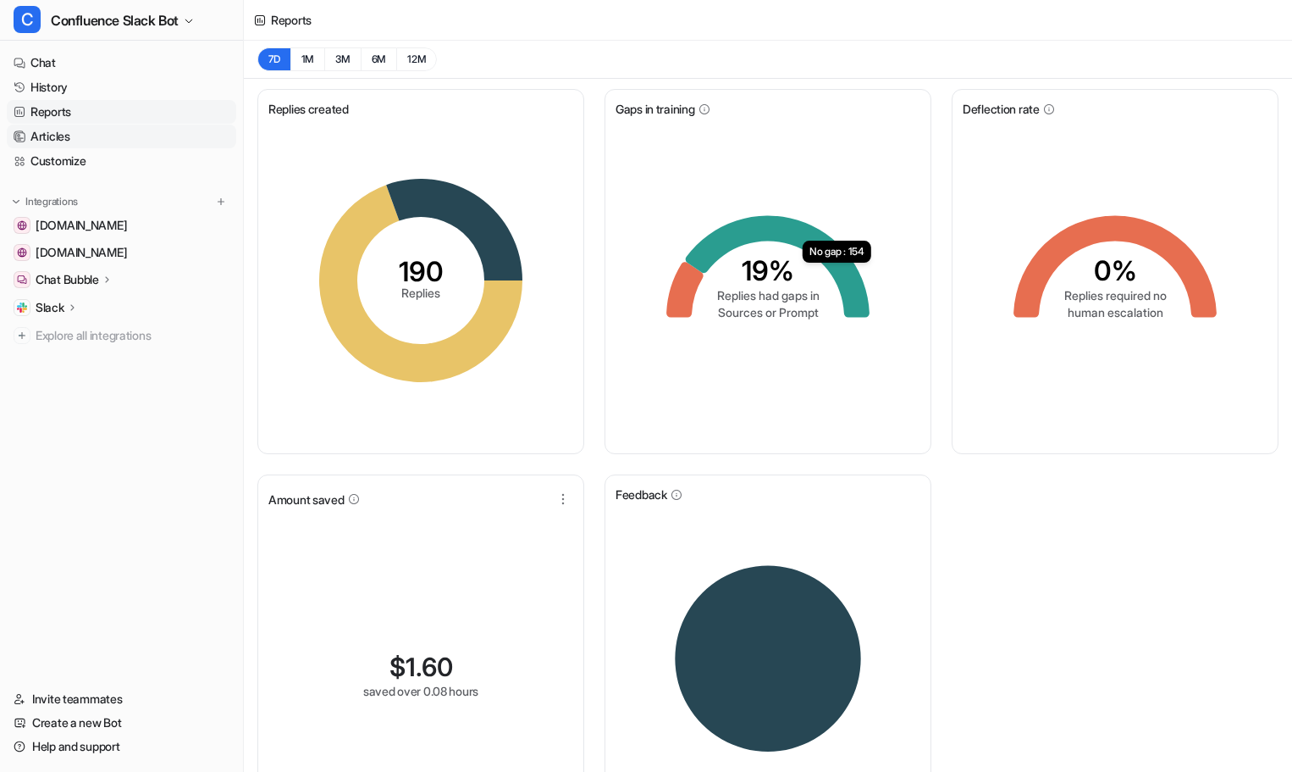
click at [57, 140] on link "Articles" at bounding box center [122, 136] width 230 height 24
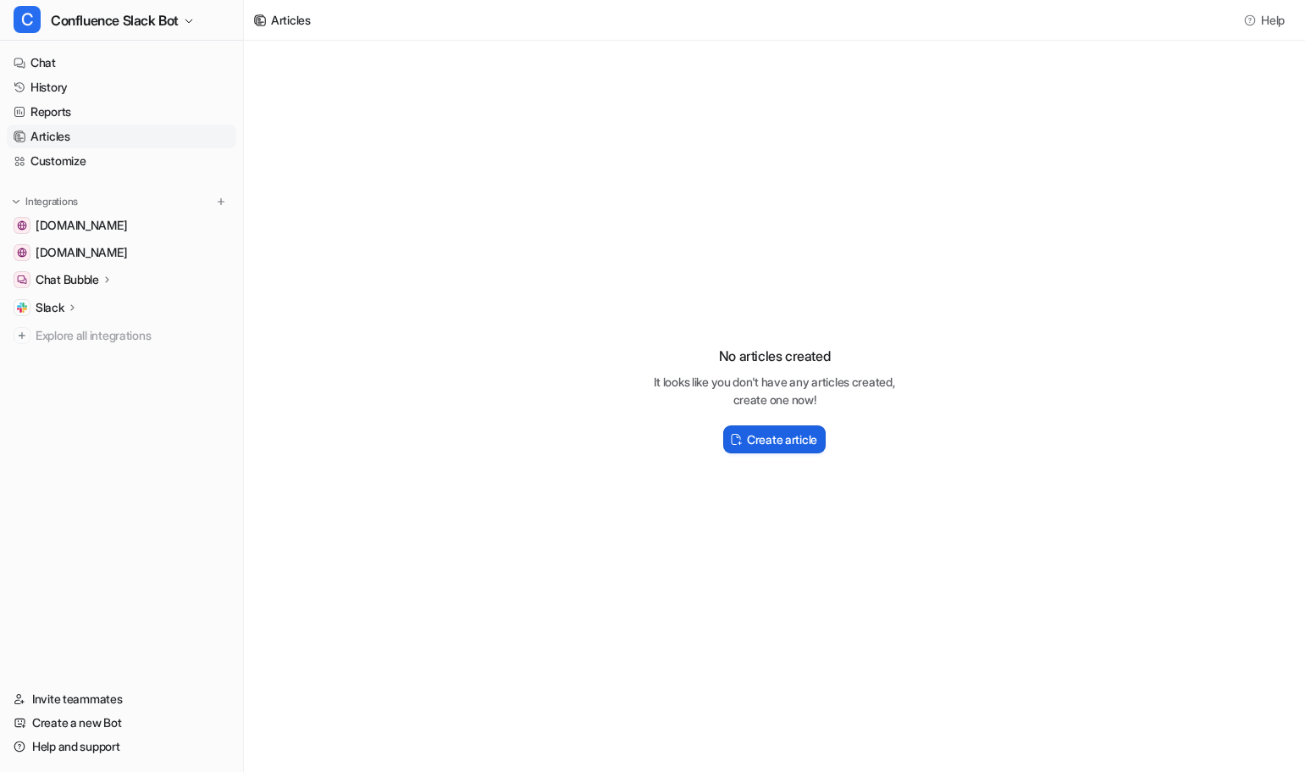
click at [791, 445] on h2 "Create article" at bounding box center [782, 439] width 70 height 18
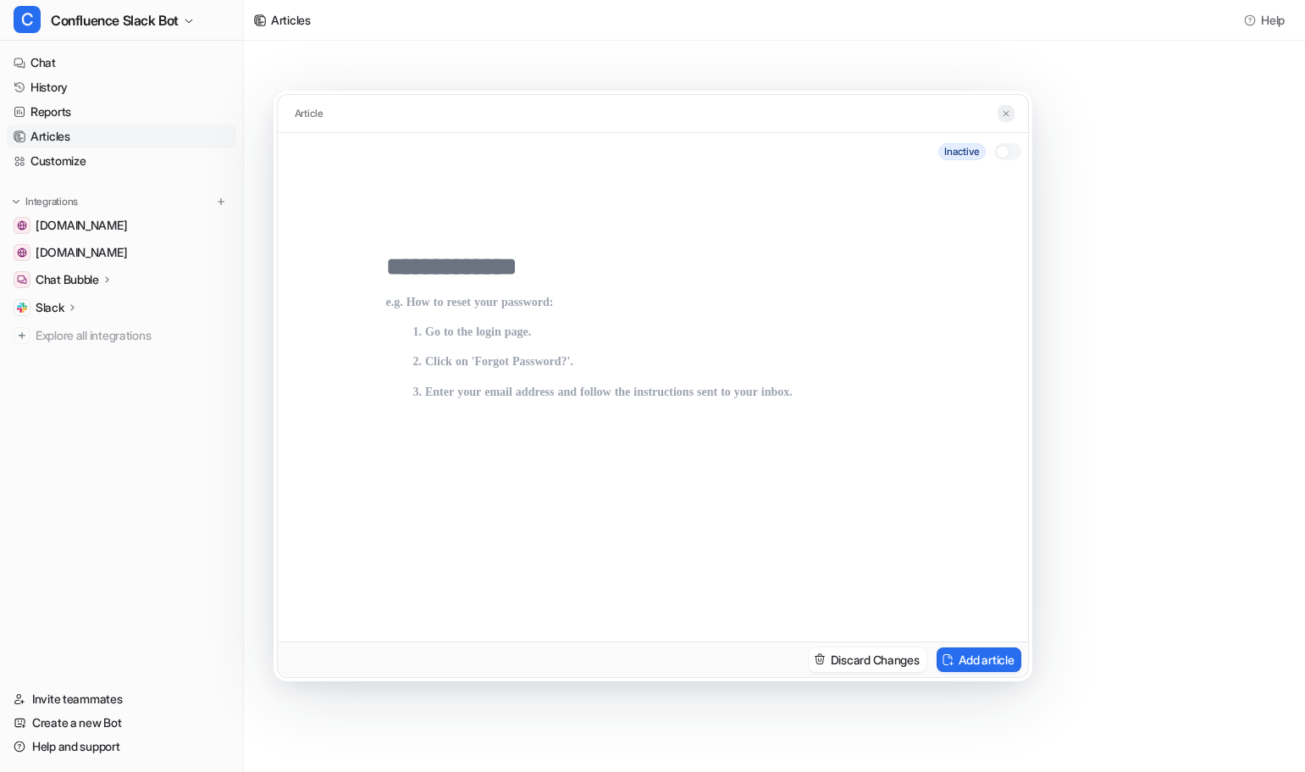
click at [998, 116] on button at bounding box center [1006, 114] width 17 height 18
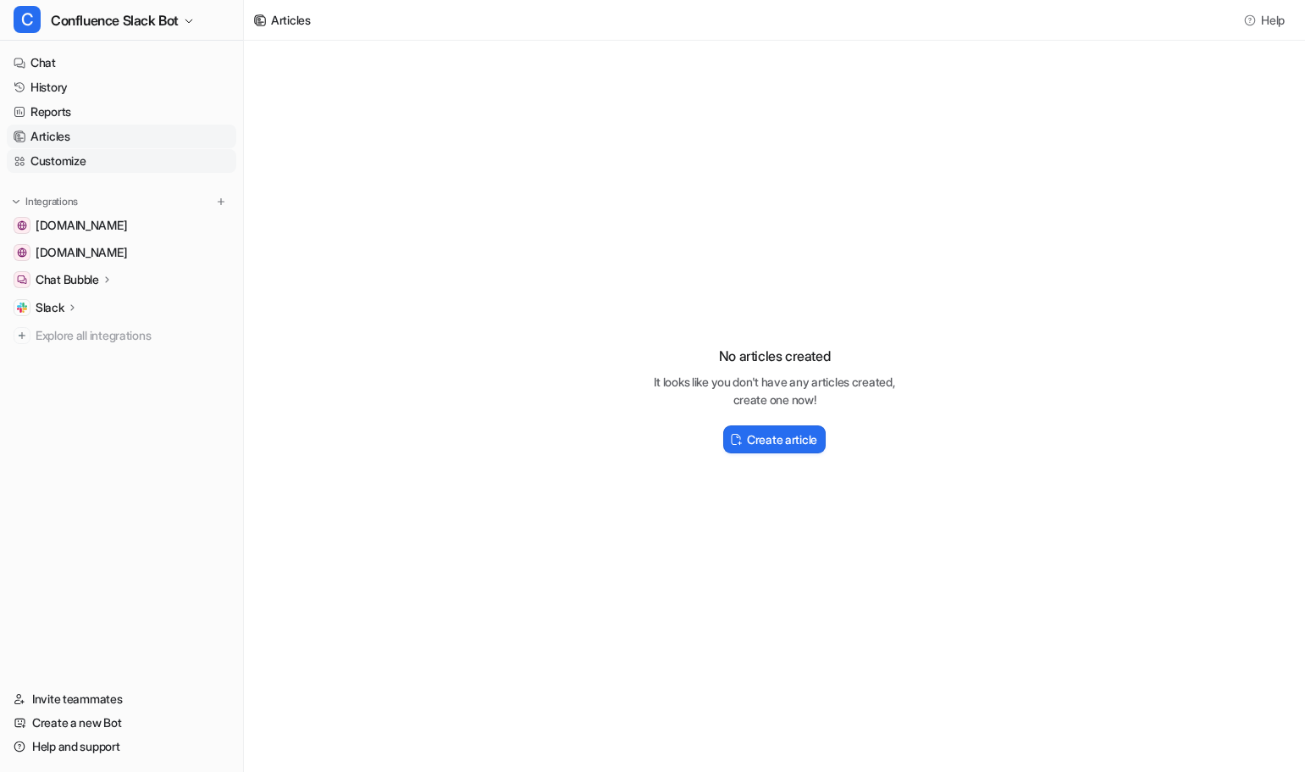
click at [68, 161] on link "Customize" at bounding box center [122, 161] width 230 height 24
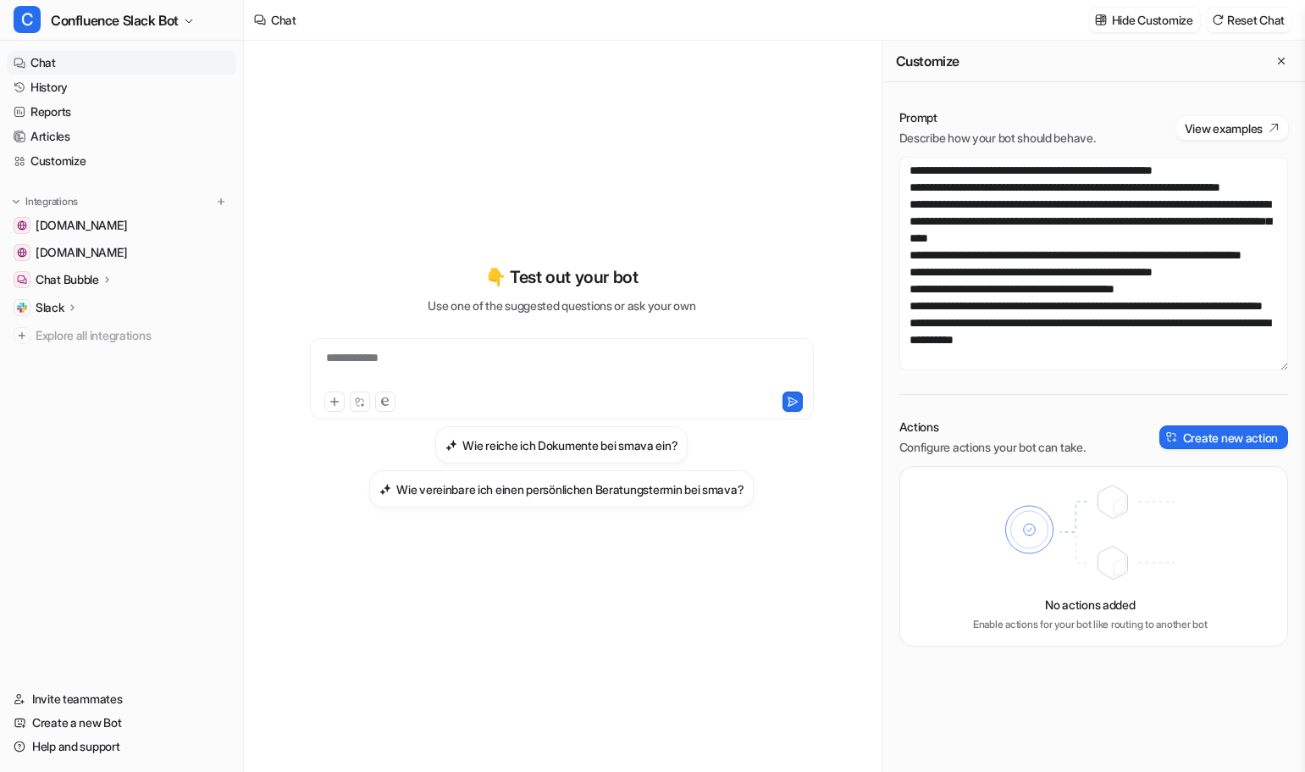
scroll to position [1897, 0]
click at [1155, 24] on p "Hide Customize" at bounding box center [1152, 20] width 81 height 18
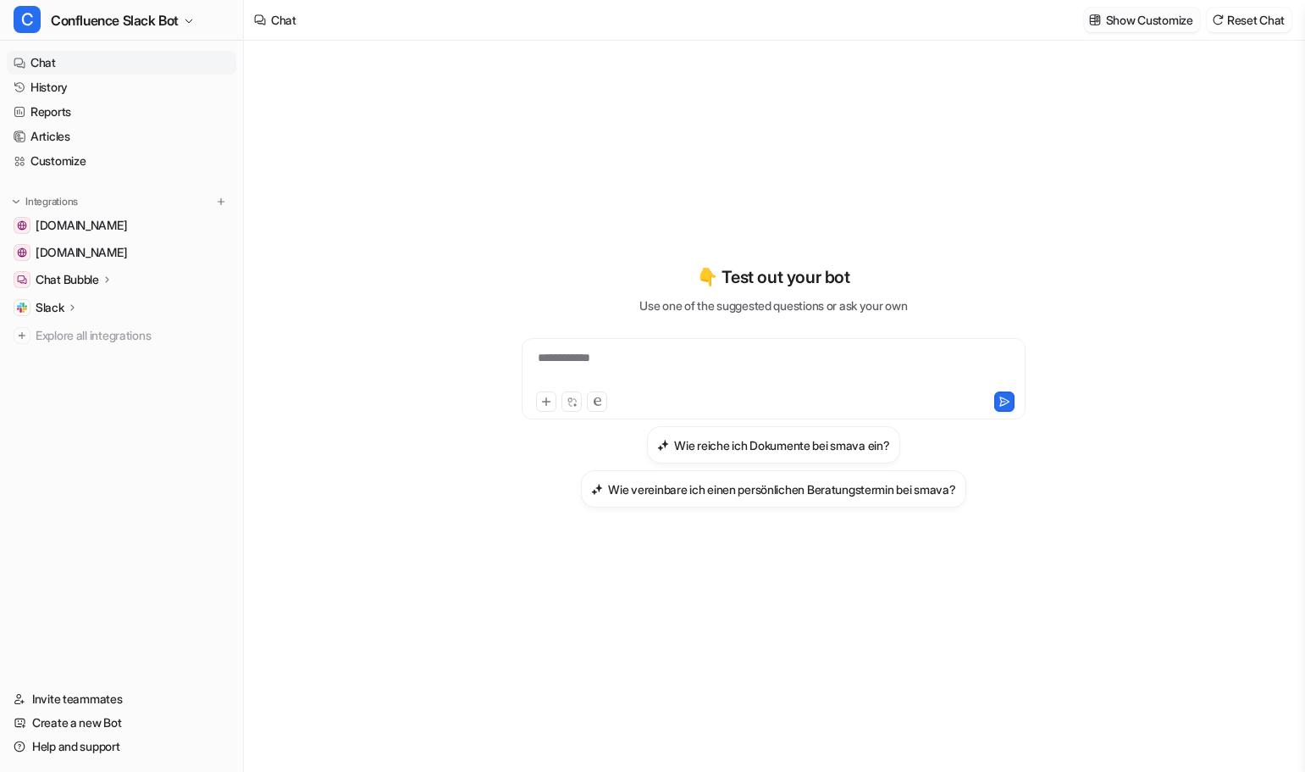
scroll to position [74477, 0]
click at [1155, 24] on p "Show Customize" at bounding box center [1149, 20] width 87 height 18
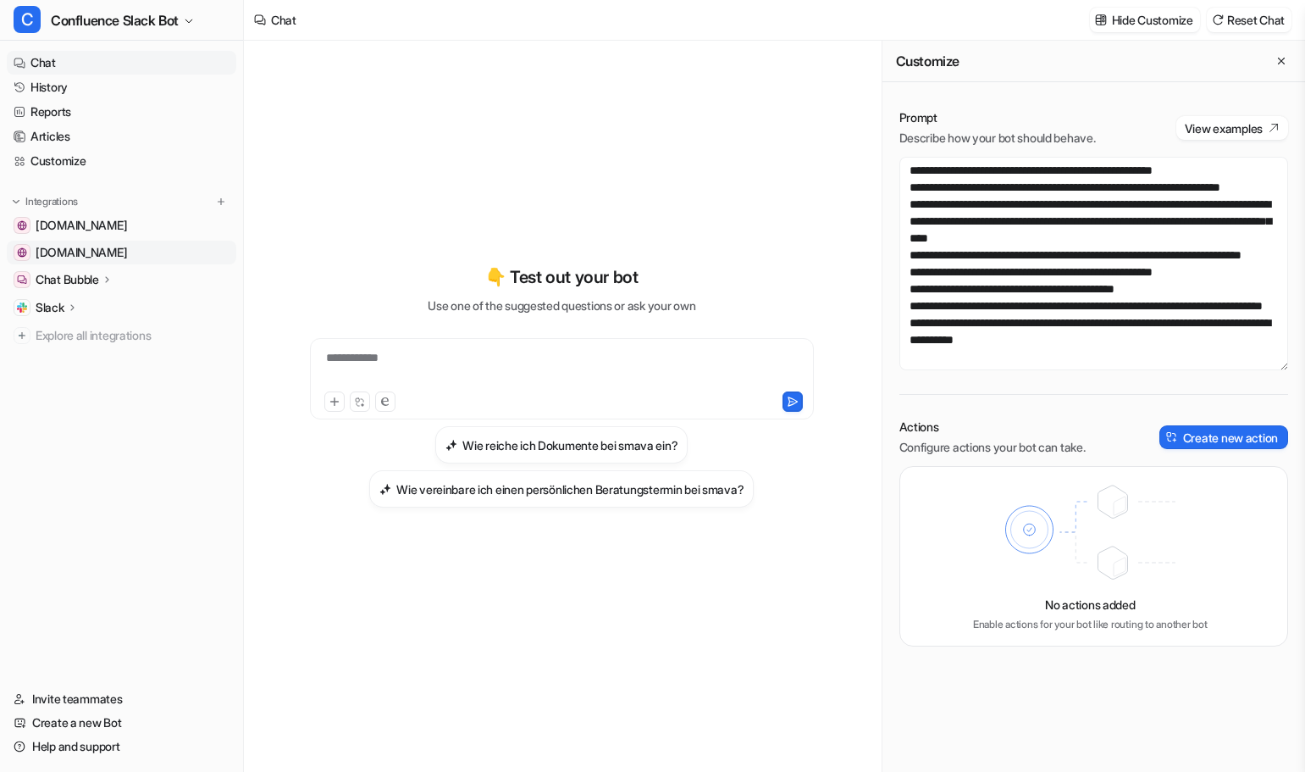
click at [127, 251] on span "[DOMAIN_NAME]" at bounding box center [81, 252] width 91 height 17
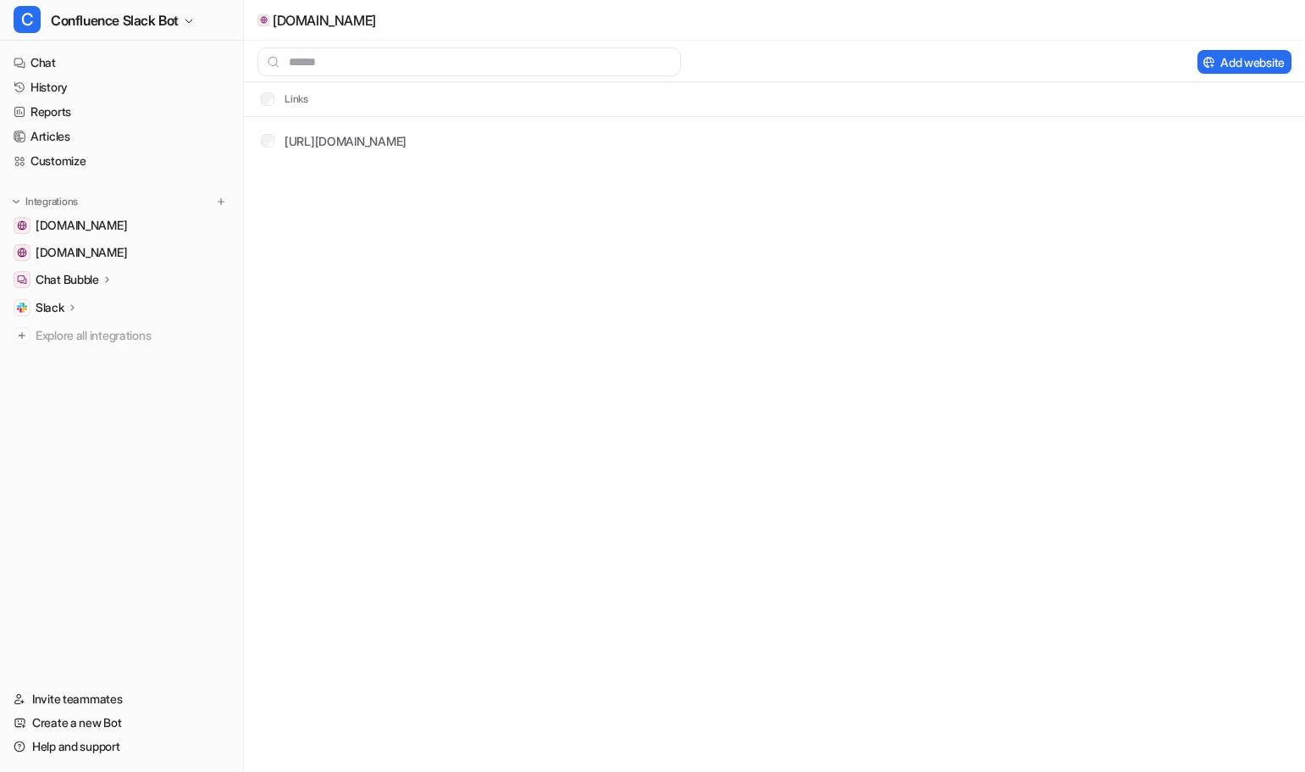
click at [304, 24] on p "[DOMAIN_NAME]" at bounding box center [324, 20] width 103 height 17
click at [228, 196] on button at bounding box center [221, 201] width 17 height 17
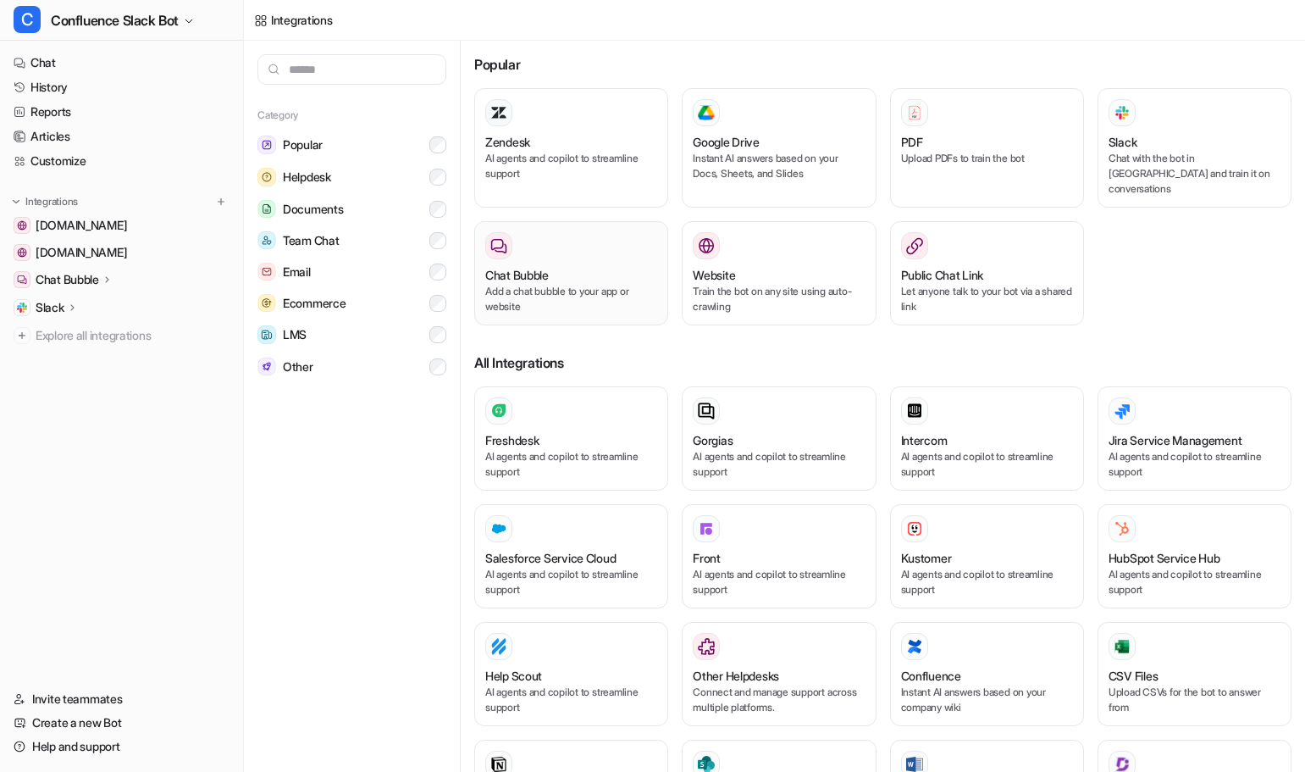
click at [542, 286] on p "Add a chat bubble to your app or website" at bounding box center [571, 299] width 172 height 30
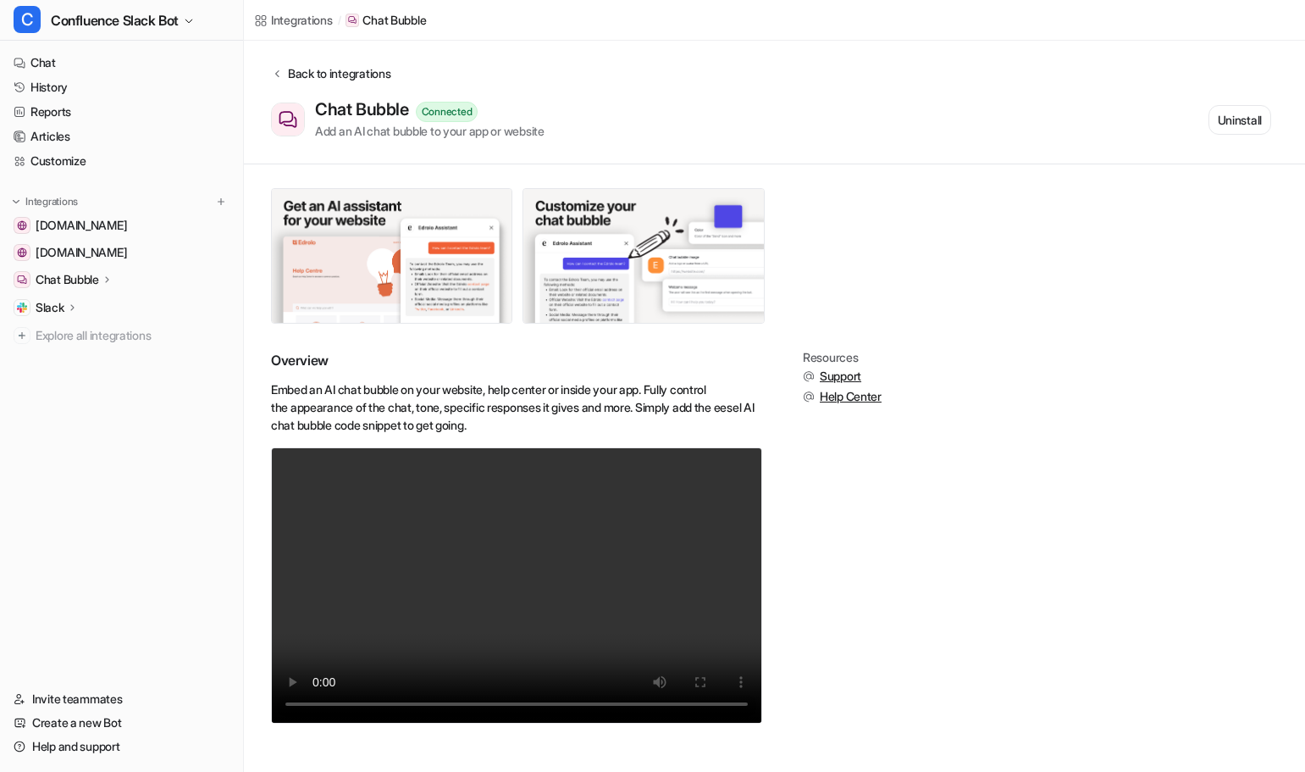
click at [282, 83] on button "Back to integrations" at bounding box center [330, 81] width 119 height 35
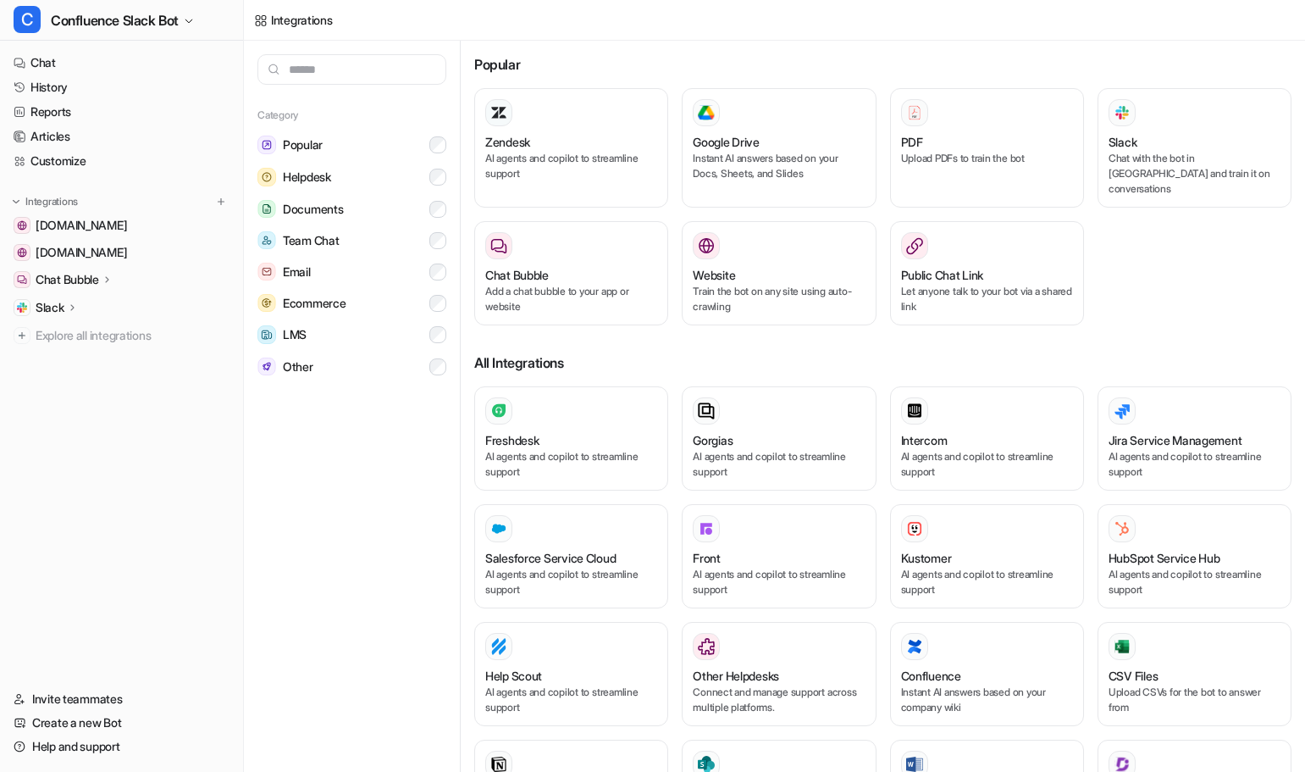
click at [97, 279] on p "Chat Bubble" at bounding box center [68, 279] width 64 height 17
click at [107, 357] on p "Code snippet" at bounding box center [83, 353] width 69 height 17
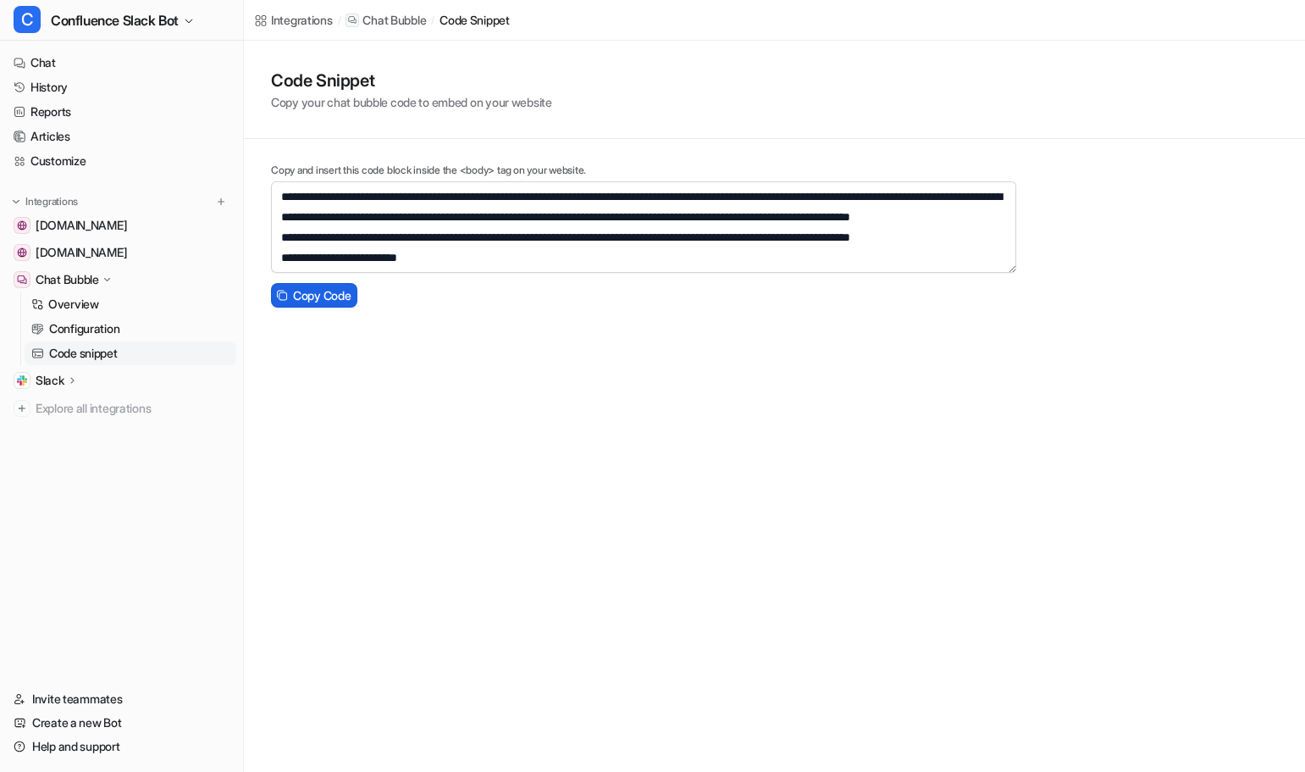
click at [321, 304] on button "Copy Code" at bounding box center [314, 295] width 86 height 25
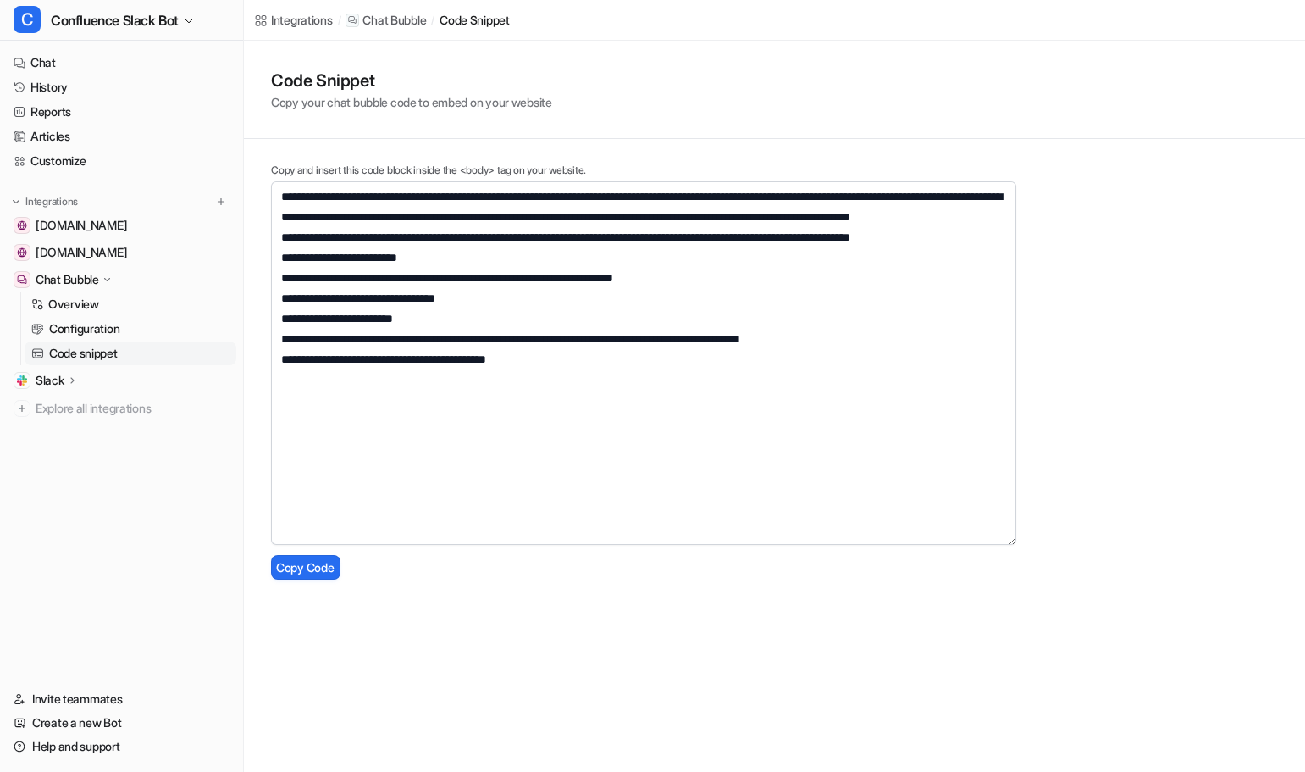
click at [1030, 540] on div "**********" at bounding box center [774, 313] width 1061 height 545
click at [1232, 467] on div "**********" at bounding box center [774, 313] width 1061 height 545
click at [323, 571] on button "Copy Code" at bounding box center [305, 567] width 69 height 25
click at [915, 666] on div "**********" at bounding box center [652, 386] width 1305 height 772
click at [307, 567] on button "Copy Code" at bounding box center [305, 567] width 69 height 25
